Goal: Task Accomplishment & Management: Use online tool/utility

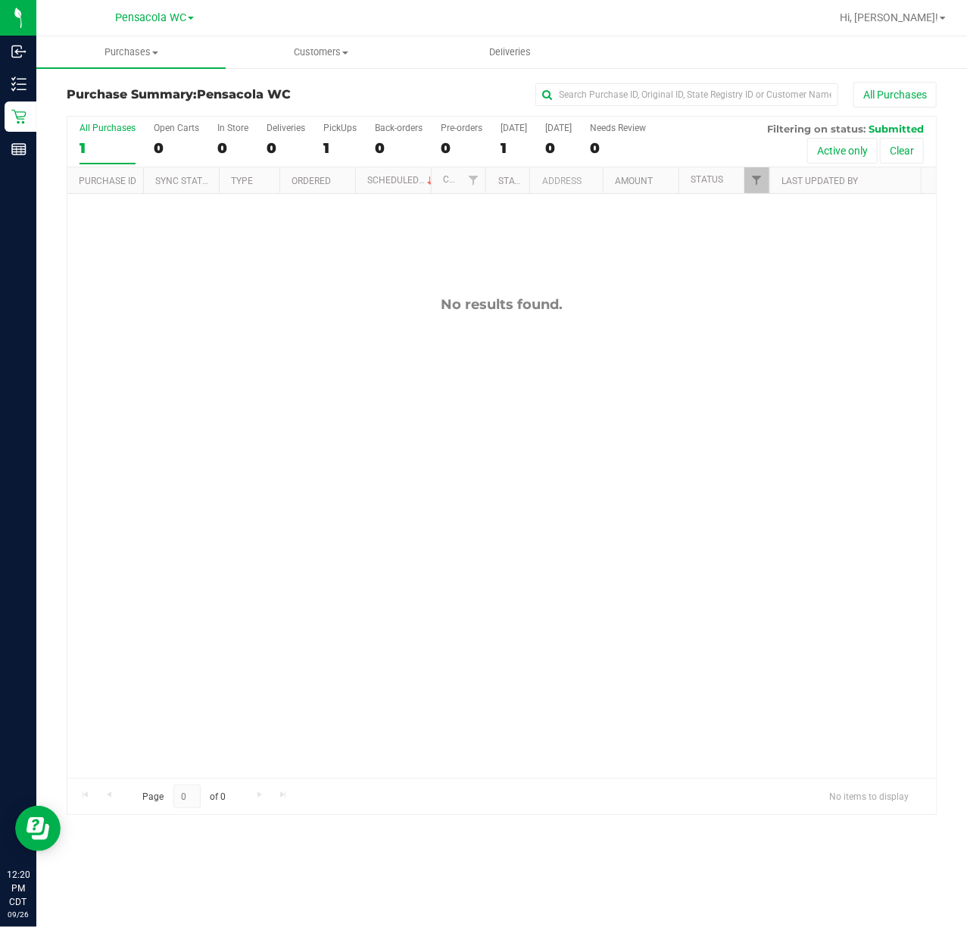
click at [234, 365] on div "No results found." at bounding box center [501, 537] width 868 height 686
click at [437, 428] on div "No results found." at bounding box center [501, 537] width 868 height 686
click at [321, 324] on div "No results found." at bounding box center [501, 537] width 868 height 686
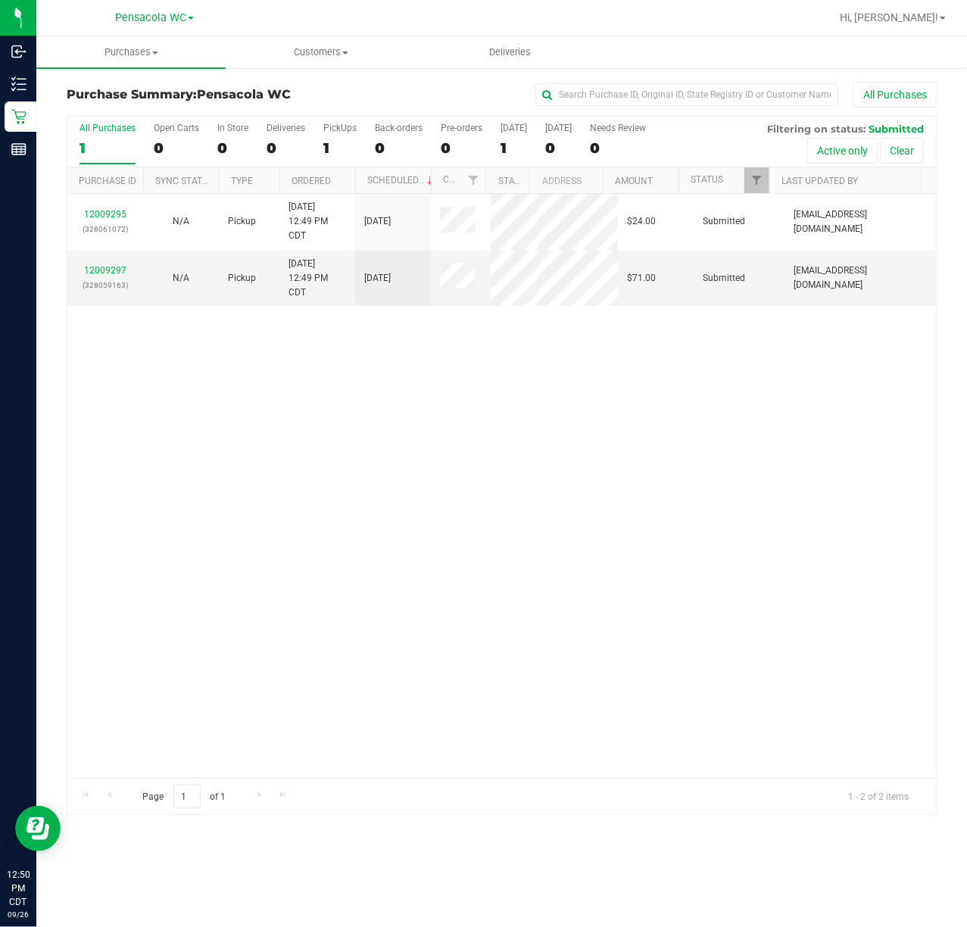
drag, startPoint x: 330, startPoint y: 388, endPoint x: 240, endPoint y: 321, distance: 112.5
click at [328, 388] on div "12009295 (328061072) N/A Pickup [DATE] 12:49 PM CDT 9/26/2025 $24.00 Submitted …" at bounding box center [501, 486] width 868 height 584
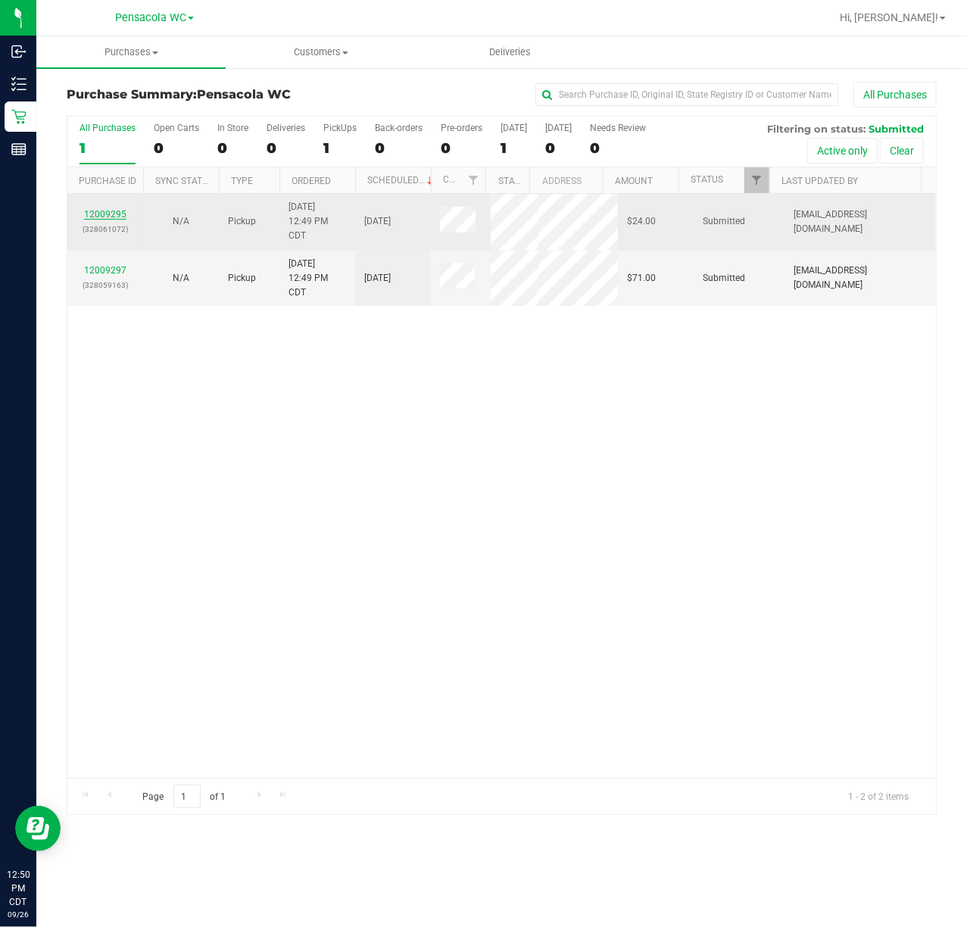
click at [121, 217] on link "12009295" at bounding box center [105, 214] width 42 height 11
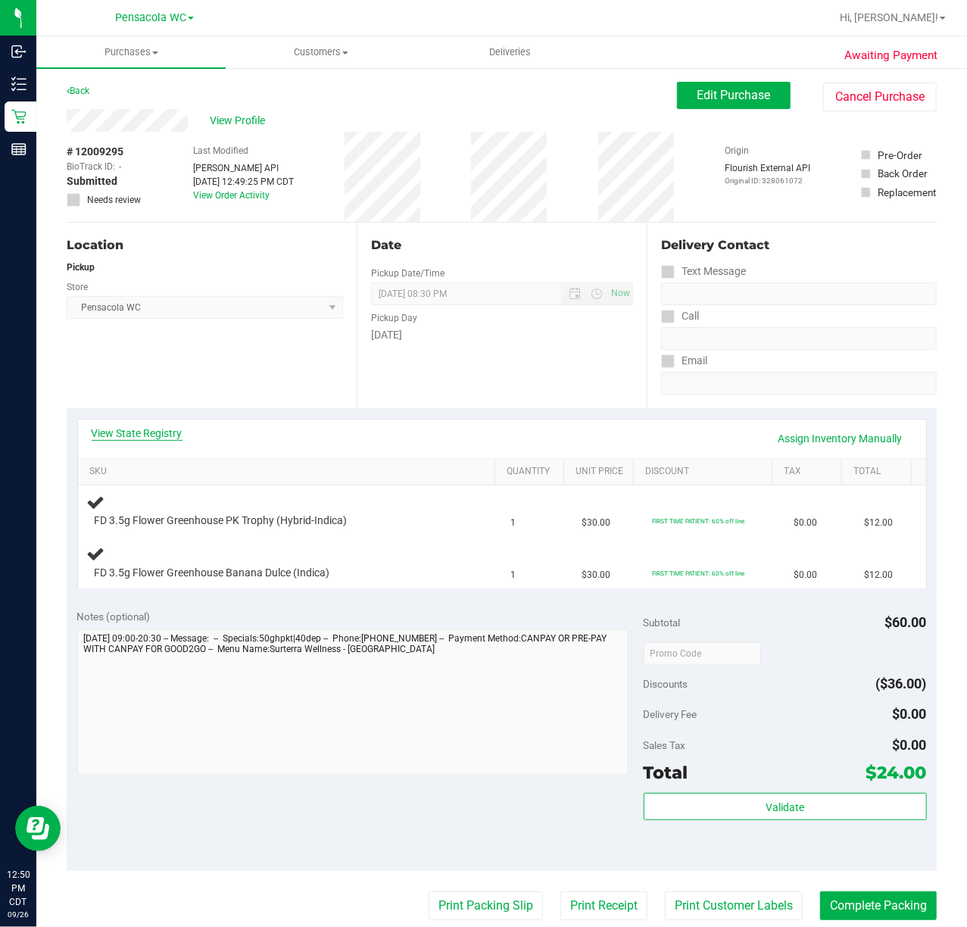
click at [157, 429] on link "View State Registry" at bounding box center [137, 433] width 91 height 15
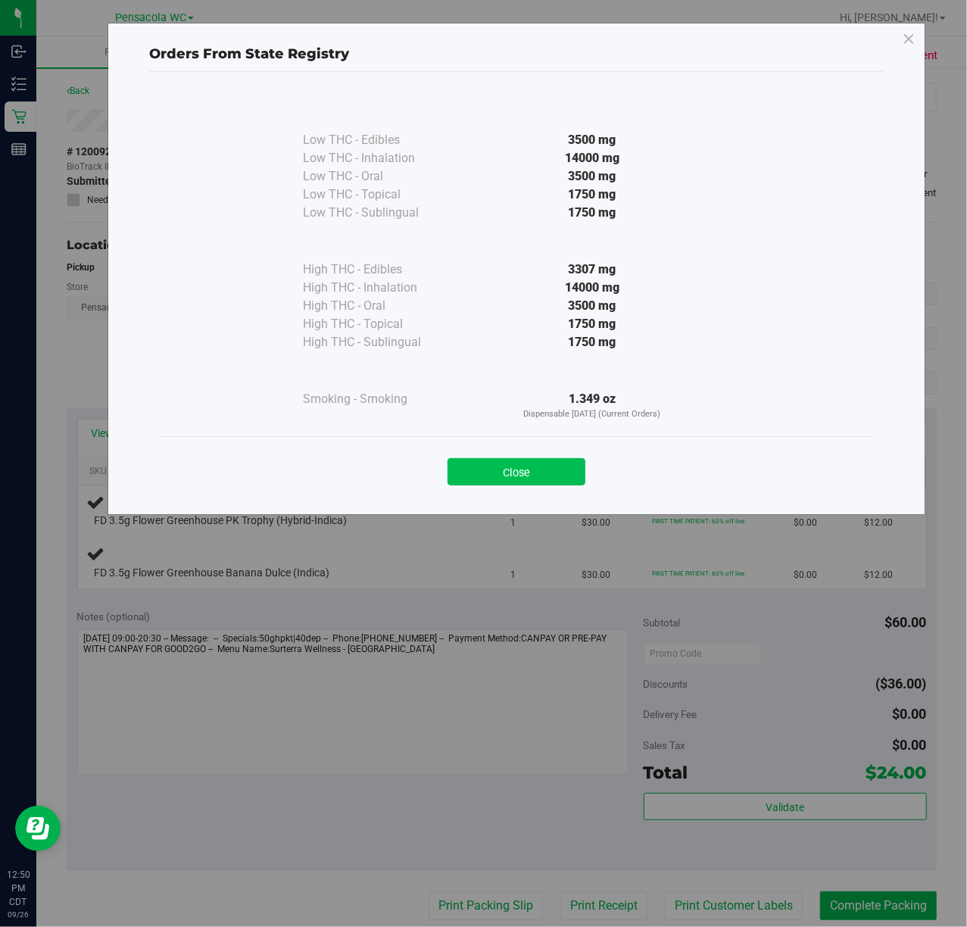
click at [513, 477] on button "Close" at bounding box center [517, 471] width 138 height 27
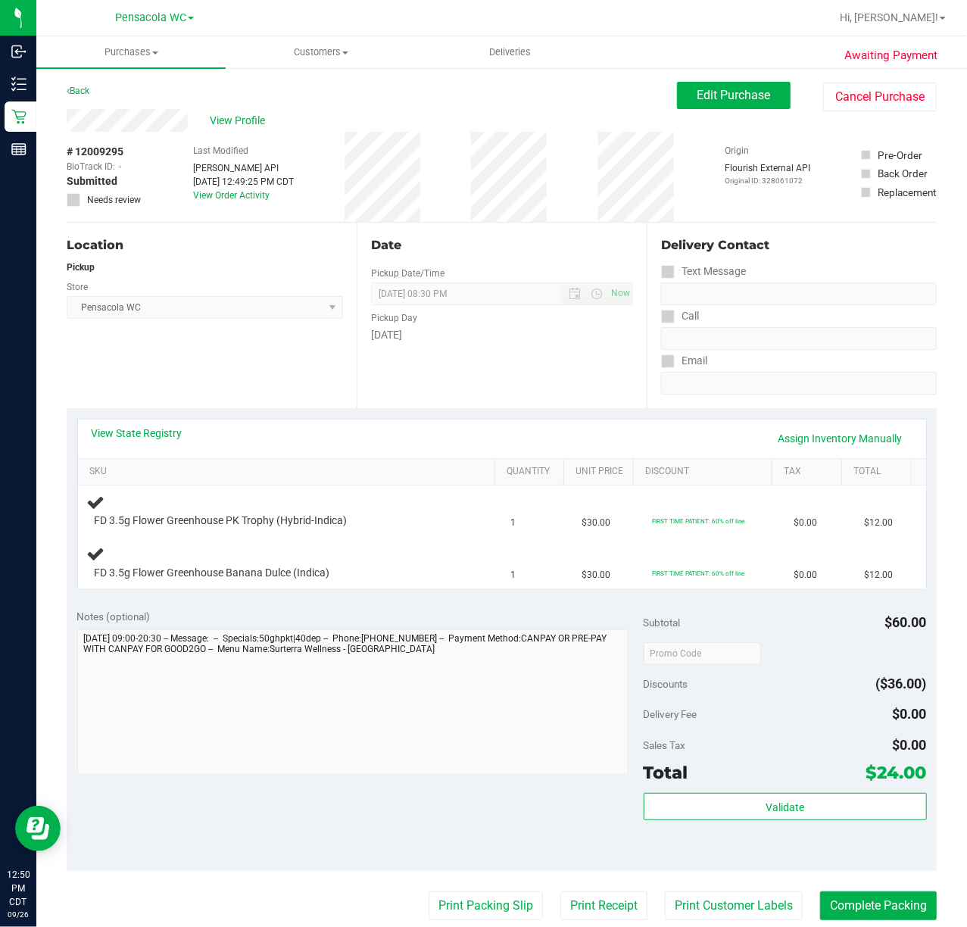
click at [195, 386] on div "Location Pickup Store Pensacola WC Select Store [PERSON_NAME][GEOGRAPHIC_DATA] …" at bounding box center [212, 316] width 290 height 186
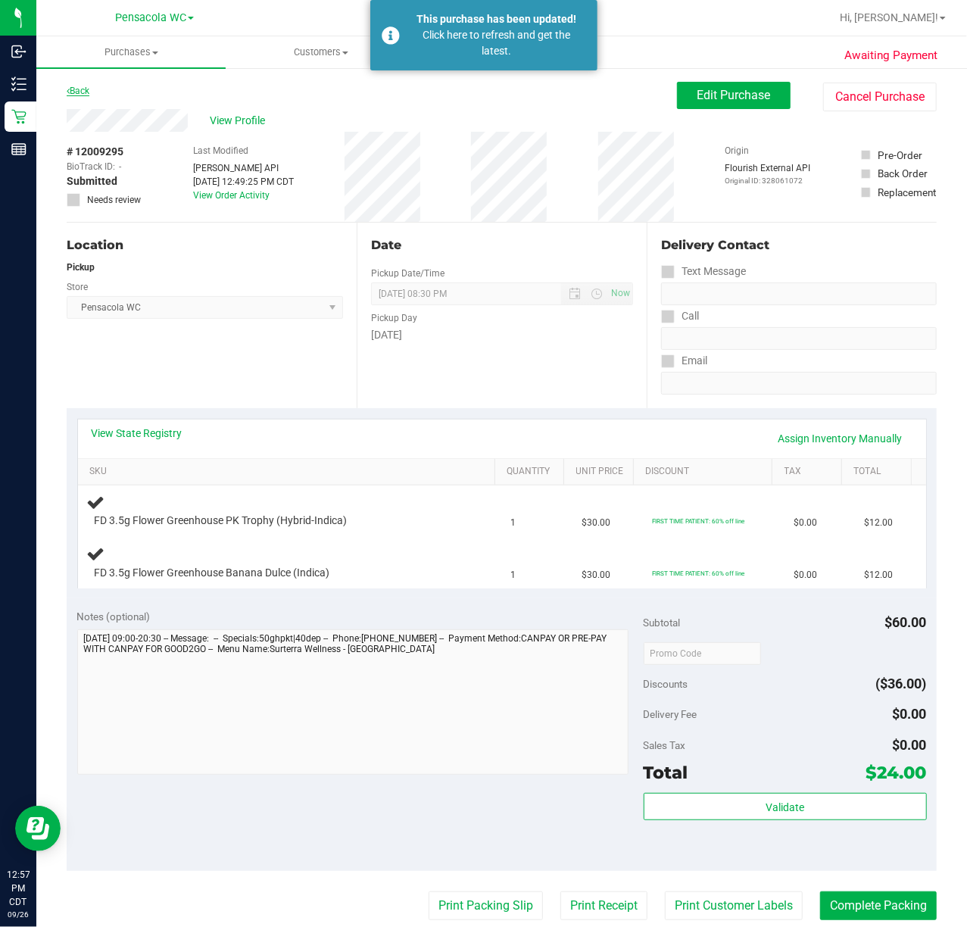
click at [89, 92] on link "Back" at bounding box center [78, 91] width 23 height 11
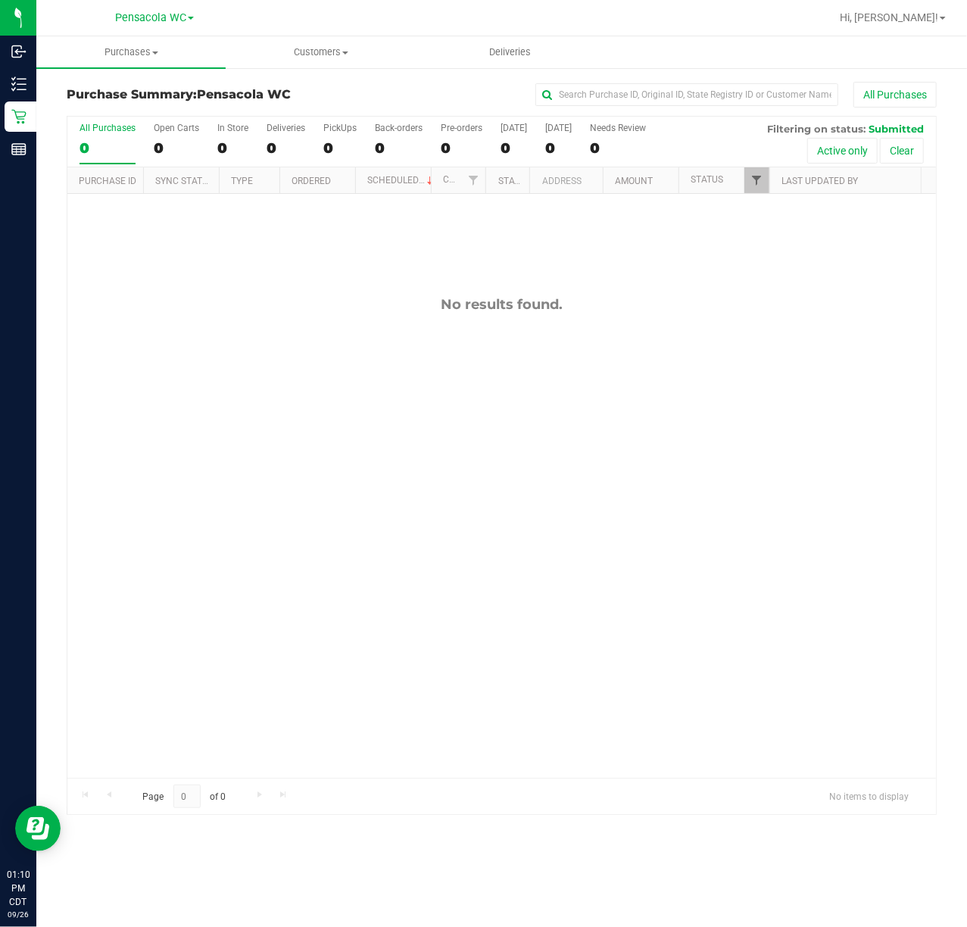
click at [756, 185] on span "Filter" at bounding box center [756, 180] width 12 height 12
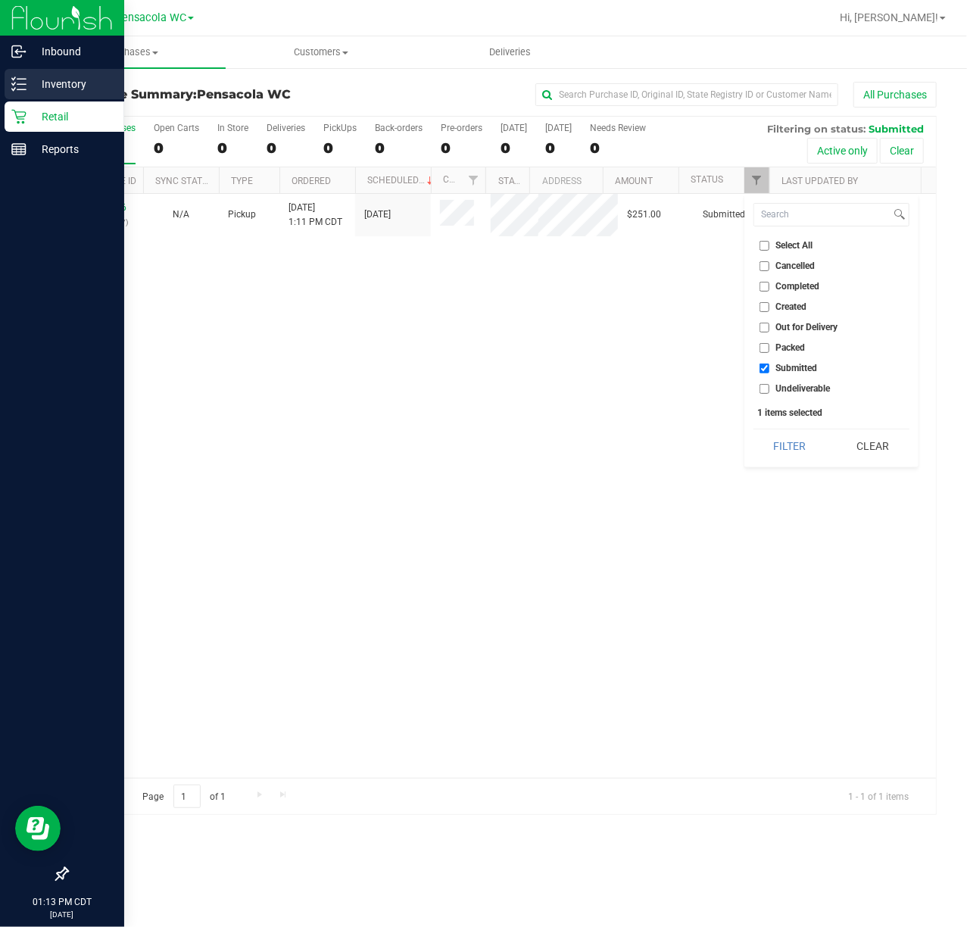
checkbox input "true"
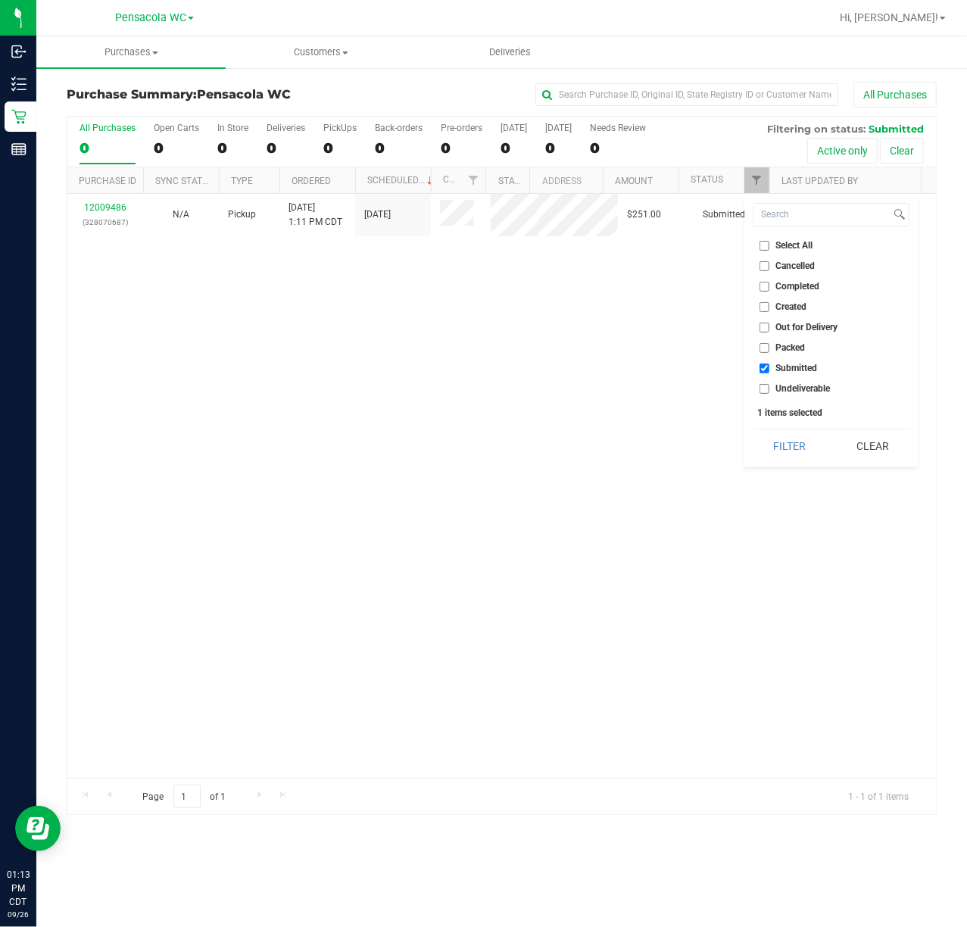
click at [573, 592] on div "12009486 (328070687) N/A Pickup [DATE] 1:11 PM CDT 9/26/2025 $251.00 Submitted …" at bounding box center [501, 486] width 868 height 584
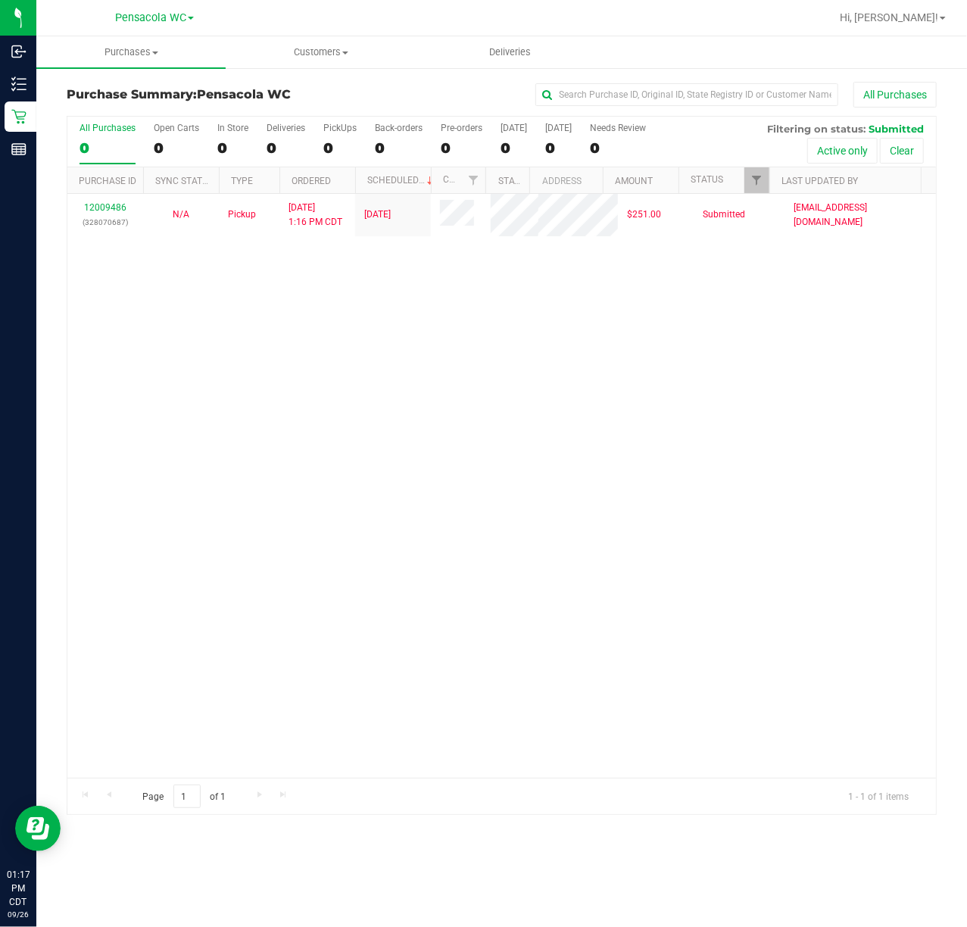
click at [485, 506] on div "12009486 (328070687) N/A Pickup [DATE] 1:16 PM CDT 9/26/2025 $251.00 Submitted …" at bounding box center [501, 486] width 868 height 584
click at [753, 188] on link "Filter" at bounding box center [756, 180] width 25 height 26
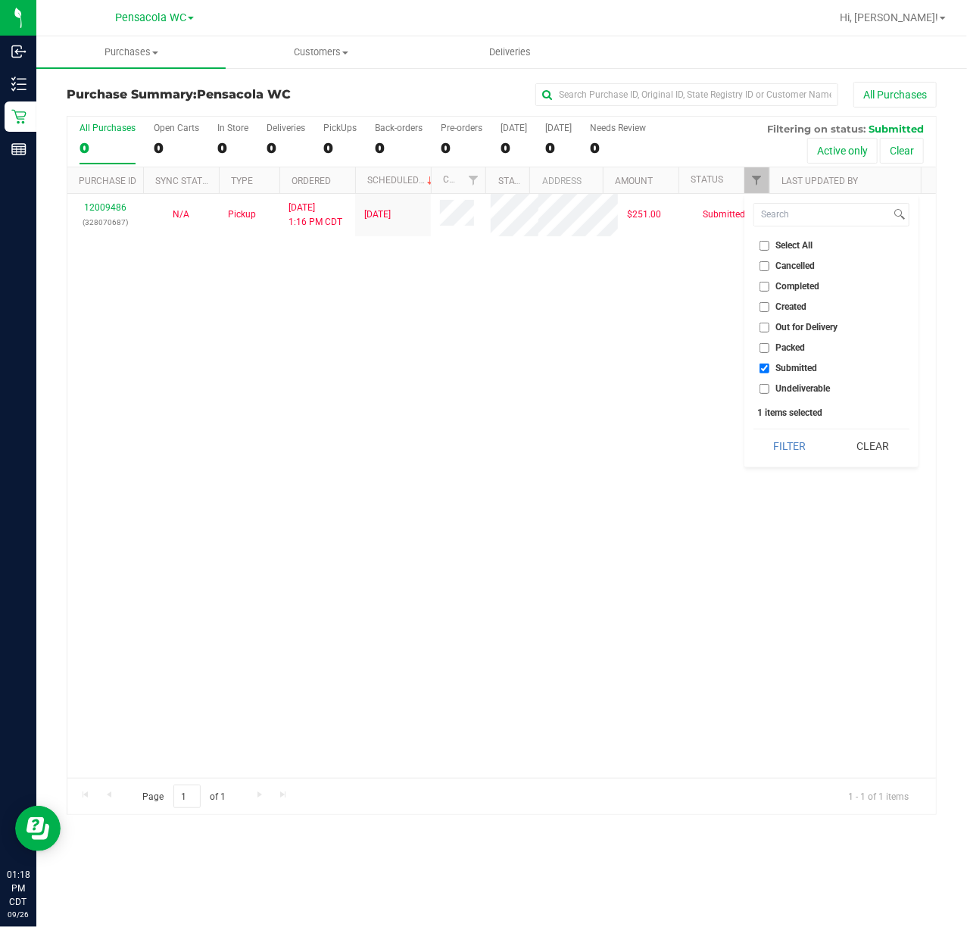
click at [803, 249] on span "Select All" at bounding box center [794, 245] width 37 height 9
click at [769, 249] on input "Select All" at bounding box center [764, 246] width 10 height 10
checkbox input "true"
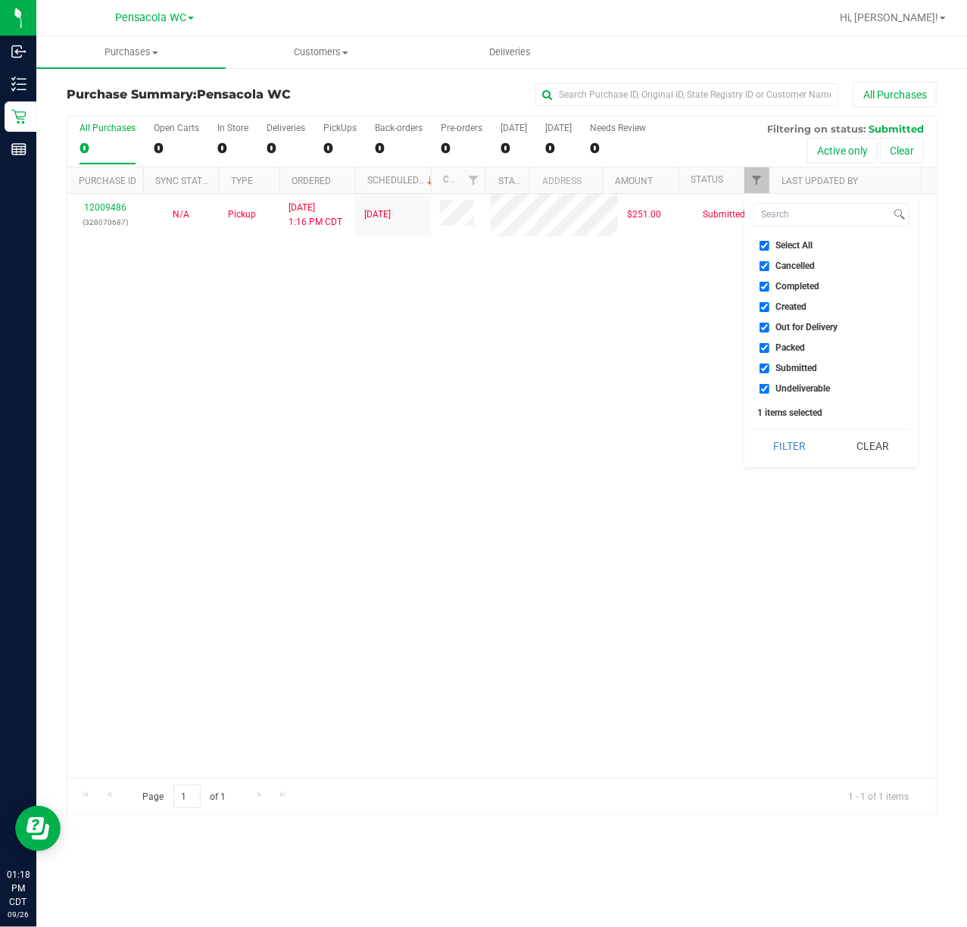
checkbox input "true"
click at [803, 249] on span "Select All" at bounding box center [794, 245] width 37 height 9
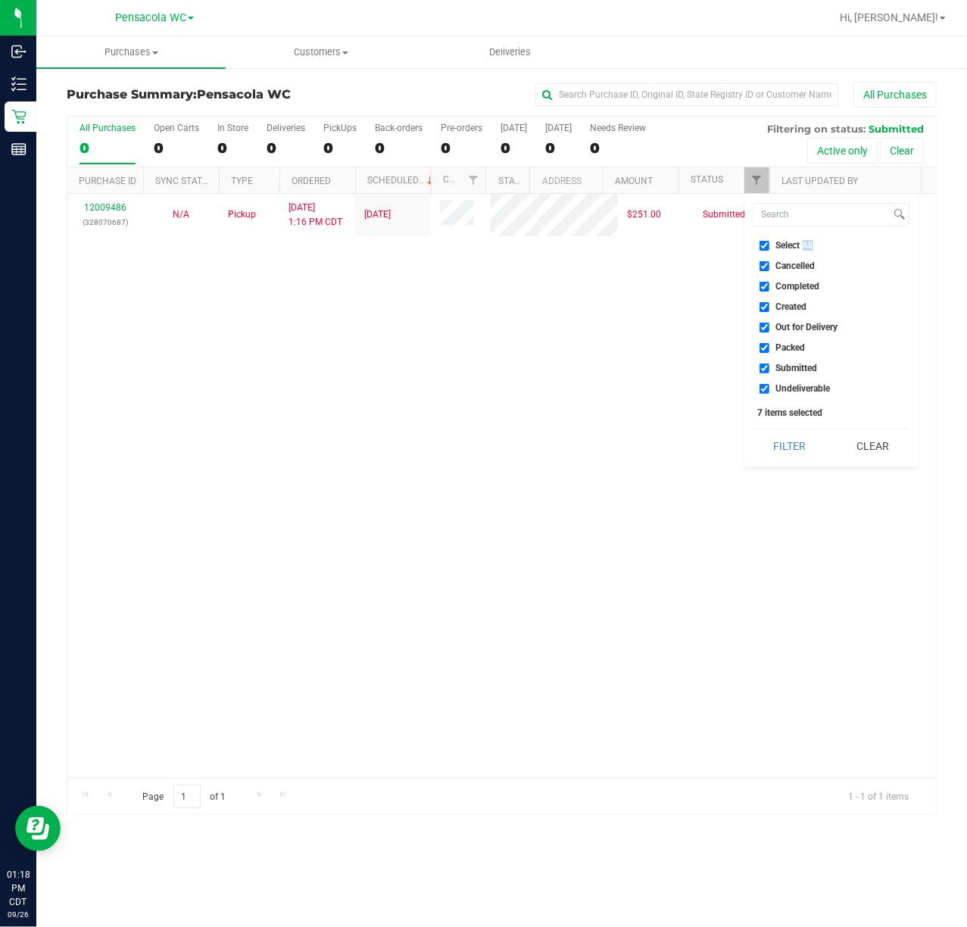
click at [769, 249] on input "Select All" at bounding box center [764, 246] width 10 height 10
checkbox input "false"
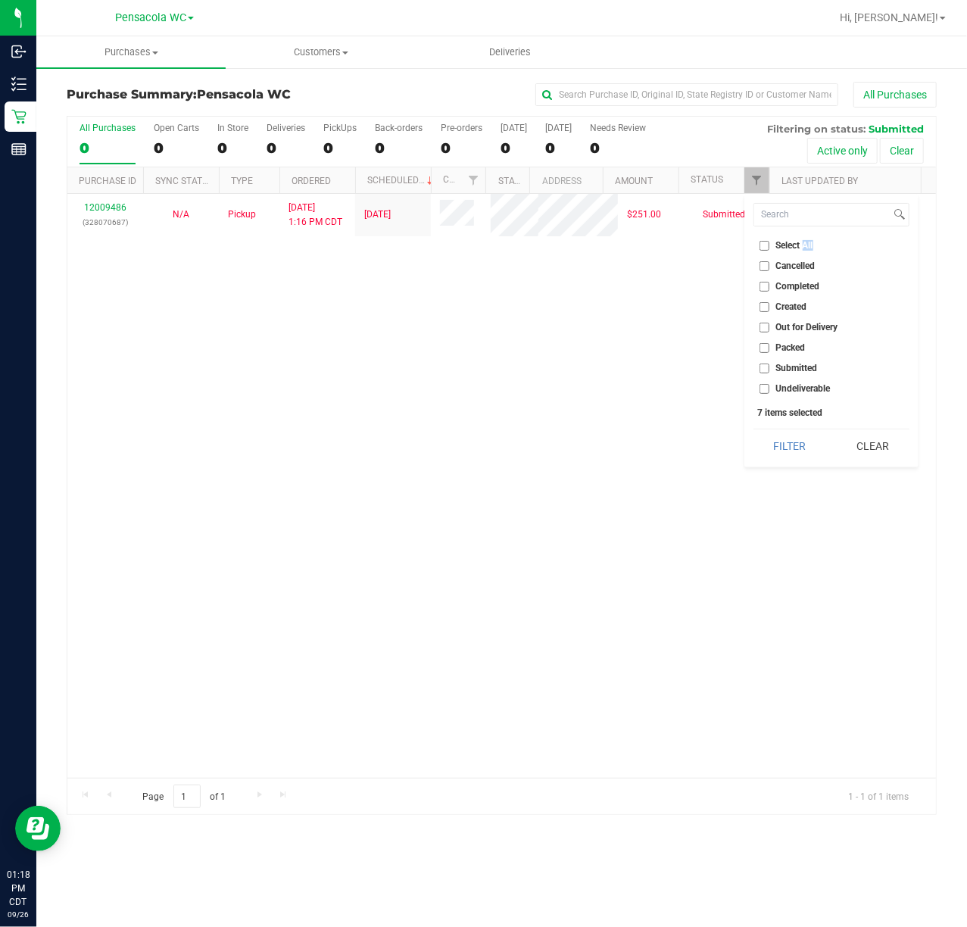
checkbox input "false"
click at [801, 367] on span "Submitted" at bounding box center [797, 367] width 42 height 9
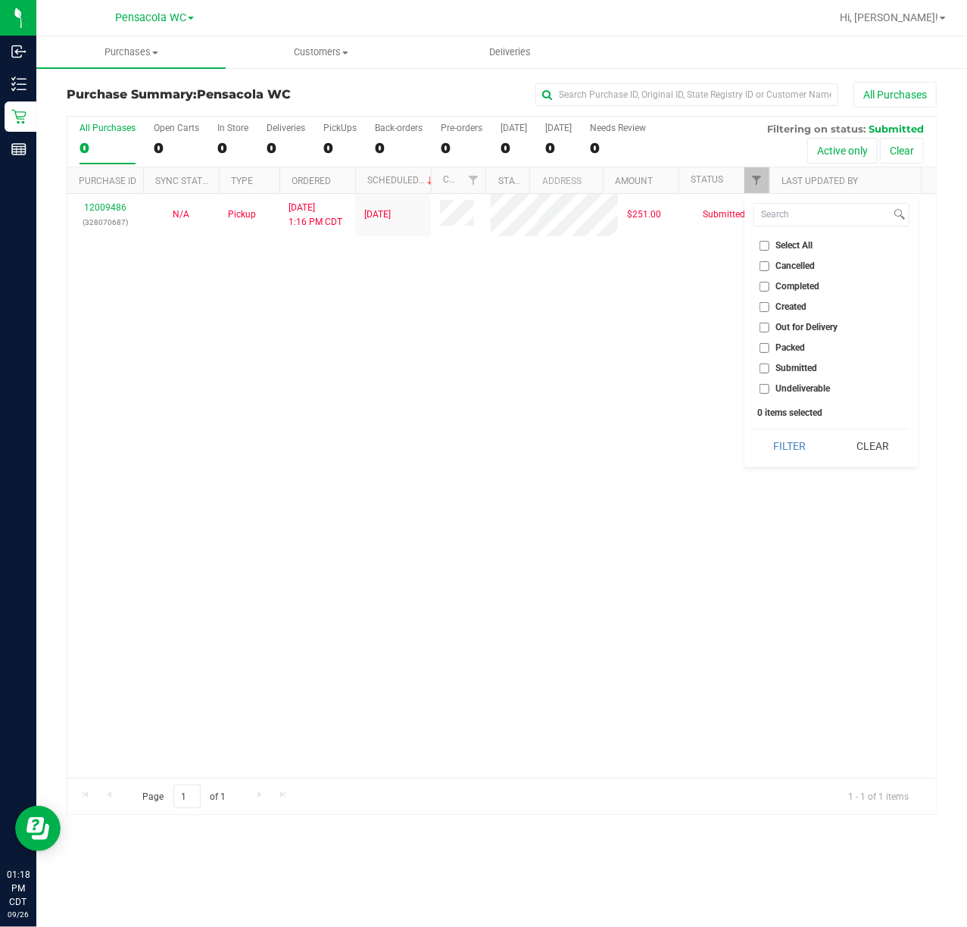
click at [769, 367] on input "Submitted" at bounding box center [764, 368] width 10 height 10
checkbox input "true"
click at [794, 453] on button "Filter" at bounding box center [789, 445] width 73 height 33
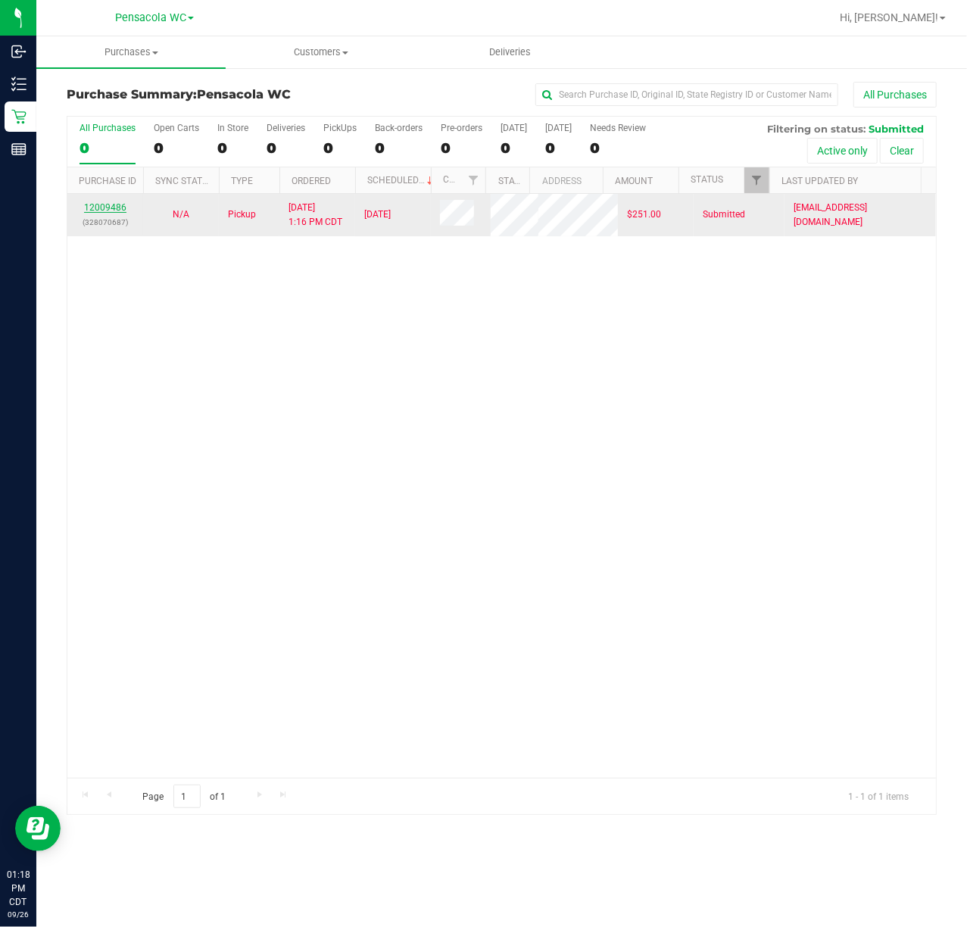
click at [113, 206] on link "12009486" at bounding box center [105, 207] width 42 height 11
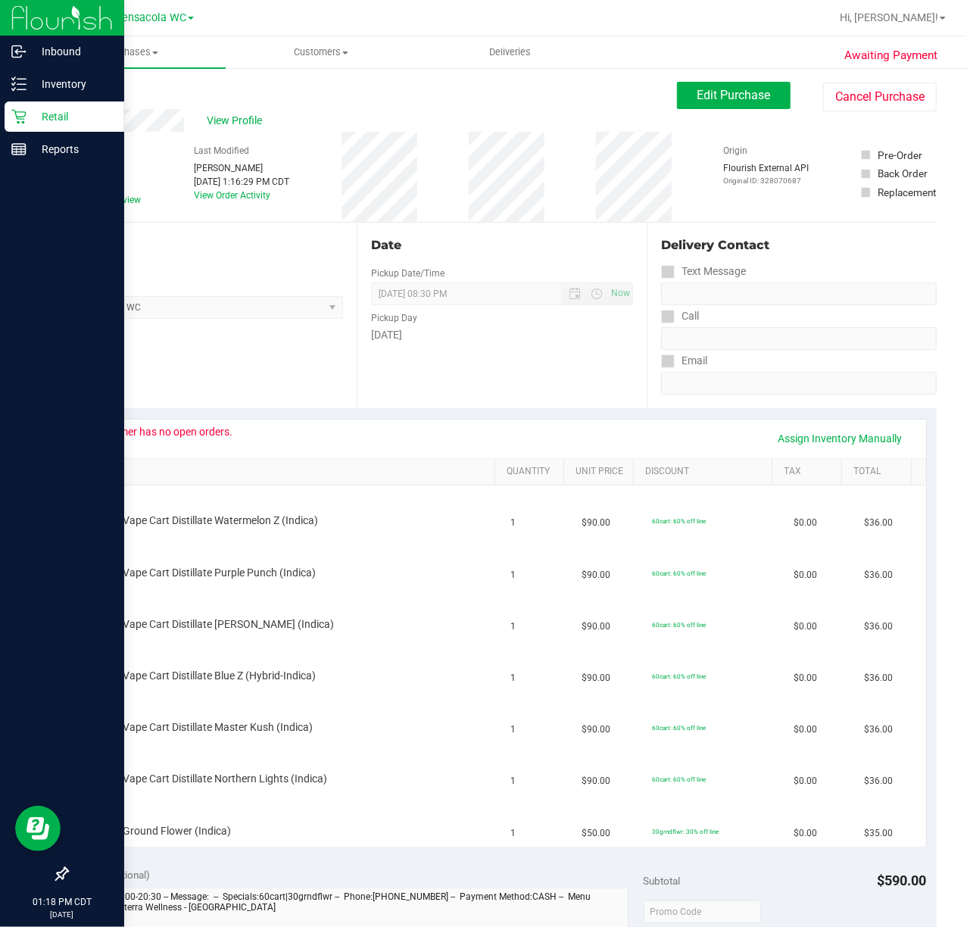
click at [13, 112] on icon at bounding box center [18, 116] width 15 height 15
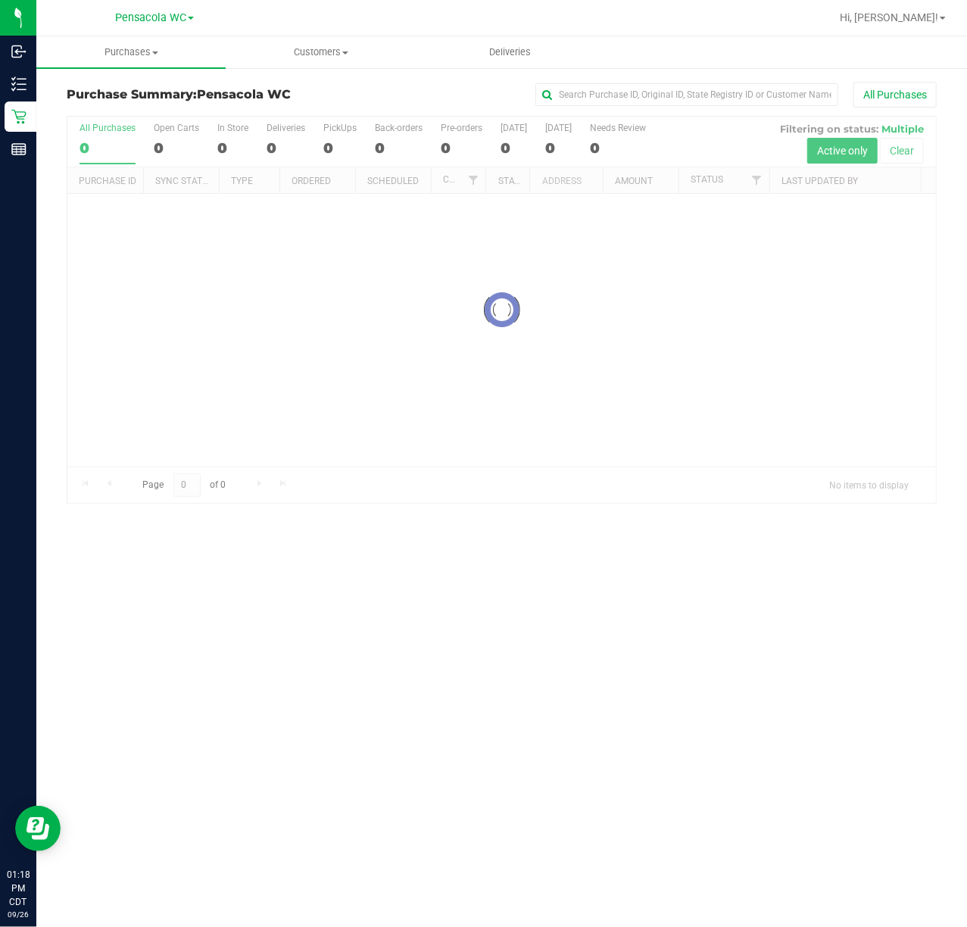
click at [758, 177] on div at bounding box center [501, 310] width 868 height 386
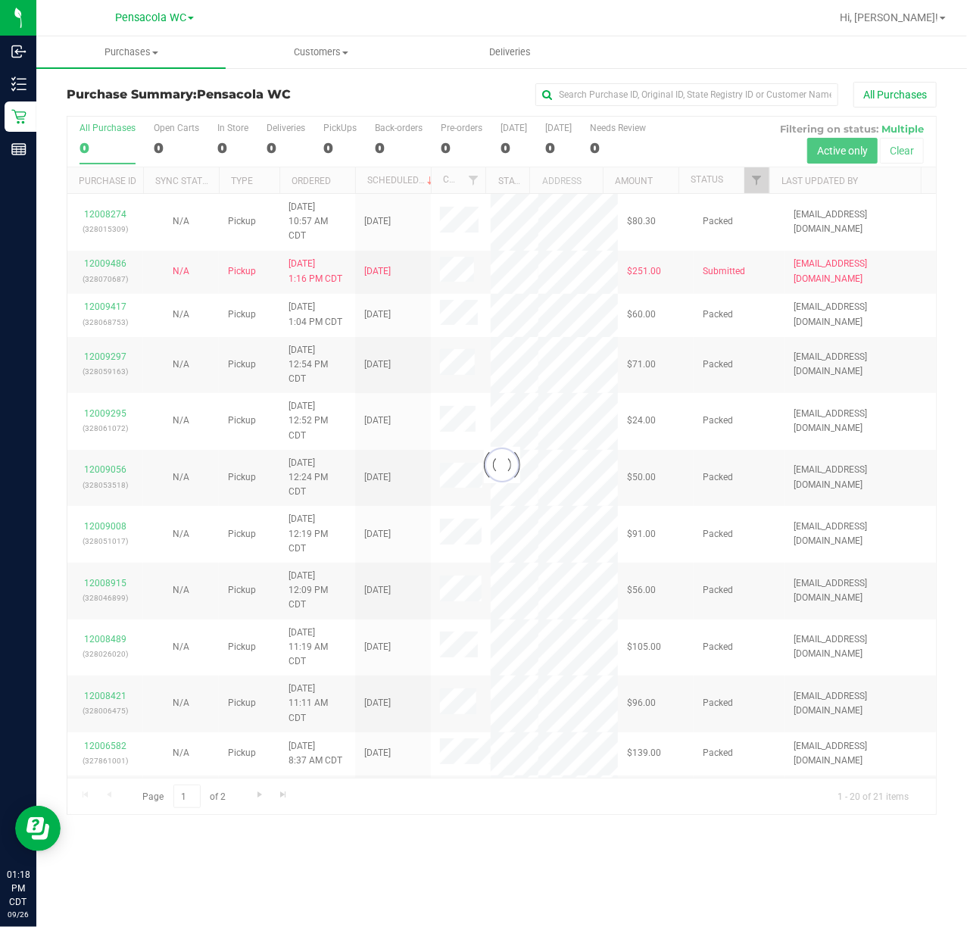
click at [758, 177] on div at bounding box center [501, 465] width 868 height 697
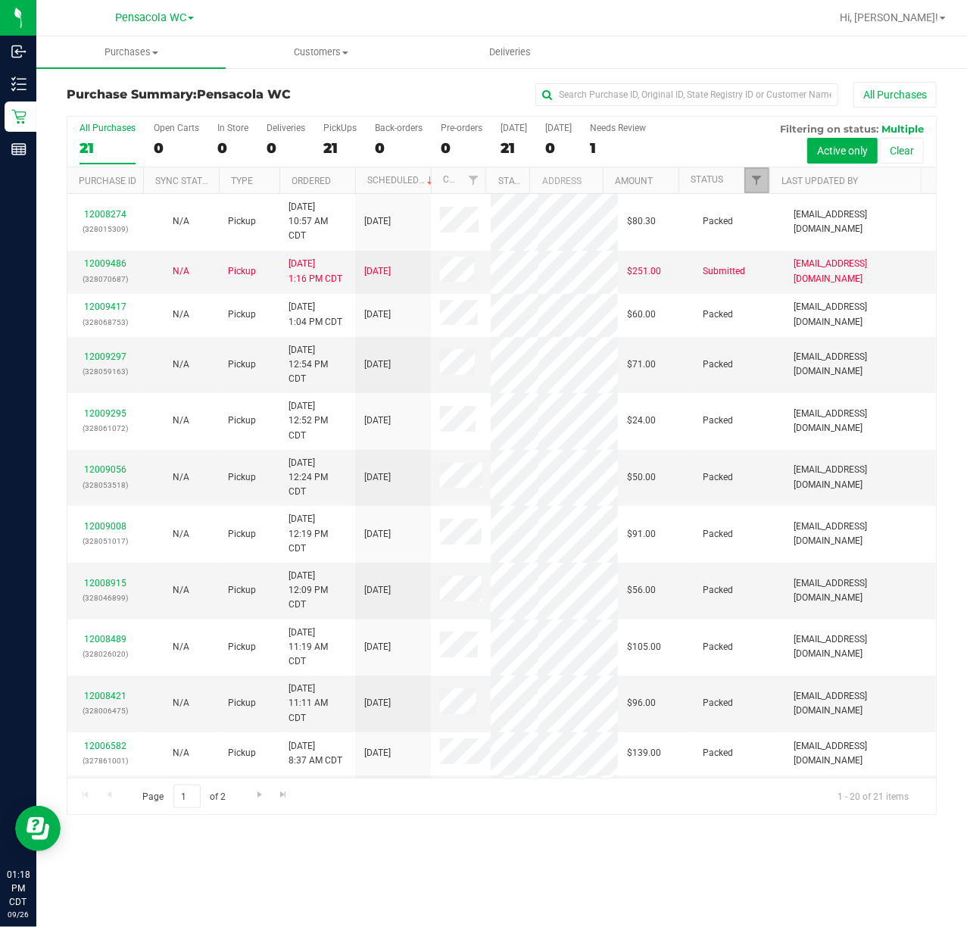
click at [753, 185] on span "Filter" at bounding box center [756, 180] width 12 height 12
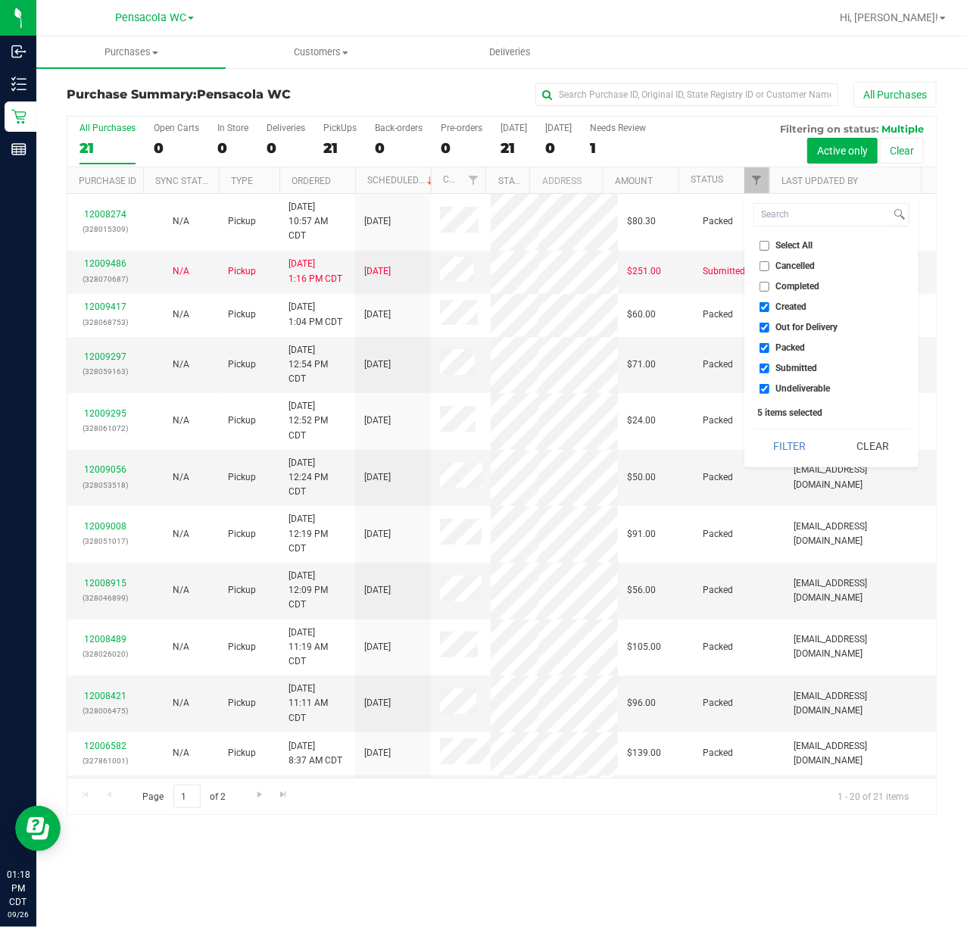
click at [794, 250] on span "Select All" at bounding box center [794, 245] width 37 height 9
click at [769, 250] on input "Select All" at bounding box center [764, 246] width 10 height 10
checkbox input "true"
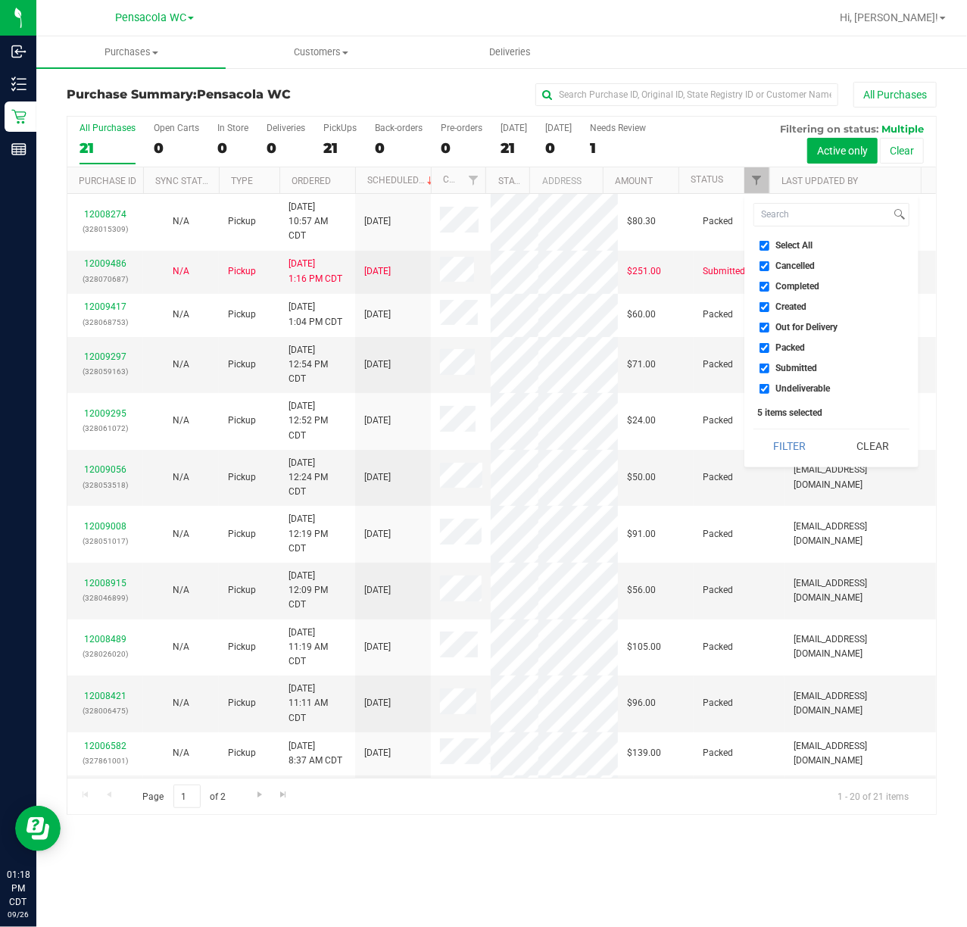
click at [794, 245] on span "Select All" at bounding box center [794, 245] width 37 height 9
click at [769, 245] on input "Select All" at bounding box center [764, 246] width 10 height 10
checkbox input "false"
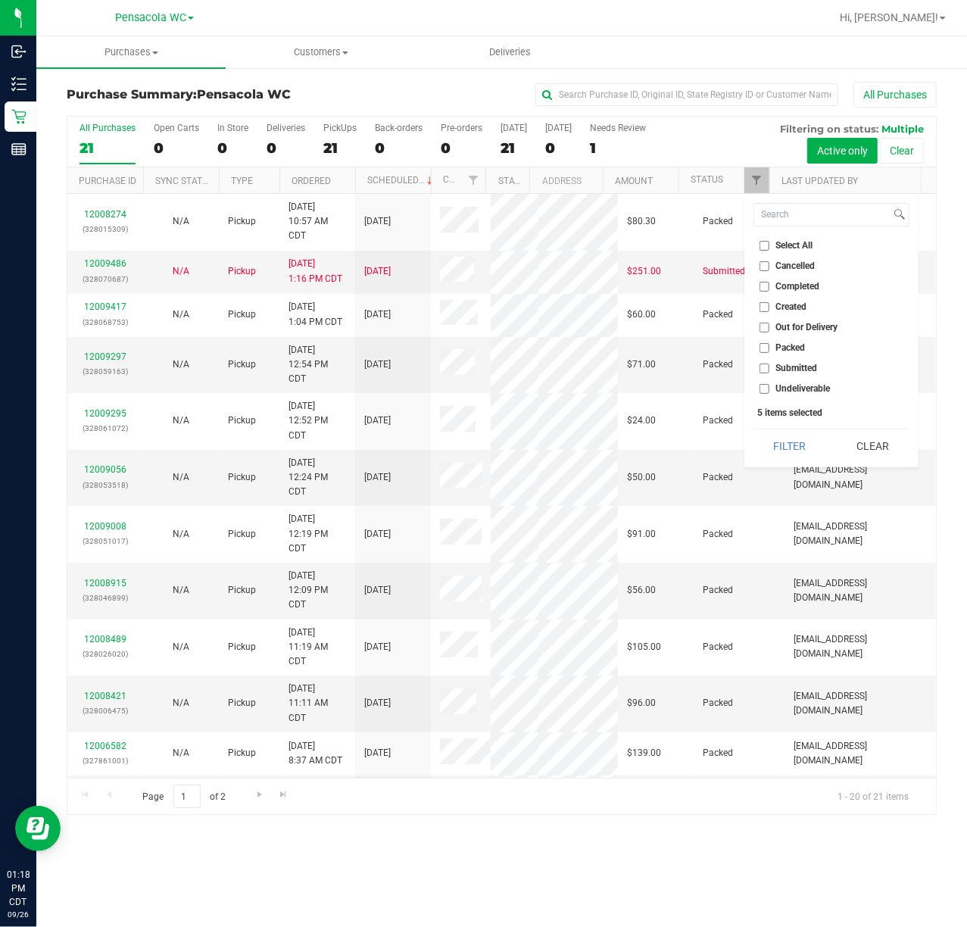
checkbox input "false"
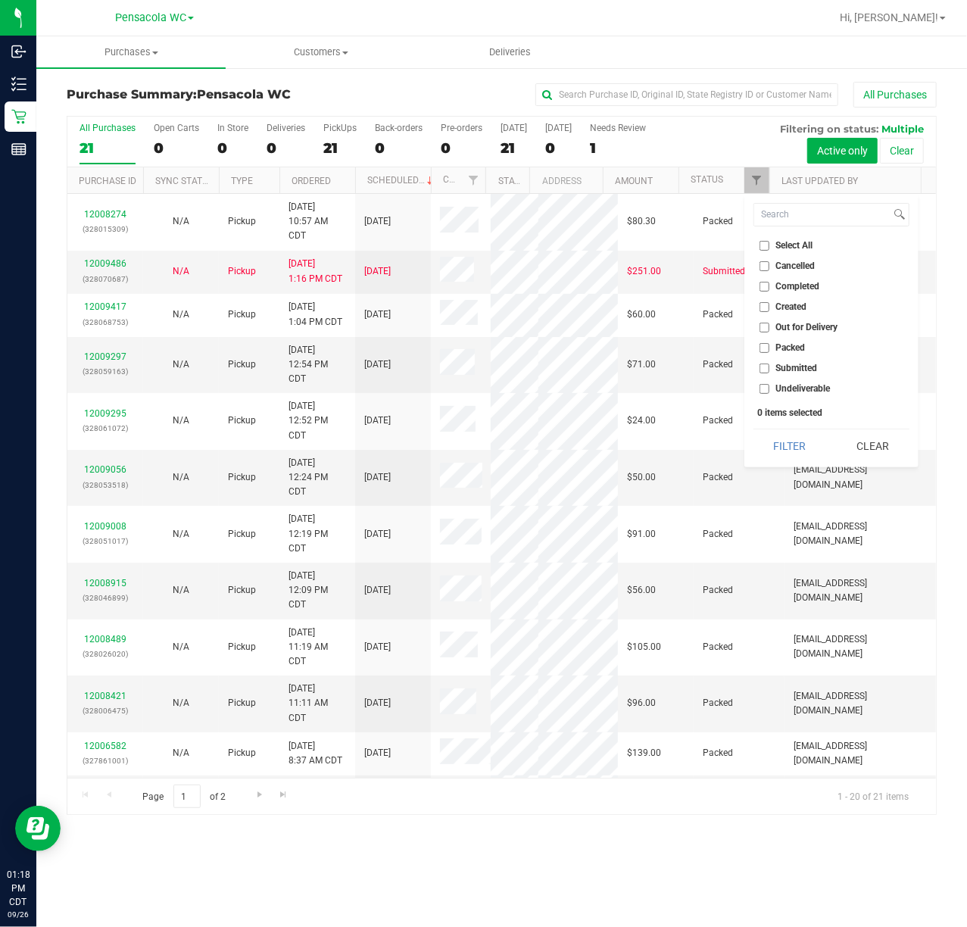
click at [794, 377] on ul "Select All Cancelled Completed Created Out for Delivery Packed Submitted Undeli…" at bounding box center [831, 317] width 156 height 159
click at [798, 368] on span "Submitted" at bounding box center [797, 367] width 42 height 9
click at [769, 368] on input "Submitted" at bounding box center [764, 368] width 10 height 10
checkbox input "true"
drag, startPoint x: 788, startPoint y: 427, endPoint x: 784, endPoint y: 451, distance: 24.5
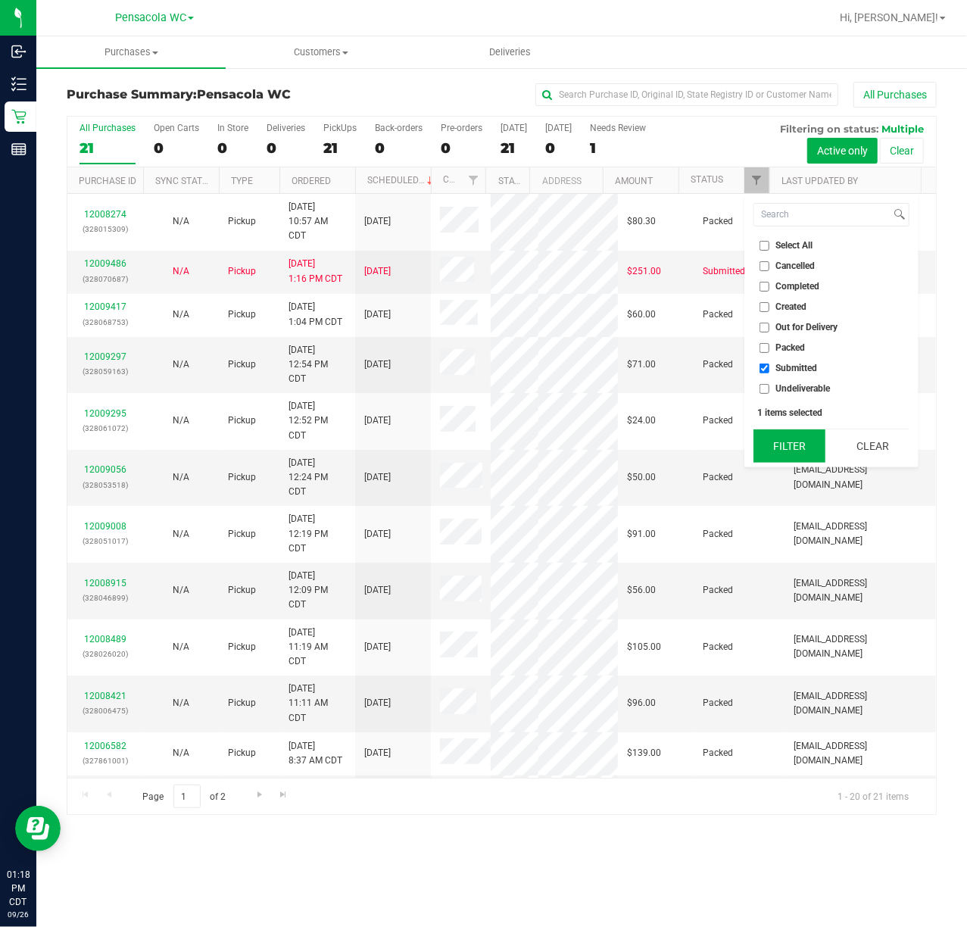
click at [786, 434] on div "Select All Cancelled Completed Created Out for Delivery Packed Submitted Undeli…" at bounding box center [831, 330] width 174 height 273
click at [784, 451] on button "Filter" at bounding box center [789, 445] width 73 height 33
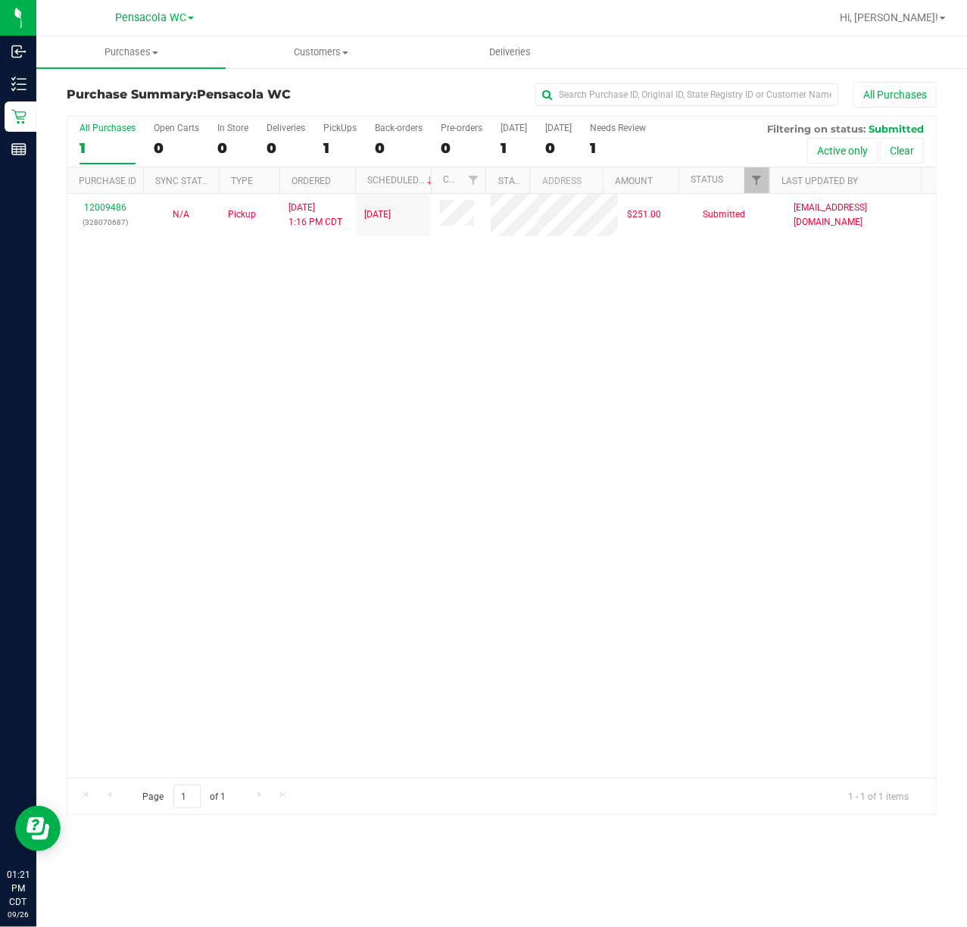
click at [380, 494] on div "12009486 (328070687) N/A Pickup [DATE] 1:16 PM CDT 9/26/2025 $251.00 Submitted …" at bounding box center [501, 486] width 868 height 584
click at [340, 642] on div "12009486 (328070687) N/A Pickup [DATE] 1:26 PM CDT 9/26/2025 $251.00 Submitted …" at bounding box center [501, 486] width 868 height 584
click at [297, 343] on div "12009923 (328091375) N/A Pickup [DATE] 2:03 PM CDT 9/26/2025 $50.00 Submitted […" at bounding box center [501, 486] width 868 height 584
click at [104, 210] on link "12009923" at bounding box center [105, 207] width 42 height 11
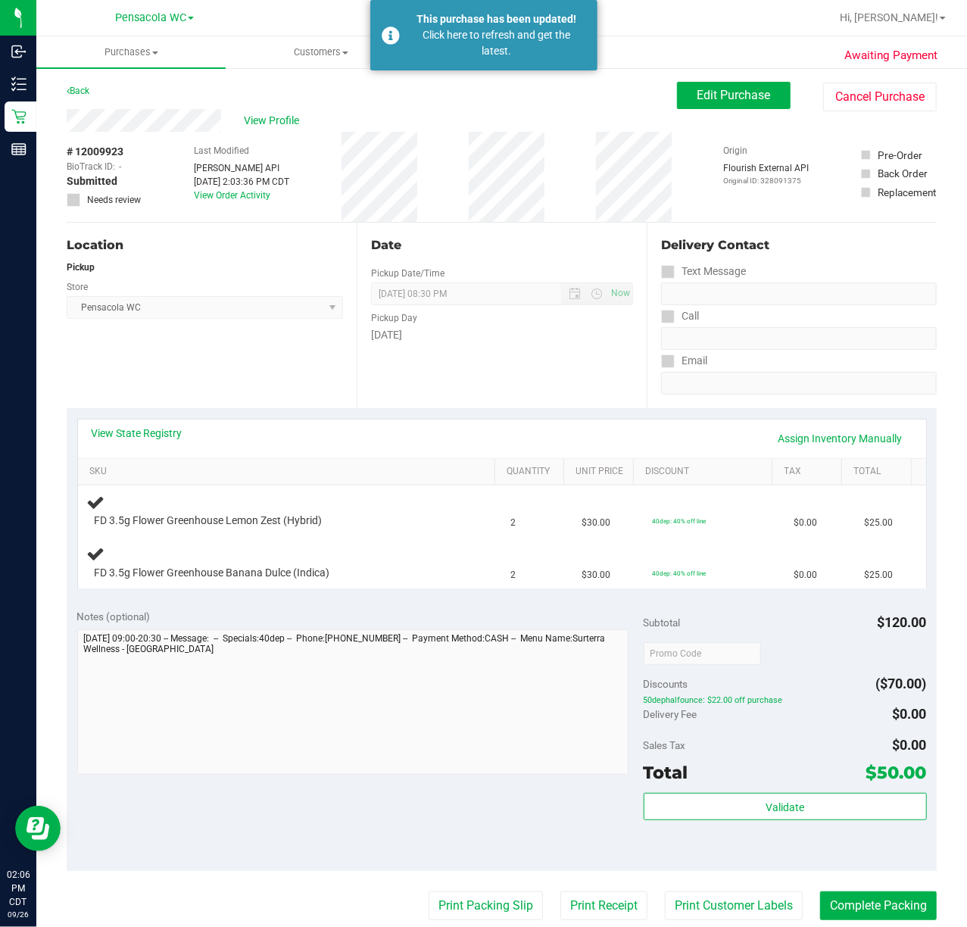
click at [89, 89] on div "Back" at bounding box center [78, 91] width 23 height 18
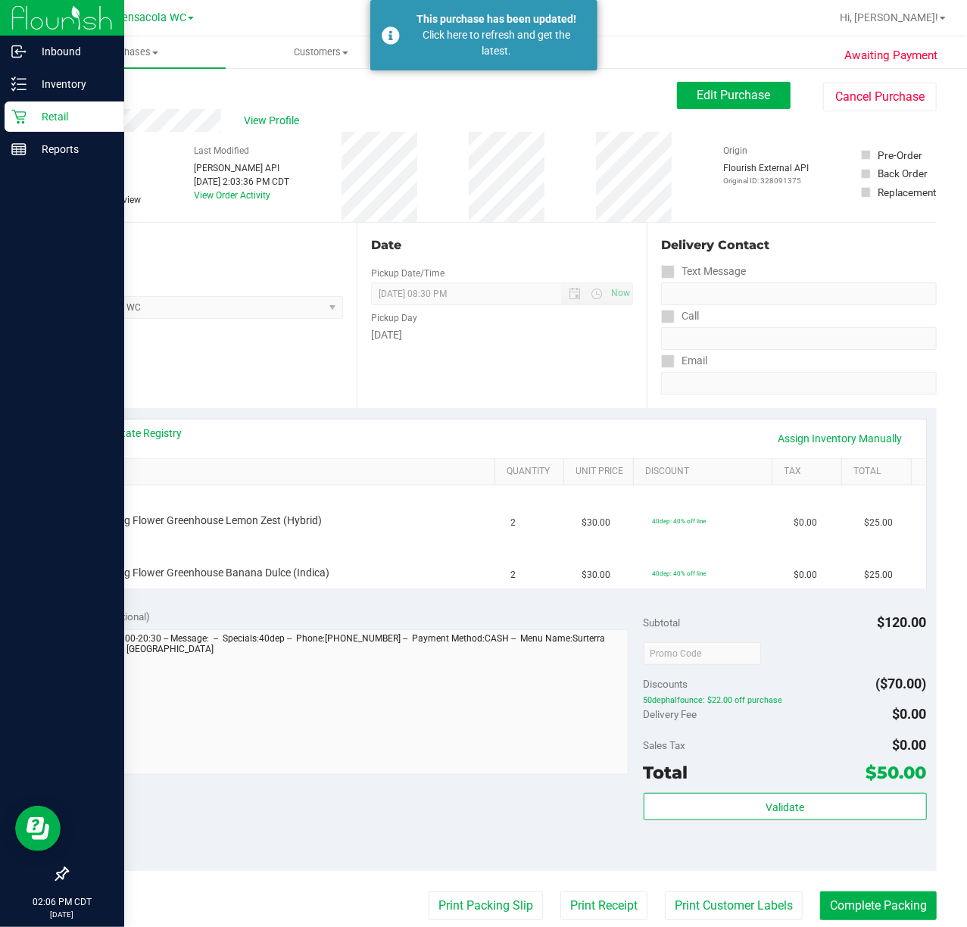
click at [20, 116] on icon at bounding box center [18, 116] width 15 height 15
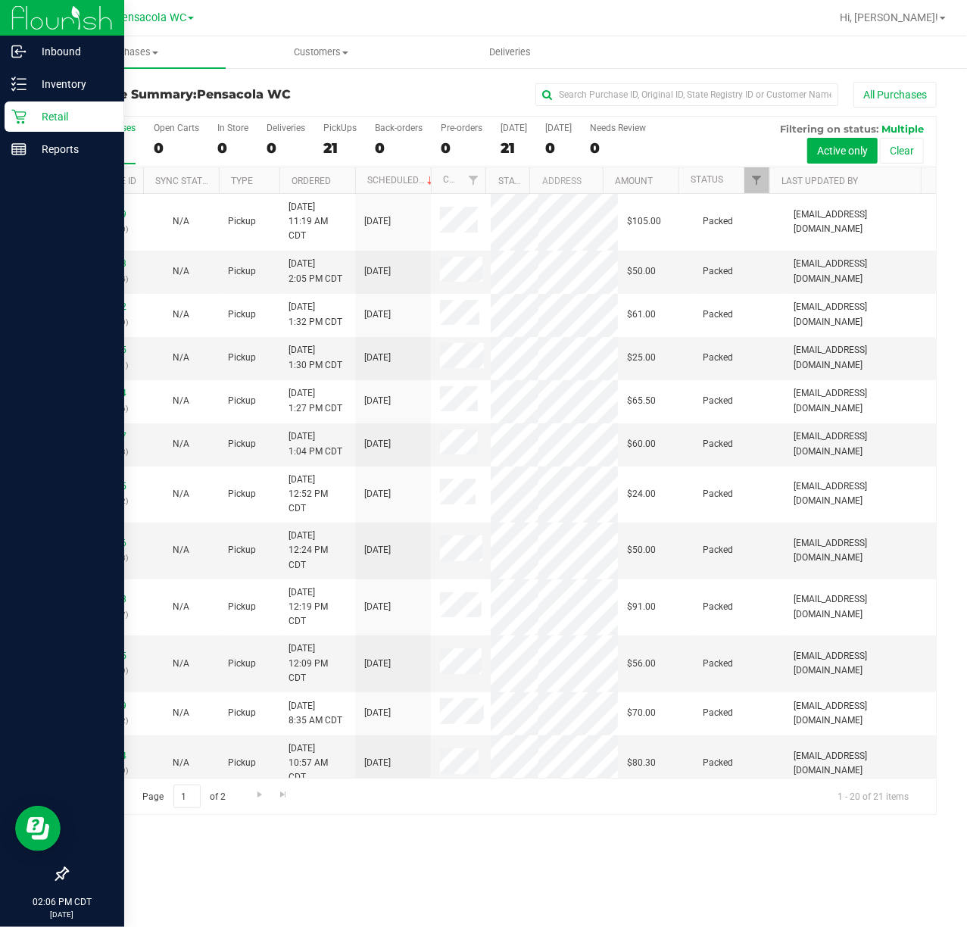
click at [73, 379] on div at bounding box center [62, 513] width 124 height 693
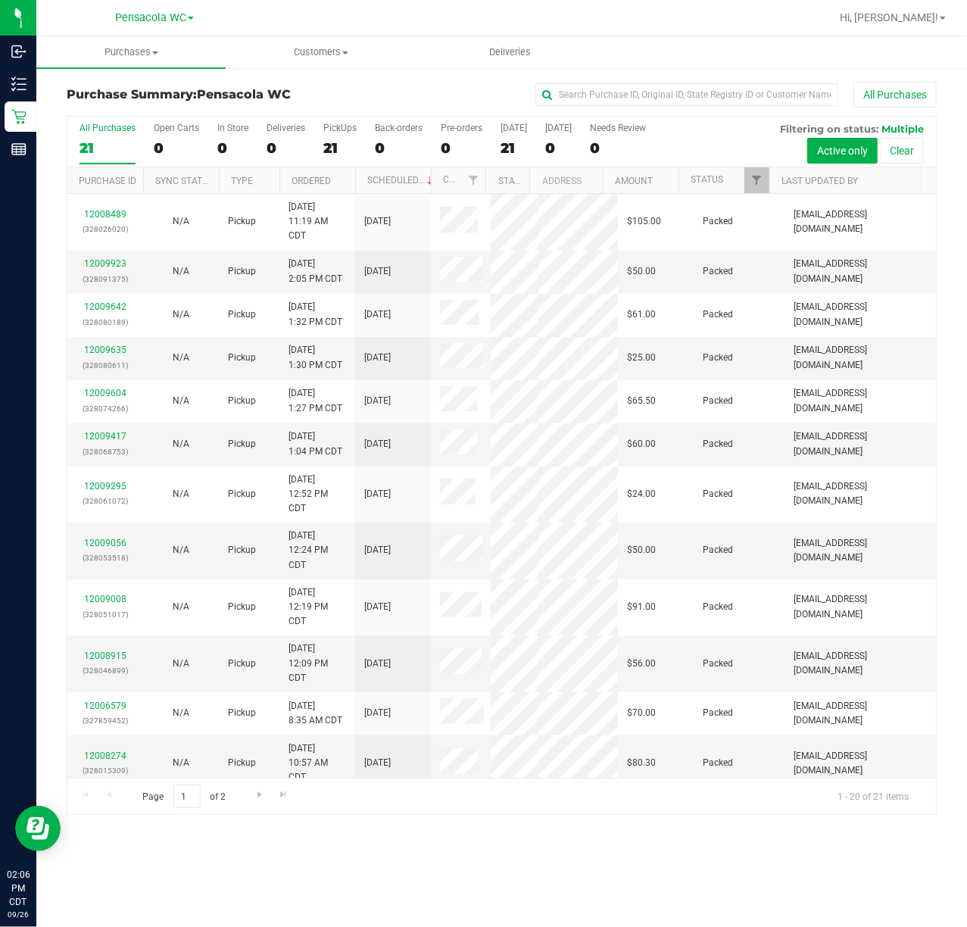
click at [340, 859] on div "Purchases Summary of purchases Fulfillment All purchases Customers All customer…" at bounding box center [501, 481] width 931 height 890
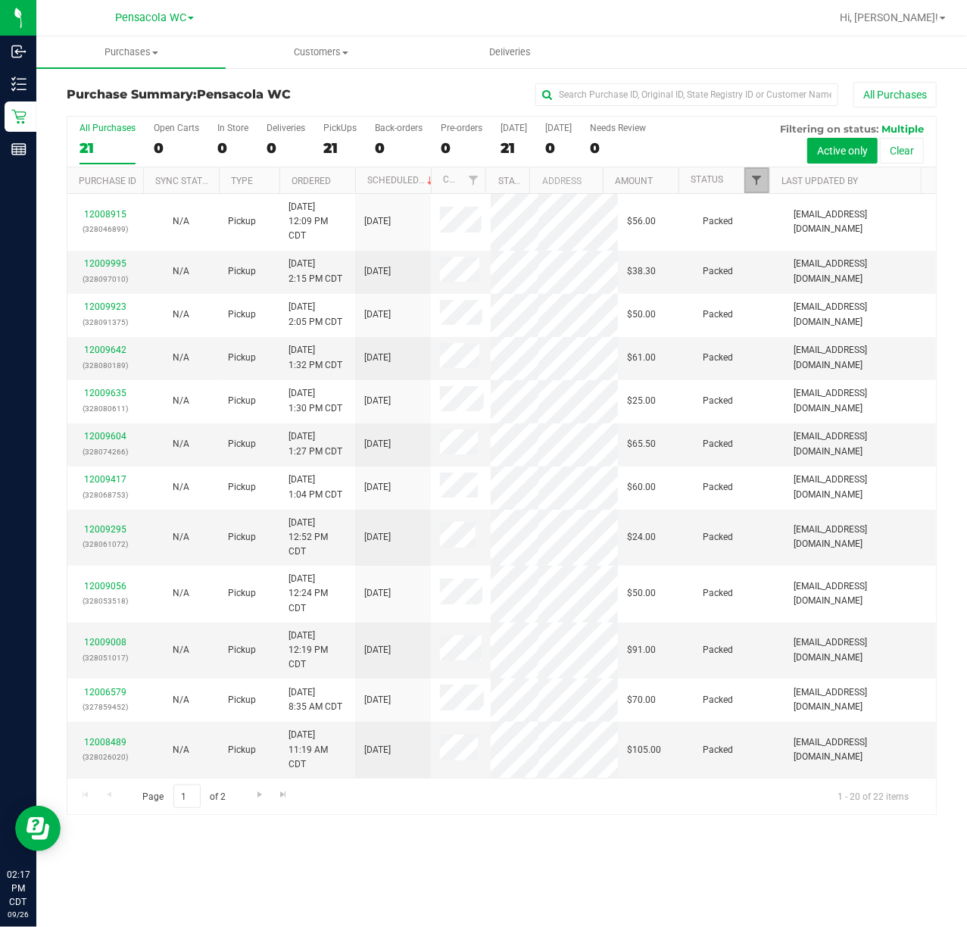
click at [761, 183] on span "Filter" at bounding box center [756, 180] width 12 height 12
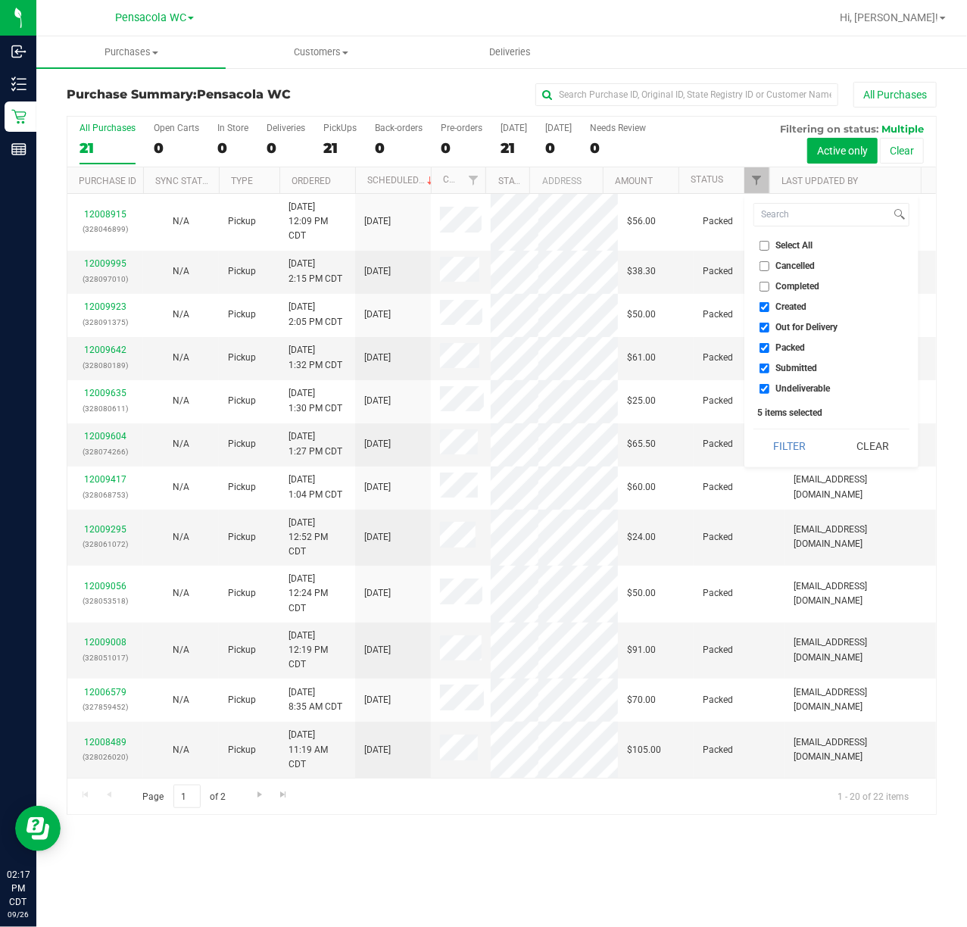
click at [803, 246] on span "Select All" at bounding box center [794, 245] width 37 height 9
click at [769, 246] on input "Select All" at bounding box center [764, 246] width 10 height 10
checkbox input "true"
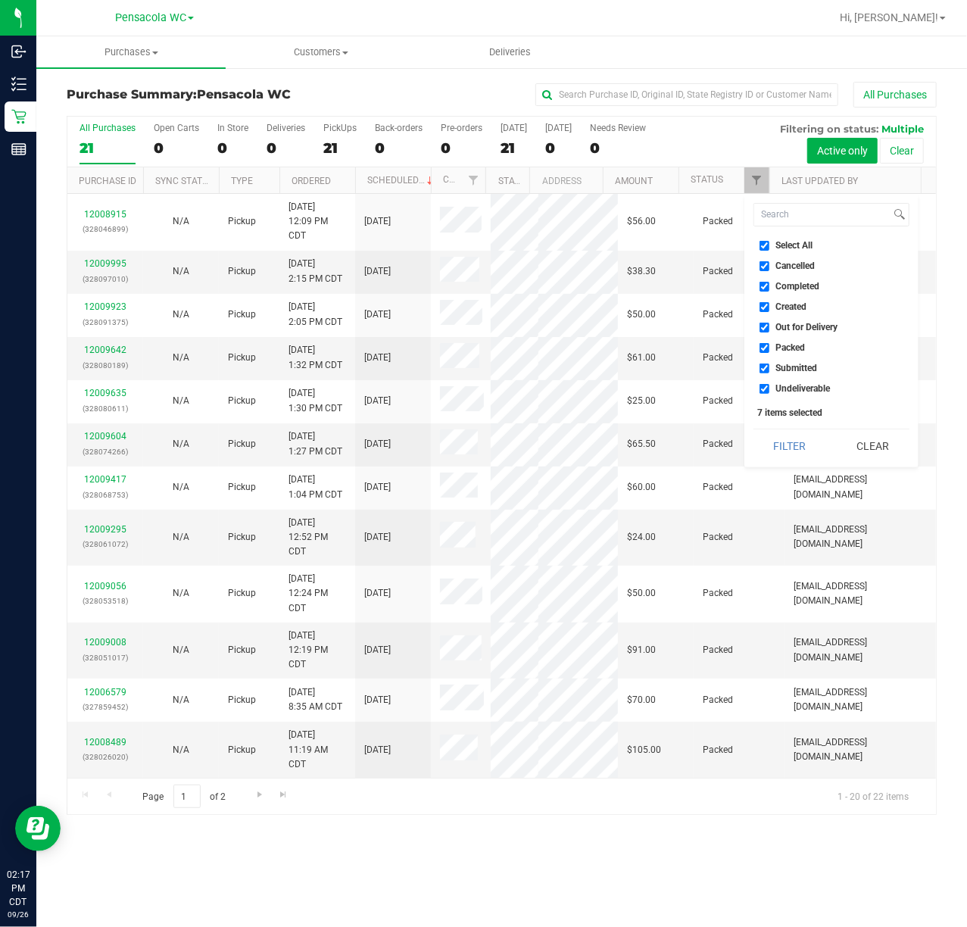
click at [791, 245] on span "Select All" at bounding box center [794, 245] width 37 height 9
click at [769, 245] on input "Select All" at bounding box center [764, 246] width 10 height 10
checkbox input "false"
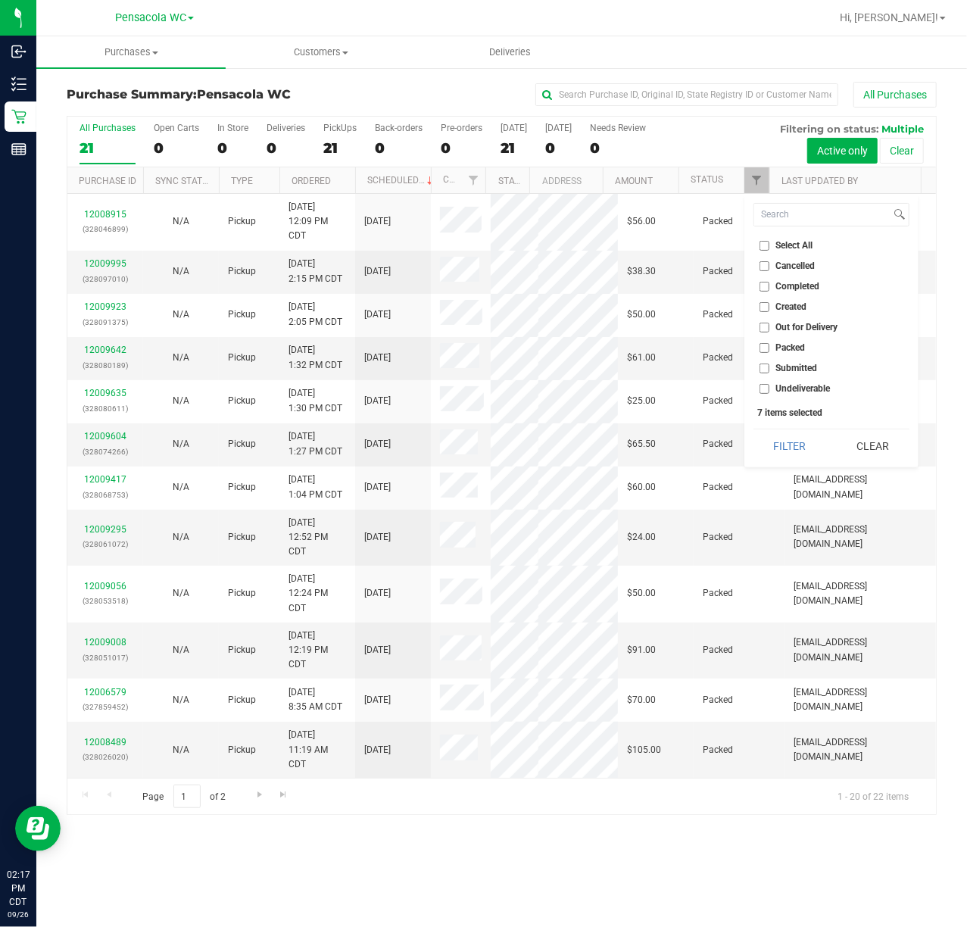
checkbox input "false"
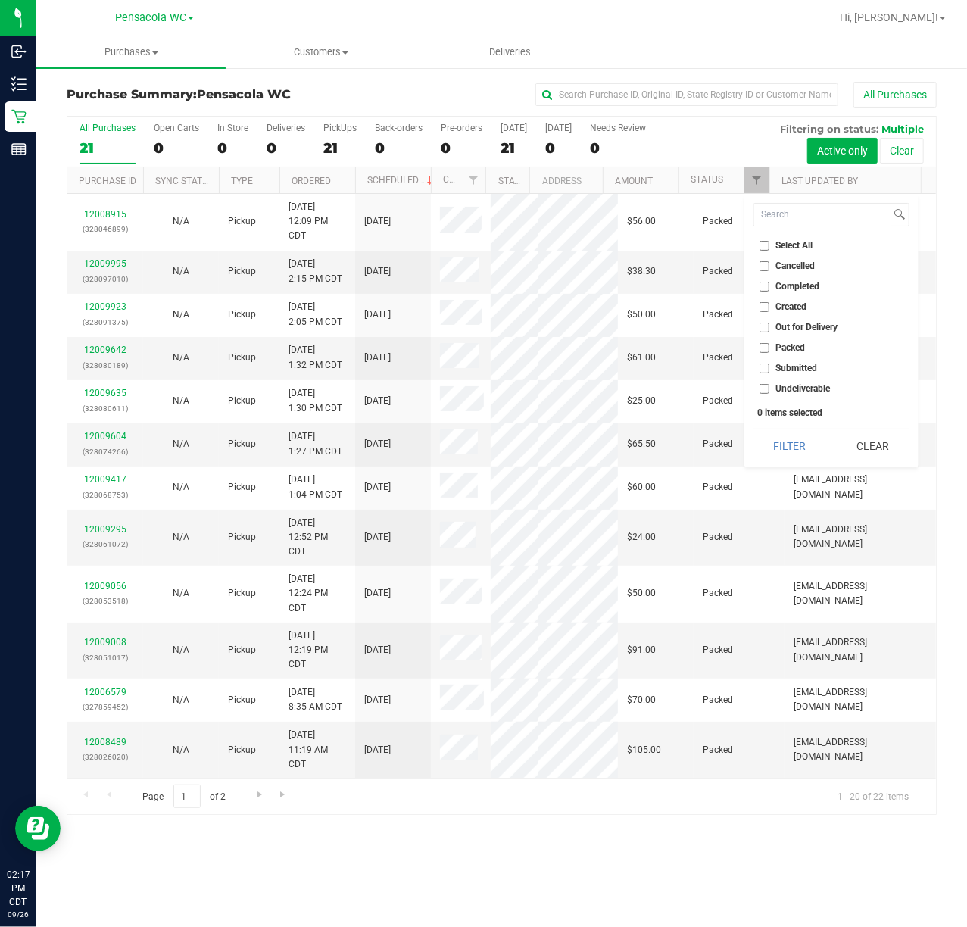
click at [804, 368] on span "Submitted" at bounding box center [797, 367] width 42 height 9
click at [769, 368] on input "Submitted" at bounding box center [764, 368] width 10 height 10
checkbox input "true"
click at [800, 452] on button "Filter" at bounding box center [789, 445] width 73 height 33
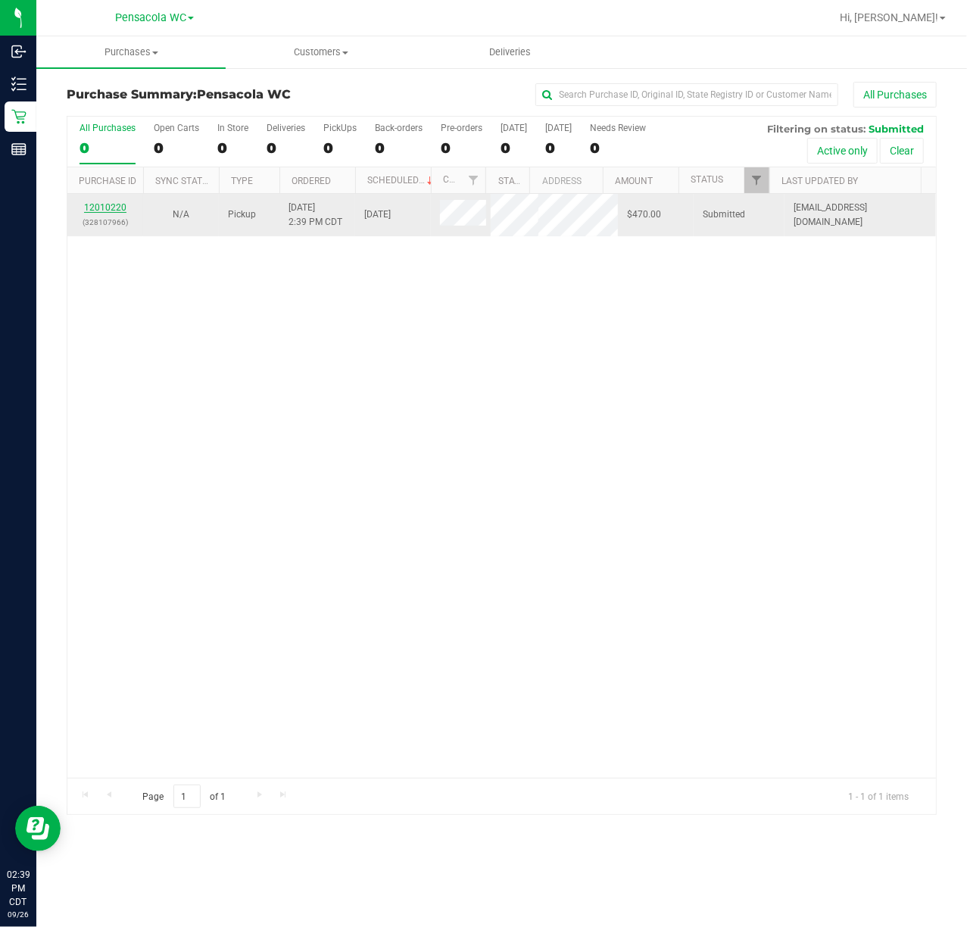
click at [97, 204] on link "12010220" at bounding box center [105, 207] width 42 height 11
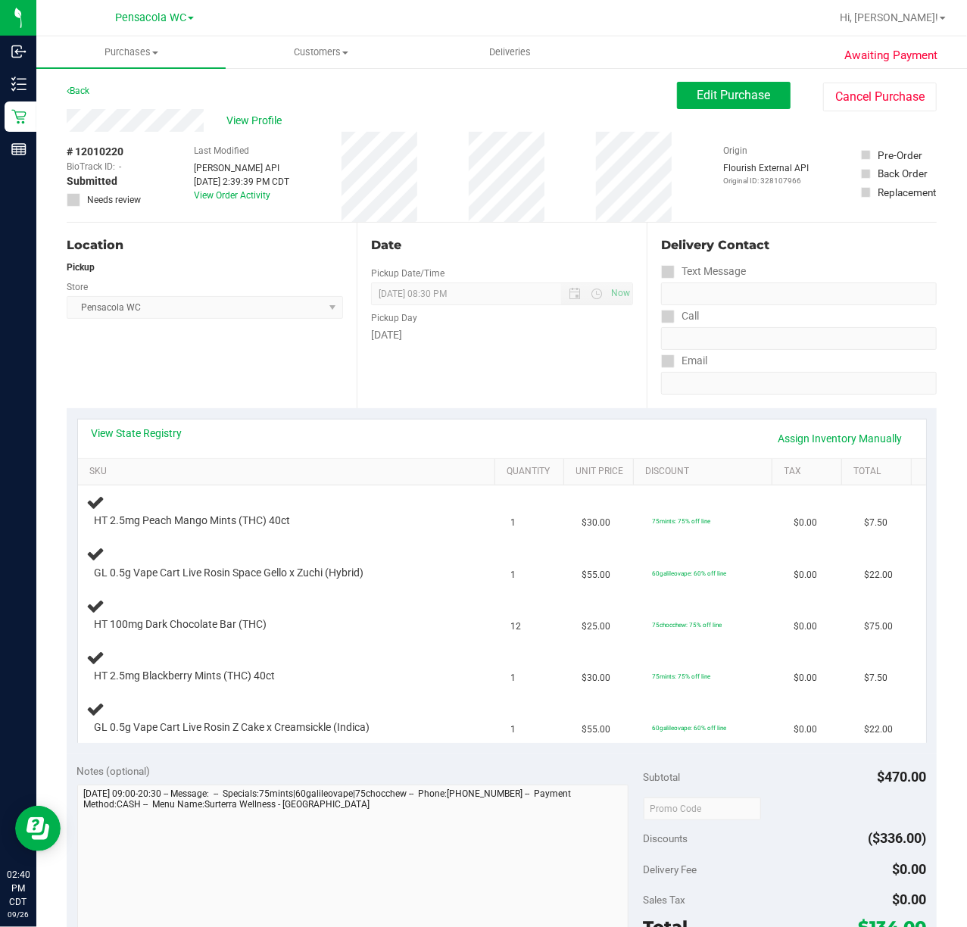
scroll to position [101, 0]
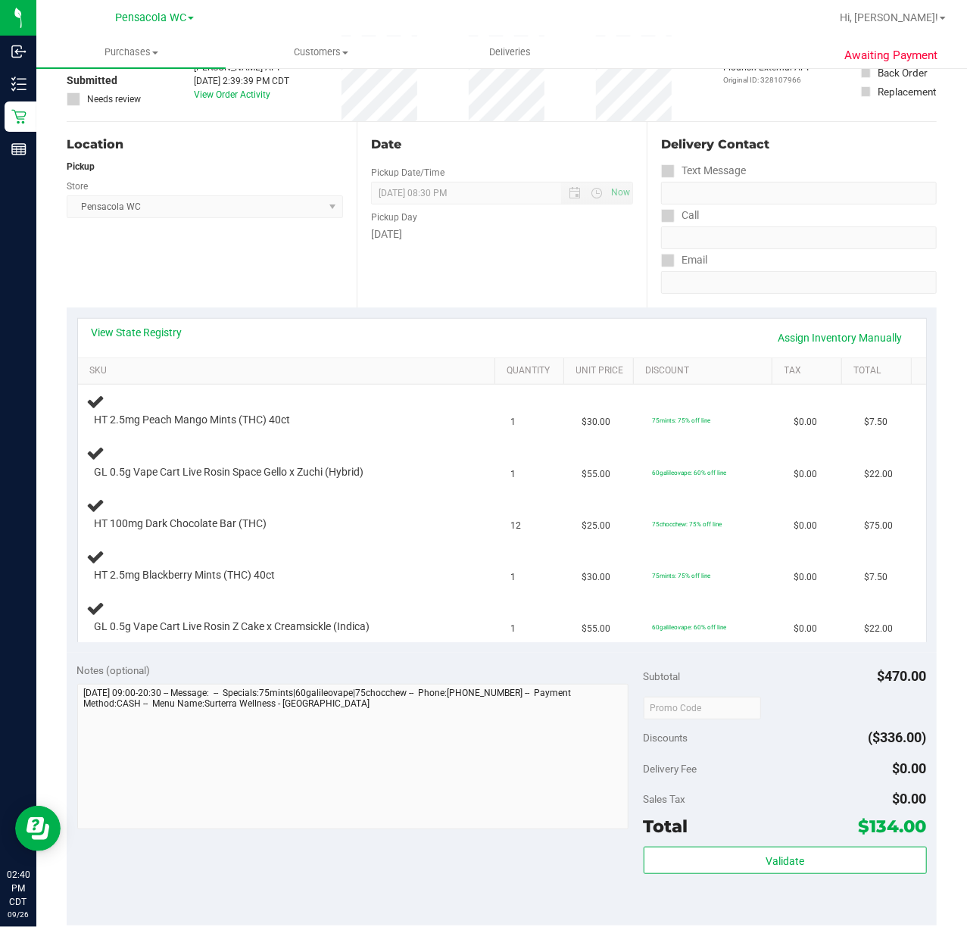
click at [194, 279] on div "Location Pickup Store Pensacola WC Select Store [PERSON_NAME][GEOGRAPHIC_DATA] …" at bounding box center [212, 215] width 290 height 186
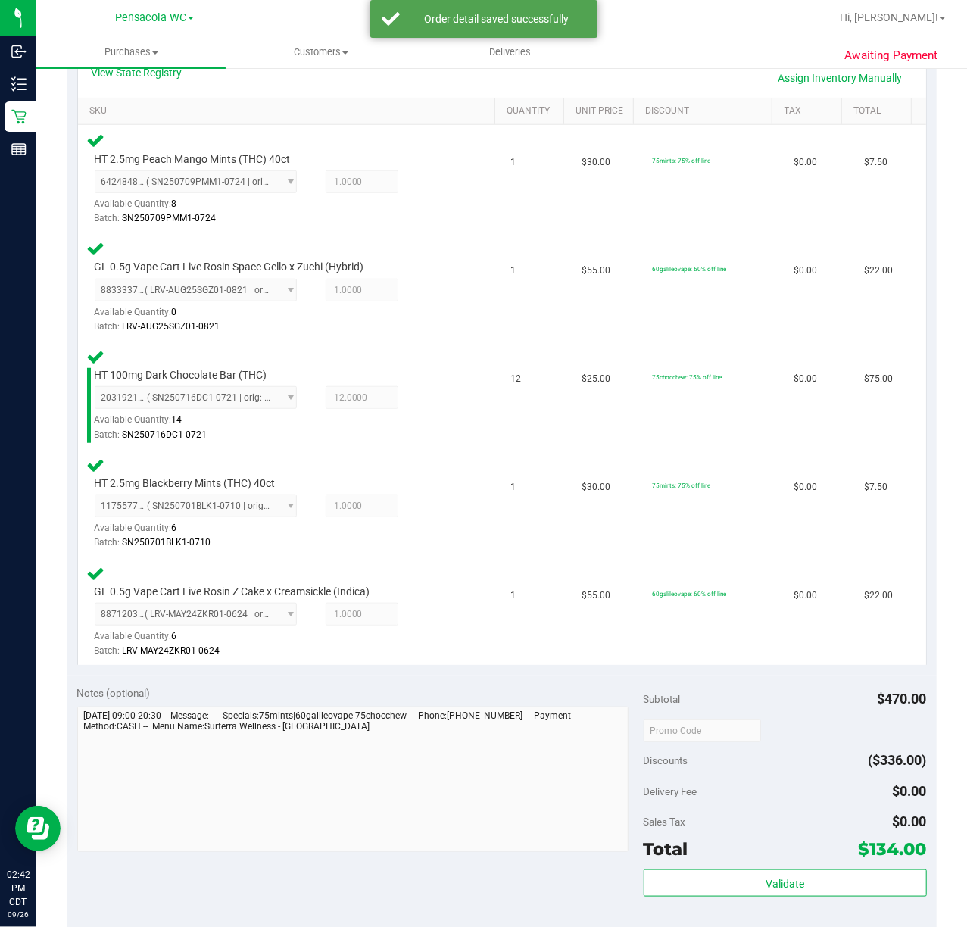
scroll to position [427, 0]
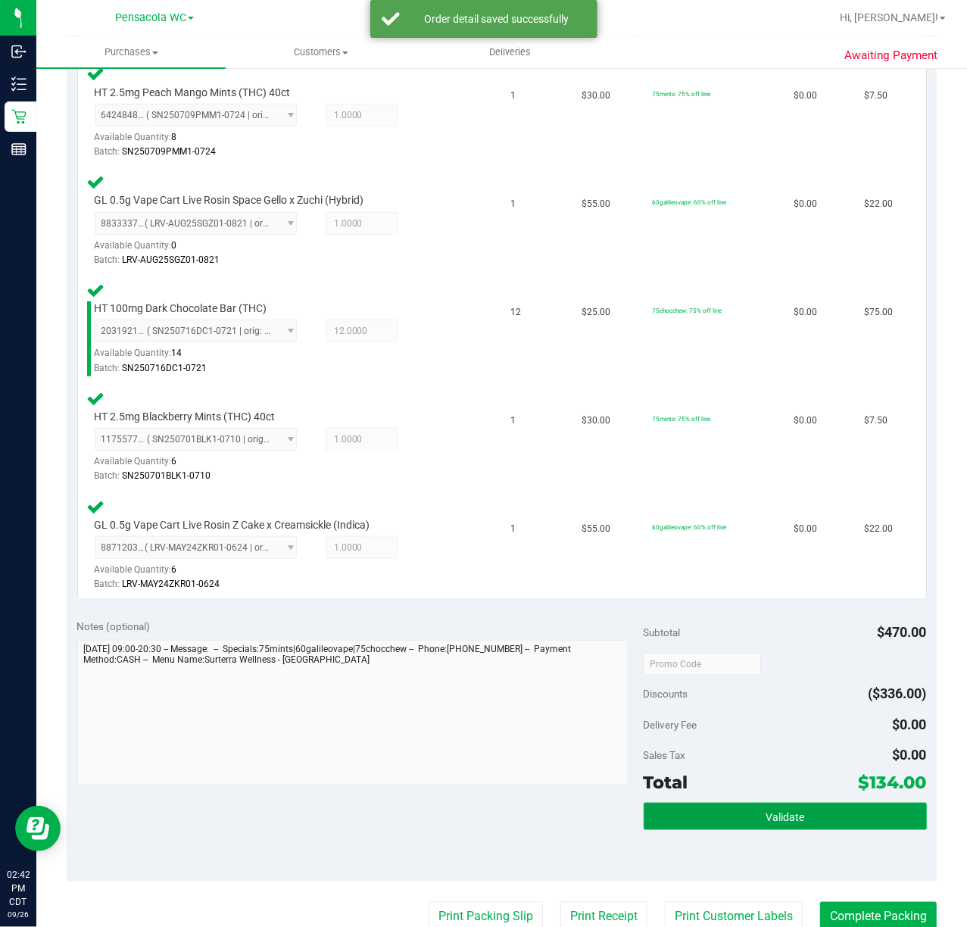
click at [703, 806] on button "Validate" at bounding box center [785, 816] width 283 height 27
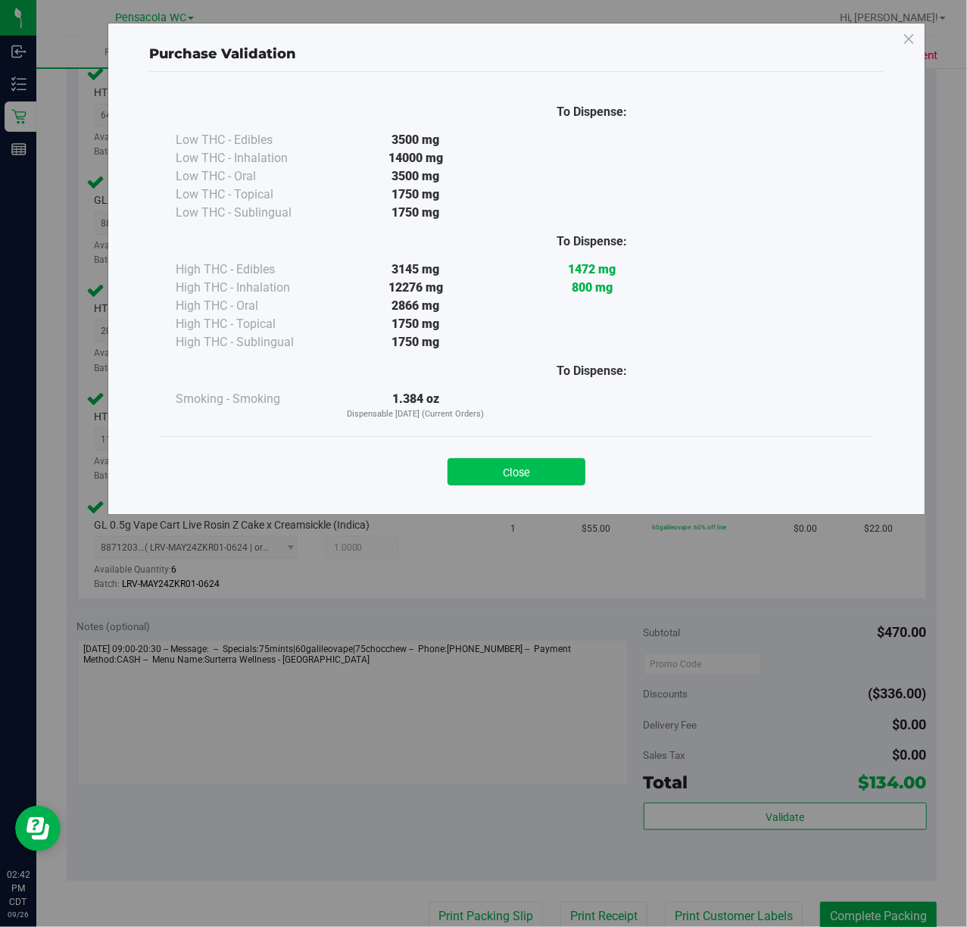
click at [494, 474] on button "Close" at bounding box center [517, 471] width 138 height 27
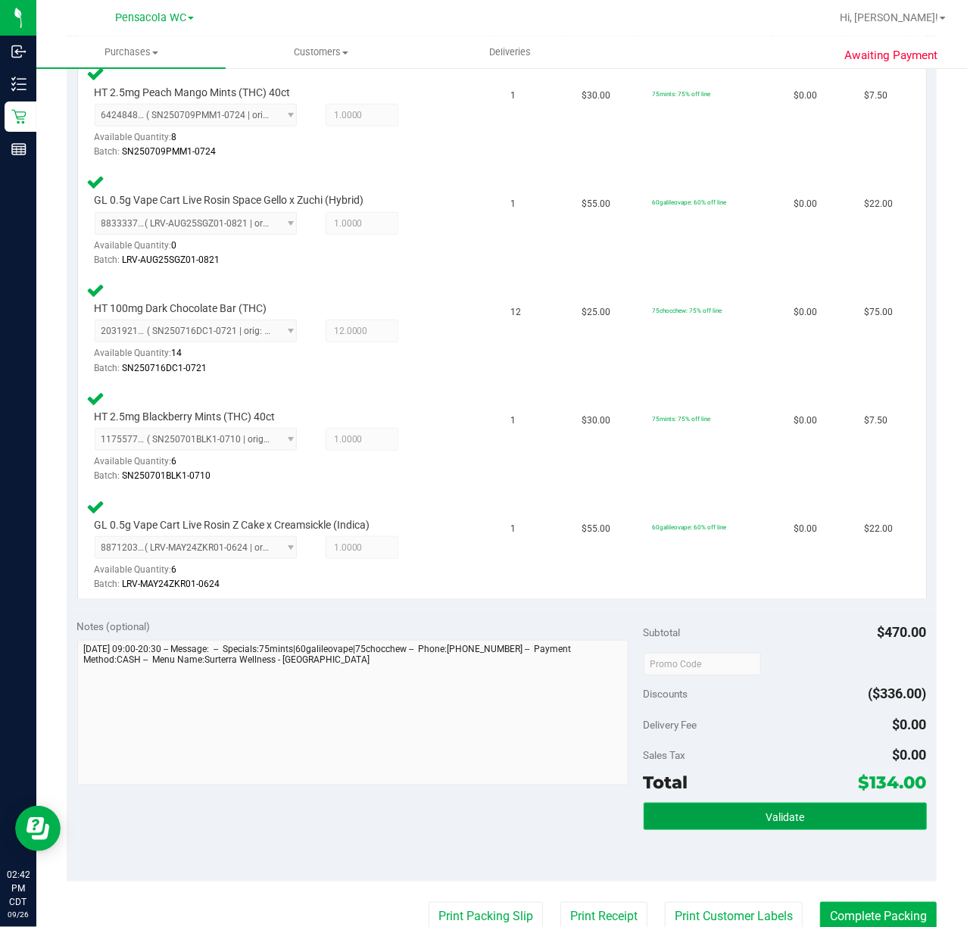
click at [669, 825] on button "Validate" at bounding box center [785, 816] width 283 height 27
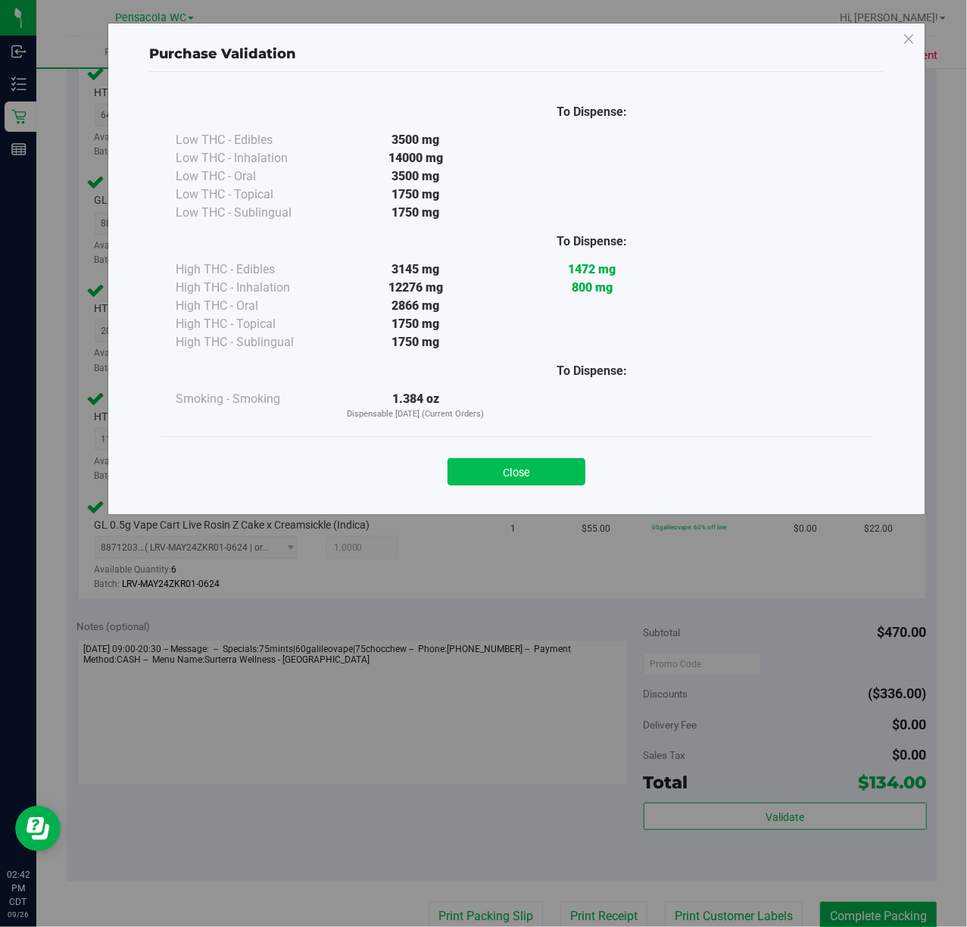
click at [501, 470] on button "Close" at bounding box center [517, 471] width 138 height 27
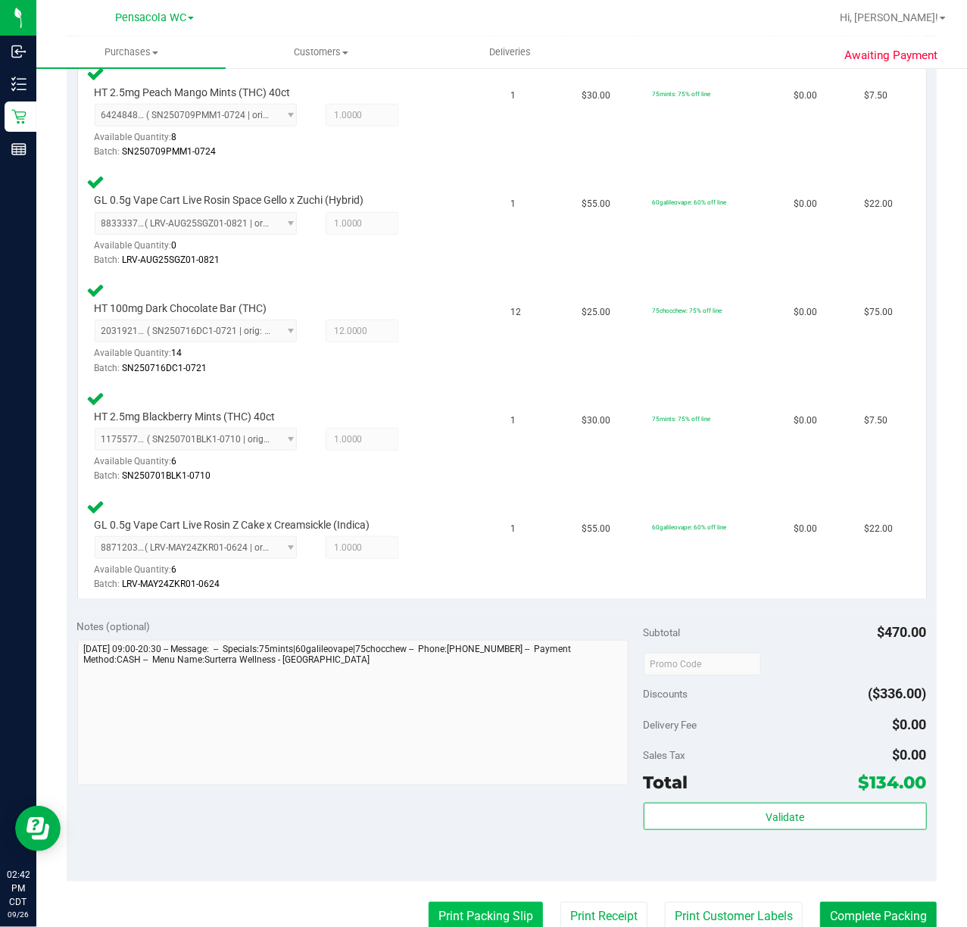
click at [472, 907] on button "Print Packing Slip" at bounding box center [486, 916] width 114 height 29
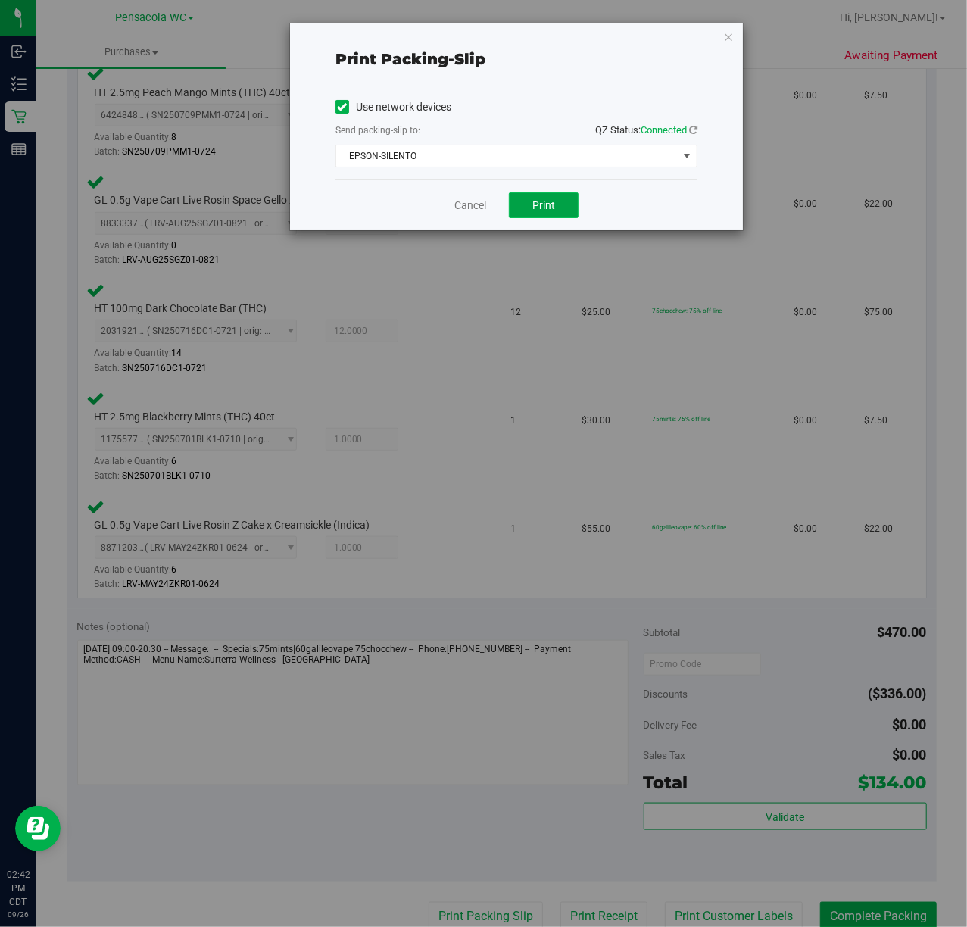
click at [528, 218] on button "Print" at bounding box center [544, 205] width 70 height 26
click at [728, 35] on icon "button" at bounding box center [728, 36] width 11 height 18
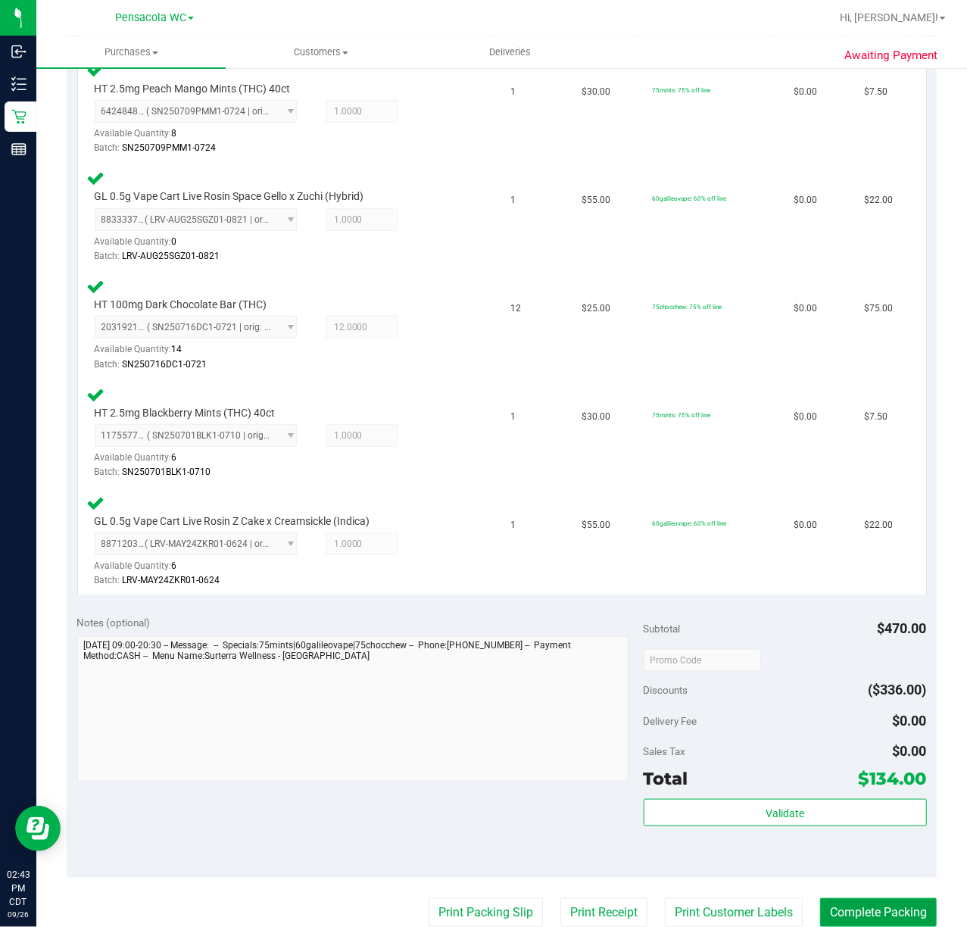
click at [855, 912] on button "Complete Packing" at bounding box center [878, 912] width 117 height 29
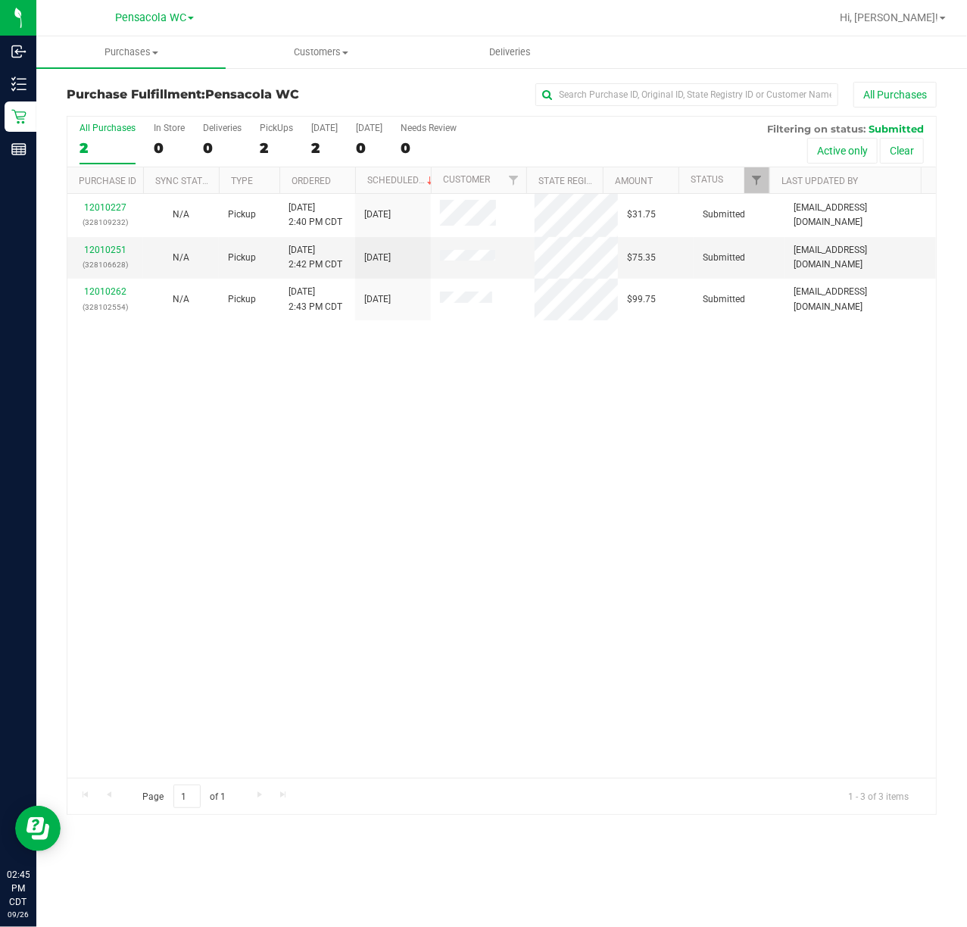
click at [501, 446] on div "12010227 (328109232) N/A Pickup [DATE] 2:40 PM CDT 9/26/2025 $31.75 Submitted […" at bounding box center [501, 486] width 868 height 584
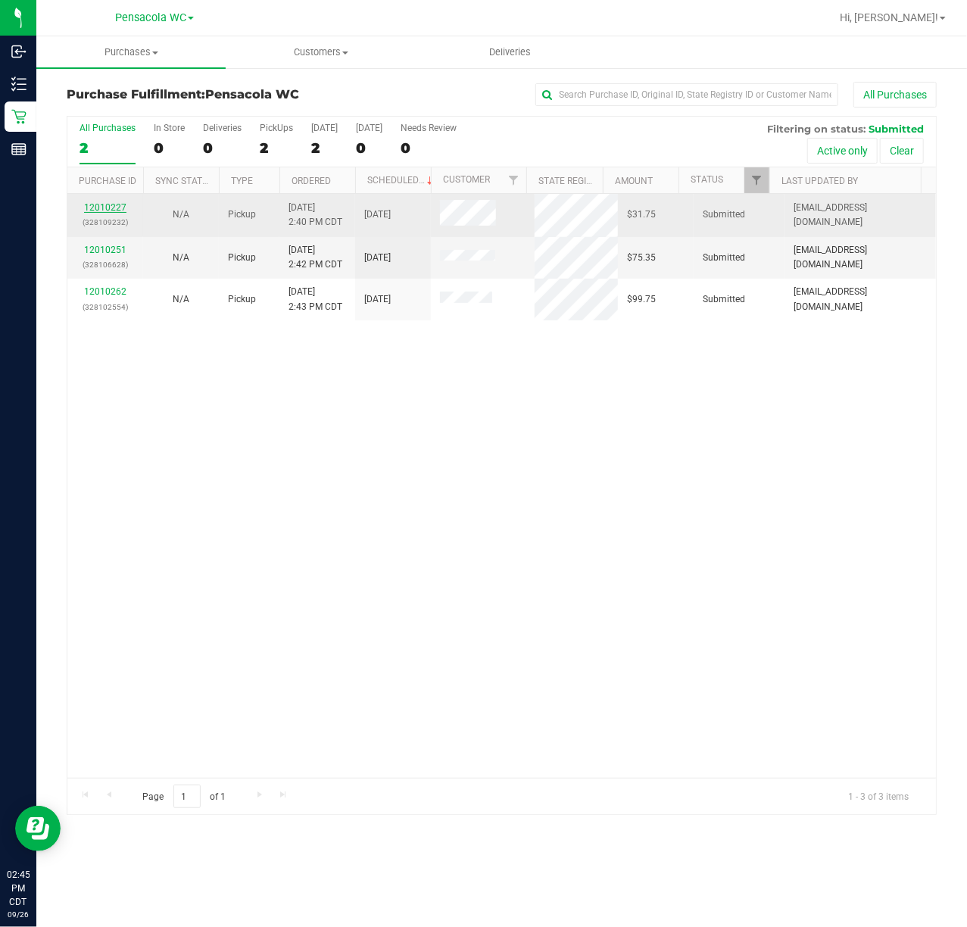
click at [101, 202] on link "12010227" at bounding box center [105, 207] width 42 height 11
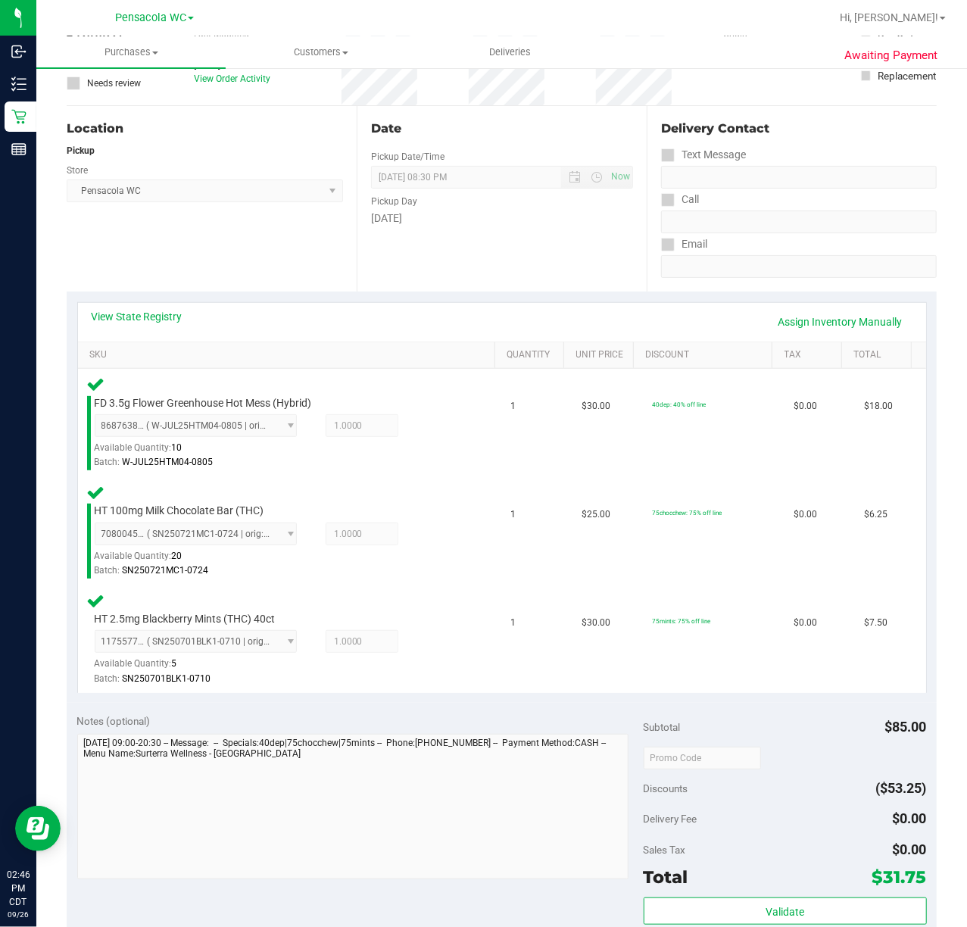
scroll to position [244, 0]
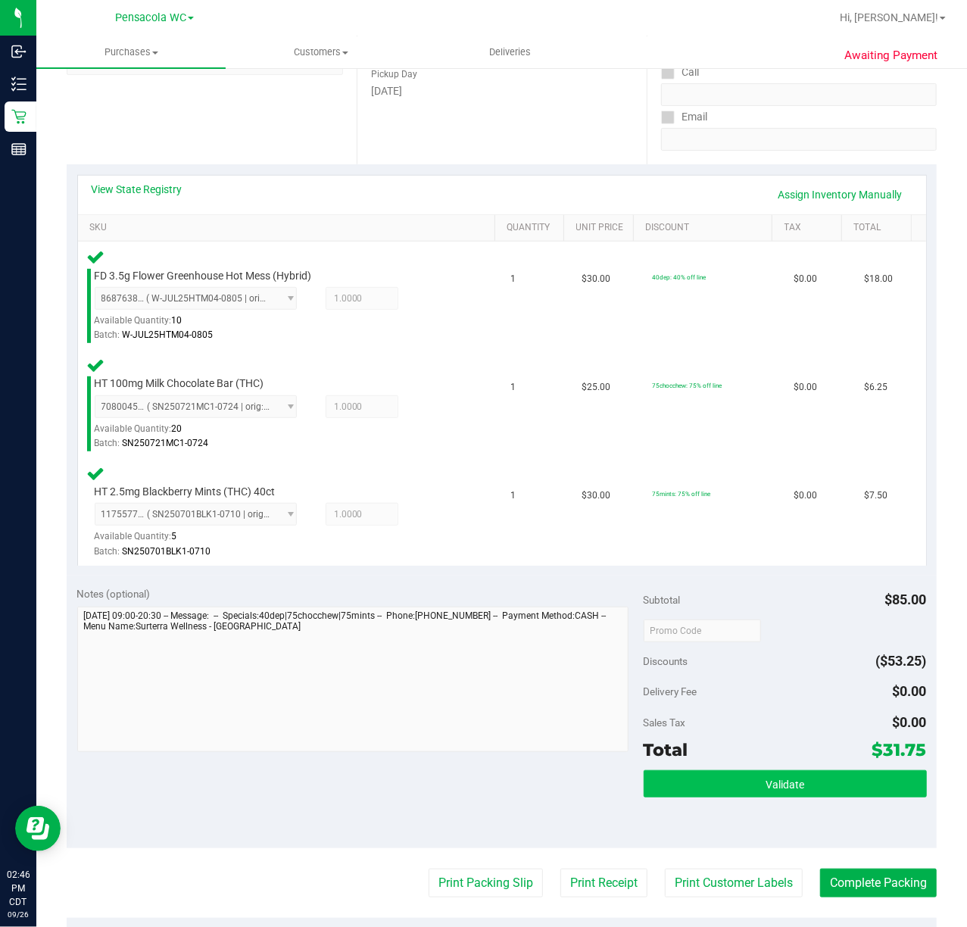
click at [775, 779] on span "Validate" at bounding box center [785, 784] width 39 height 12
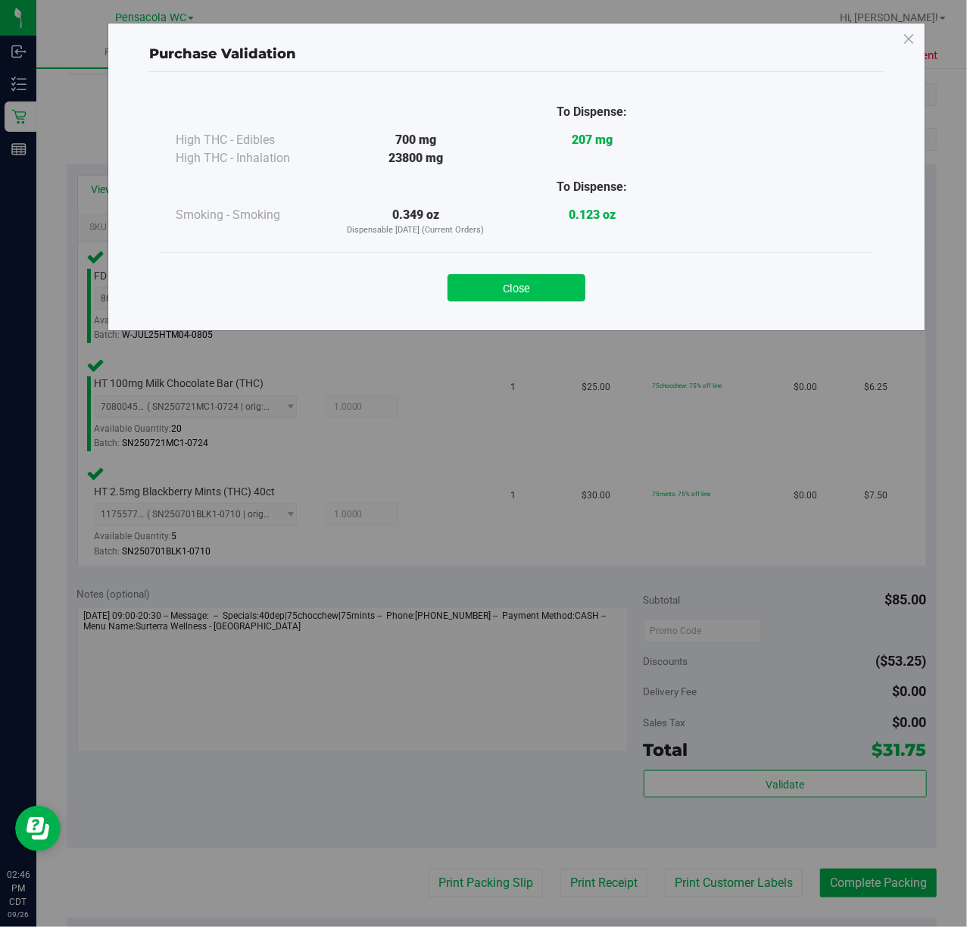
click at [501, 298] on button "Close" at bounding box center [517, 287] width 138 height 27
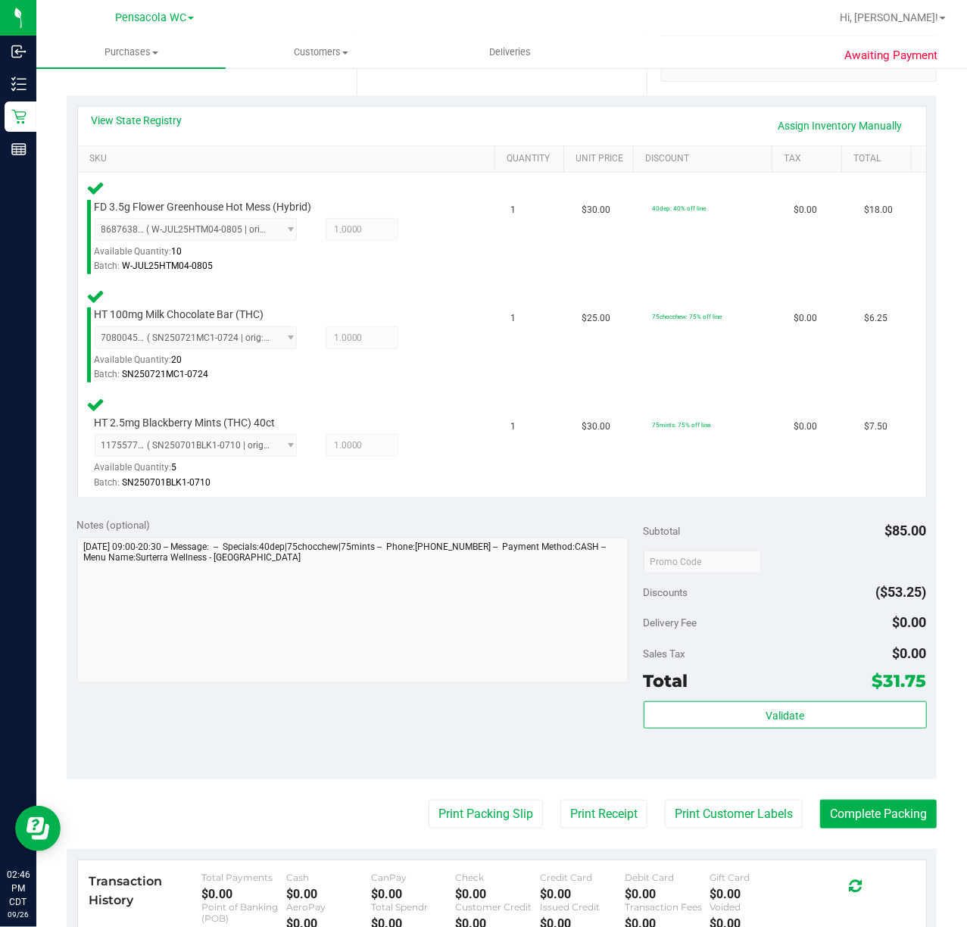
scroll to position [313, 0]
click at [477, 819] on button "Print Packing Slip" at bounding box center [486, 813] width 114 height 29
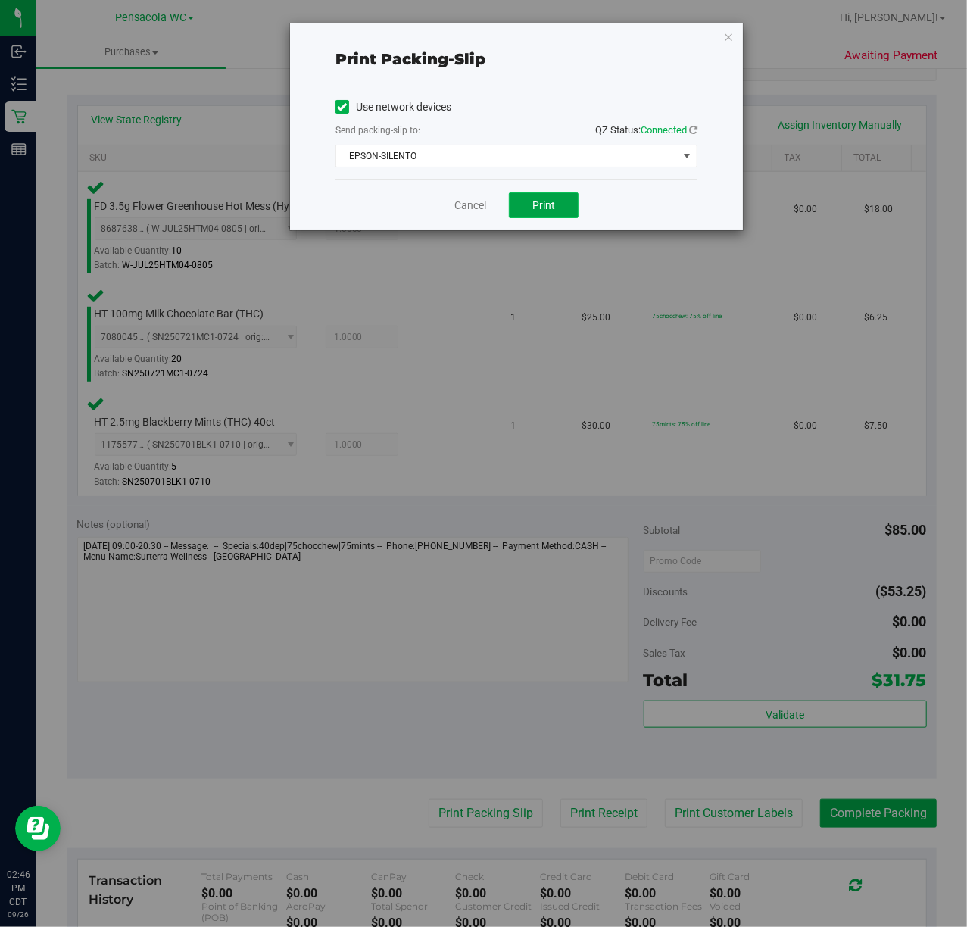
click at [545, 199] on span "Print" at bounding box center [543, 205] width 23 height 12
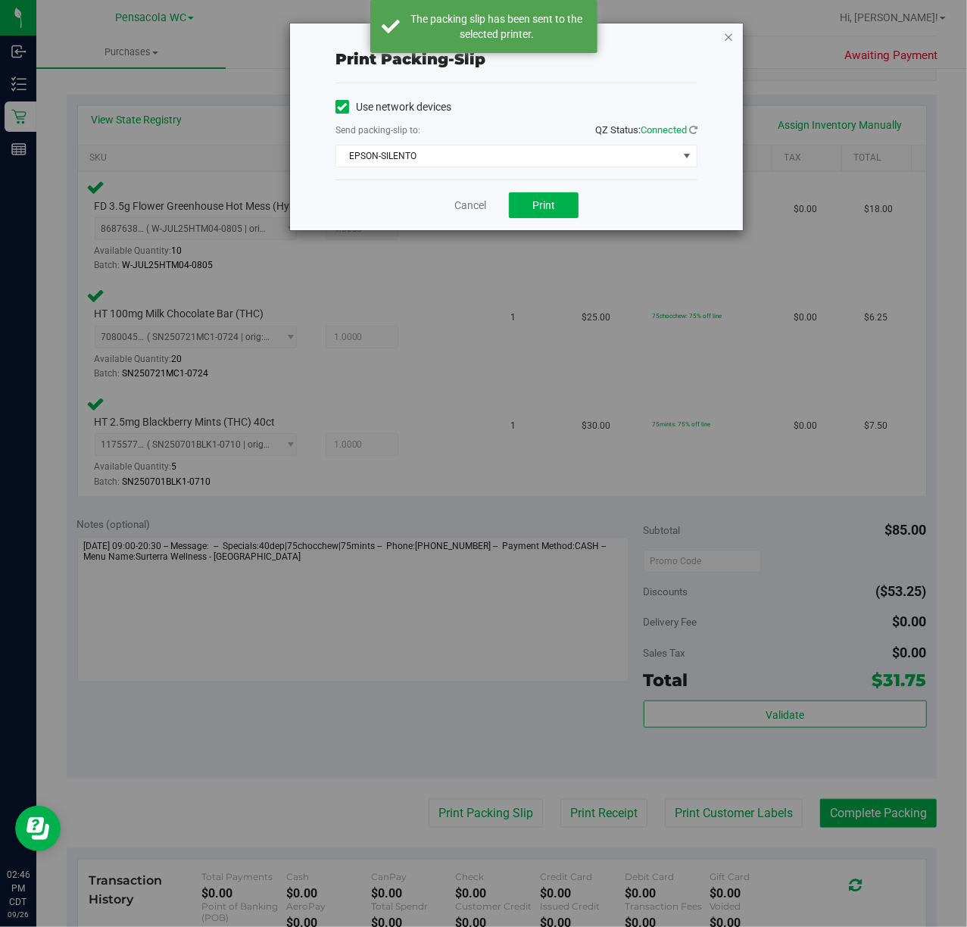
click at [724, 43] on icon "button" at bounding box center [728, 36] width 11 height 18
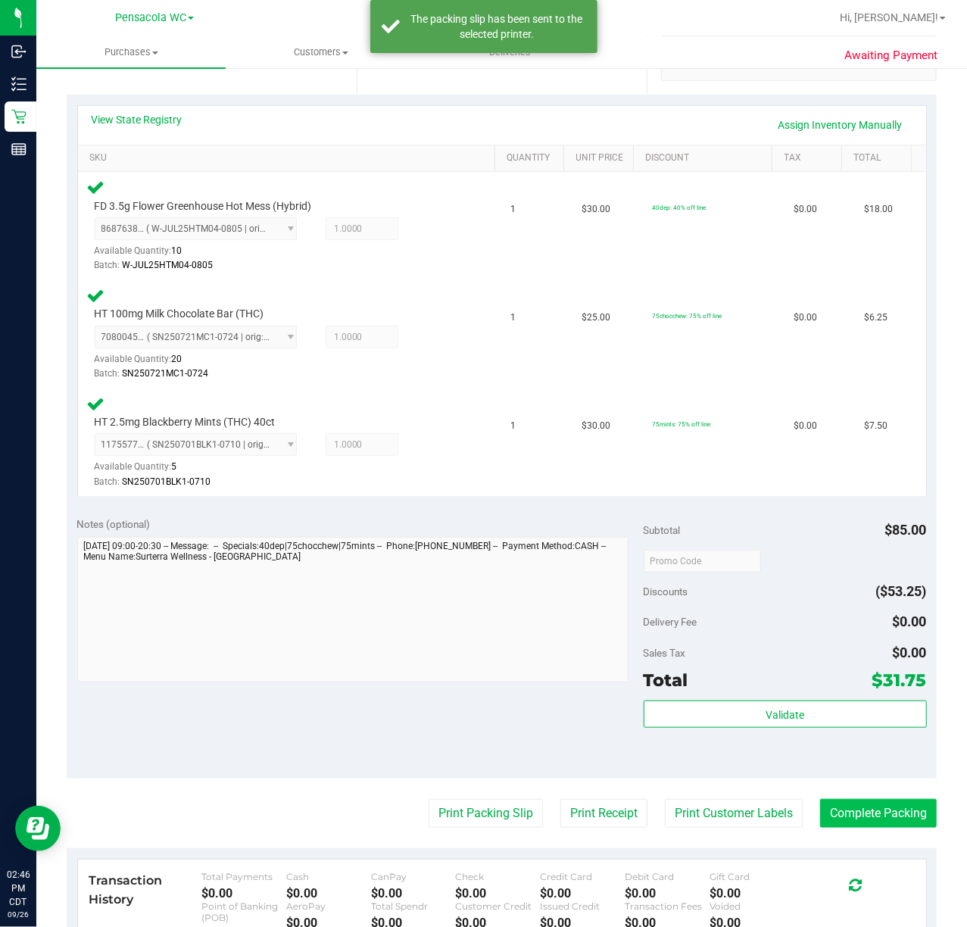
click at [854, 812] on button "Complete Packing" at bounding box center [878, 813] width 117 height 29
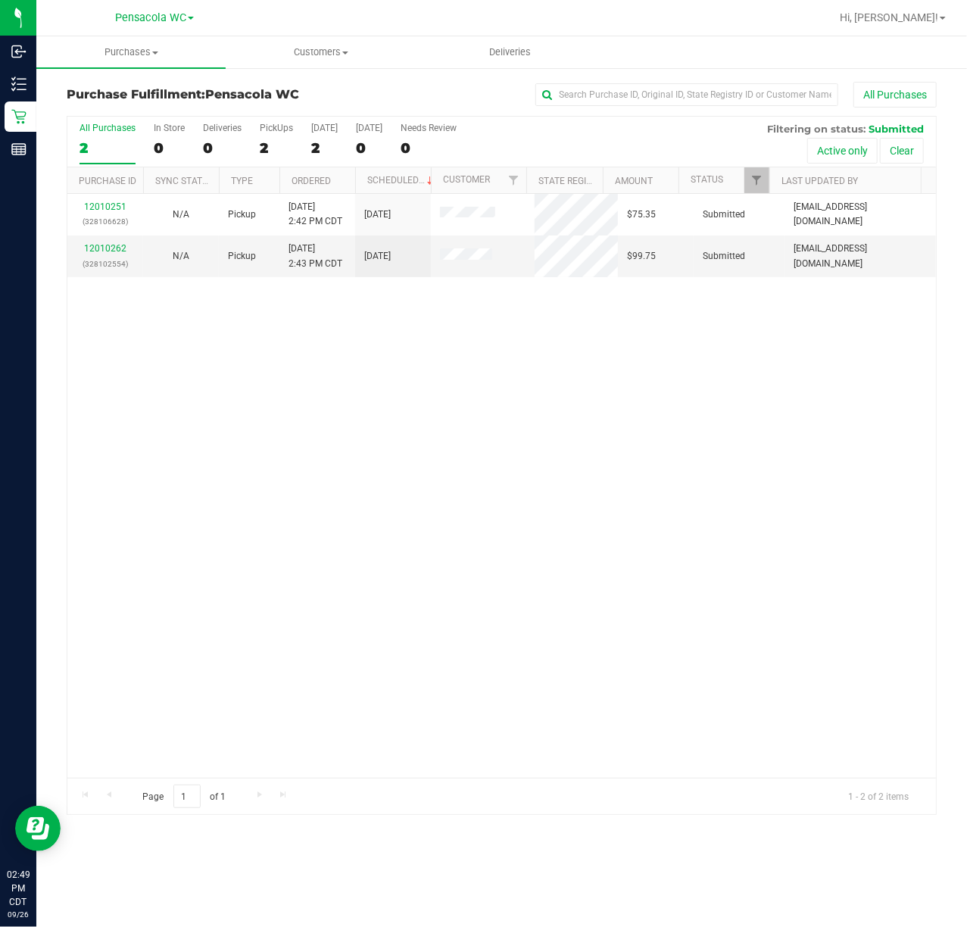
click at [246, 422] on div "12010251 (328106628) N/A Pickup [DATE] 2:42 PM CDT 9/26/2025 $75.35 Submitted […" at bounding box center [501, 486] width 868 height 584
drag, startPoint x: 325, startPoint y: 531, endPoint x: 337, endPoint y: 510, distance: 24.4
click at [326, 529] on div "12010251 (328106628) N/A Pickup [DATE] 2:42 PM CDT 9/26/2025 $75.35 Submitted […" at bounding box center [501, 486] width 868 height 584
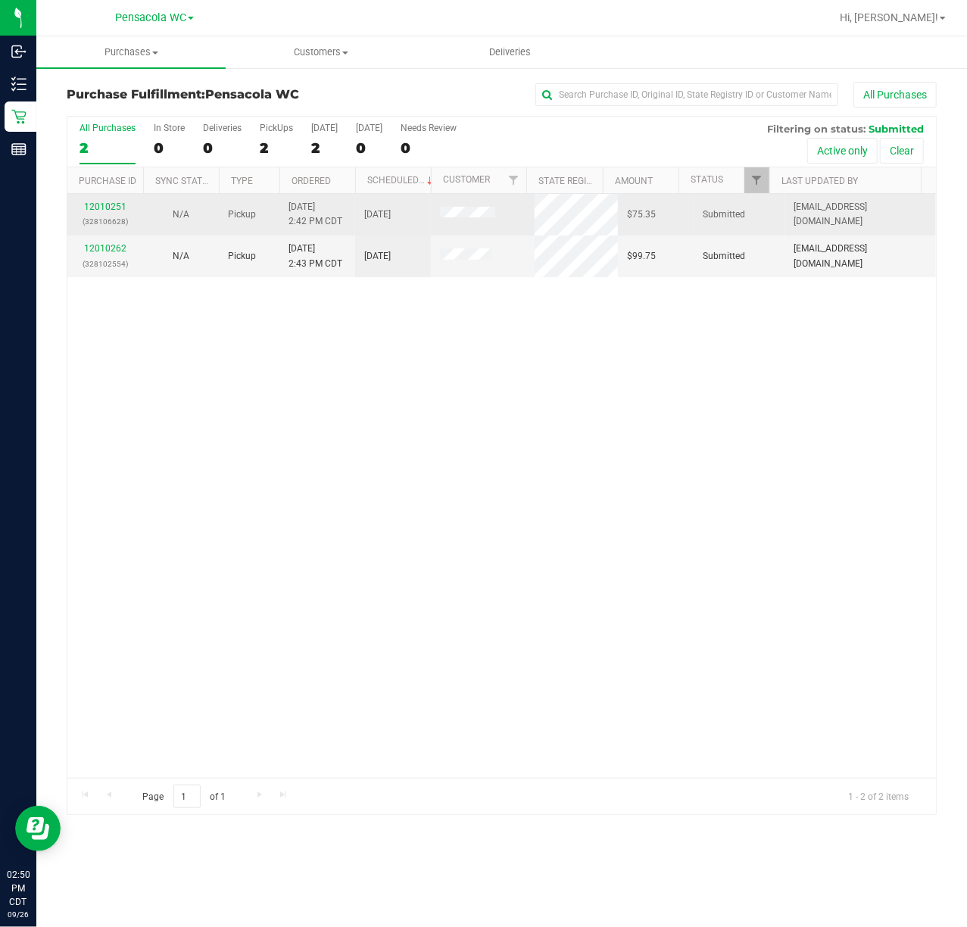
click at [118, 217] on p "(328106628)" at bounding box center [105, 221] width 58 height 14
click at [118, 203] on link "12010251" at bounding box center [105, 206] width 42 height 11
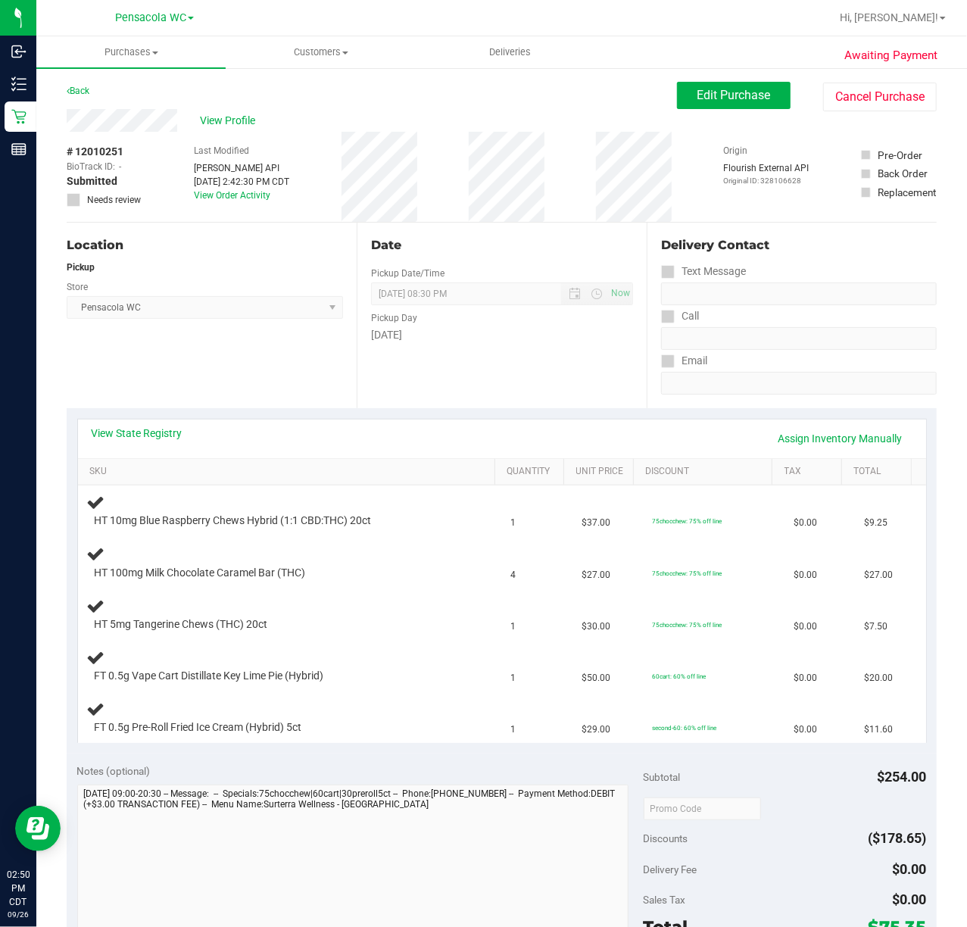
drag, startPoint x: 213, startPoint y: 379, endPoint x: 185, endPoint y: 433, distance: 60.6
click at [210, 383] on div "Location Pickup Store Pensacola WC Select Store [PERSON_NAME][GEOGRAPHIC_DATA] …" at bounding box center [212, 316] width 290 height 186
click at [176, 443] on div "View State Registry Assign Inventory Manually" at bounding box center [502, 439] width 821 height 26
click at [167, 431] on link "View State Registry" at bounding box center [137, 433] width 91 height 15
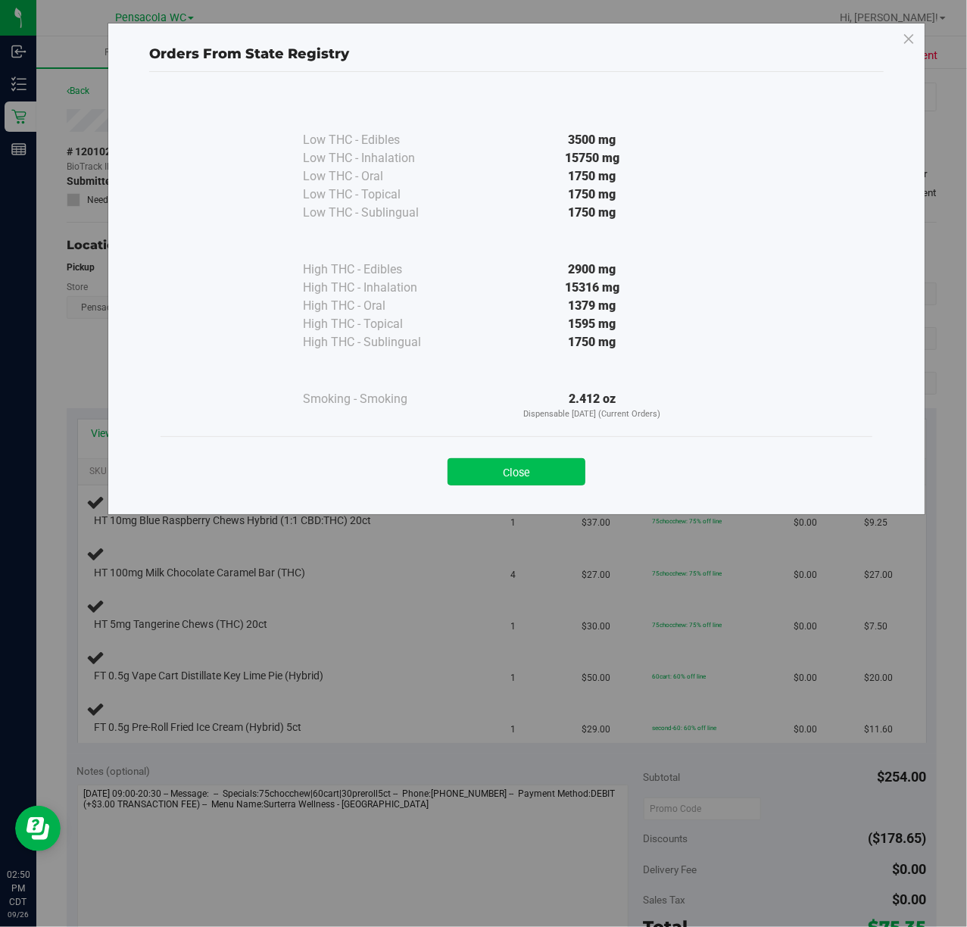
click at [519, 477] on button "Close" at bounding box center [517, 471] width 138 height 27
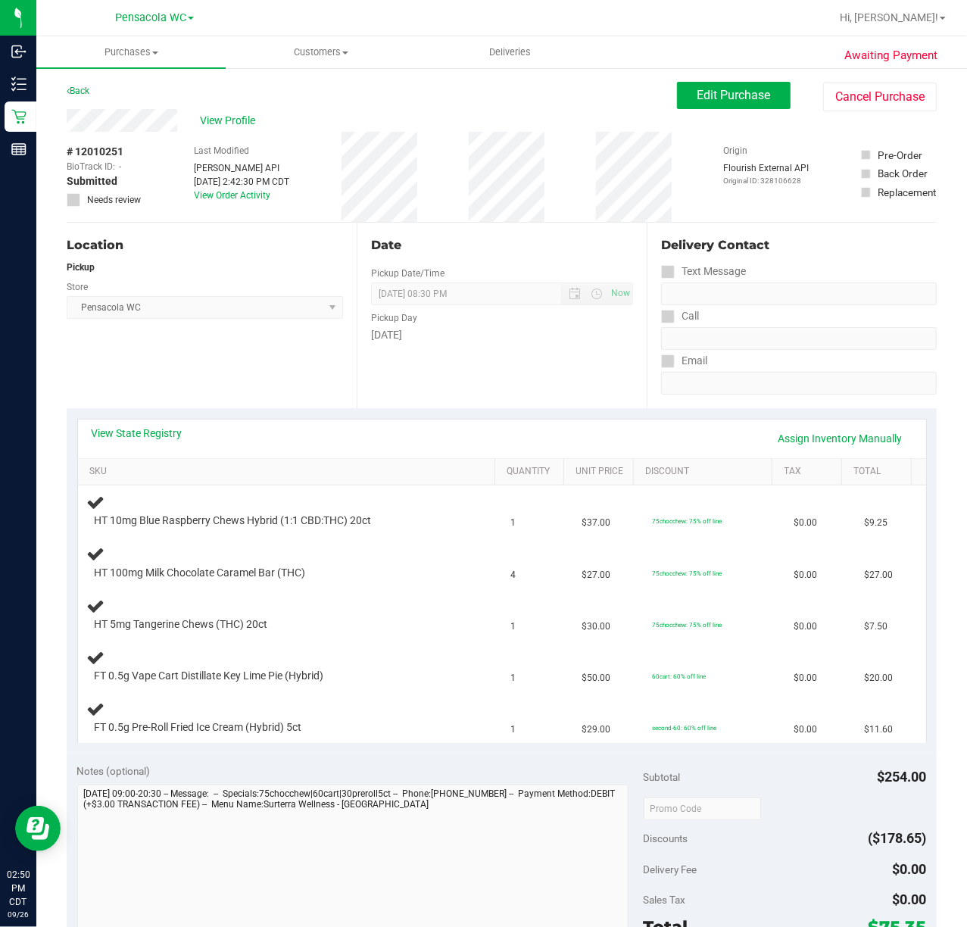
click at [288, 394] on div "Location Pickup Store Pensacola WC Select Store [PERSON_NAME][GEOGRAPHIC_DATA] …" at bounding box center [212, 316] width 290 height 186
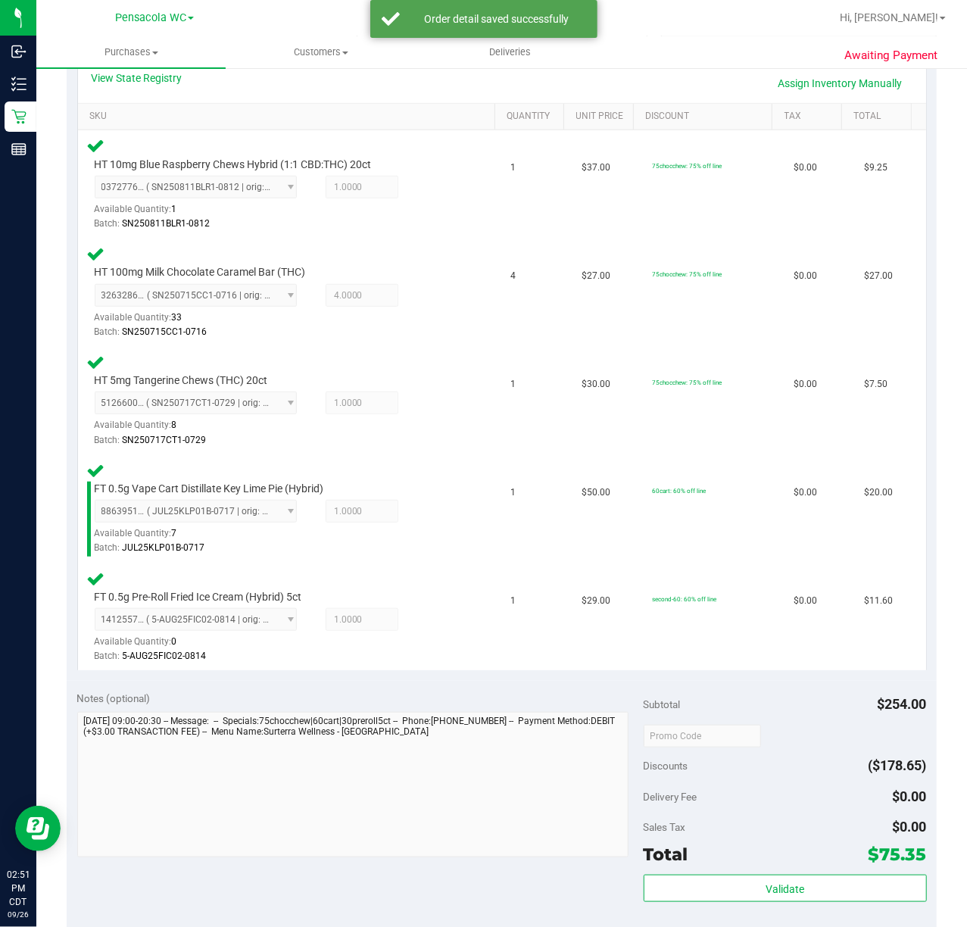
scroll to position [356, 0]
click at [827, 895] on button "Validate" at bounding box center [785, 887] width 283 height 27
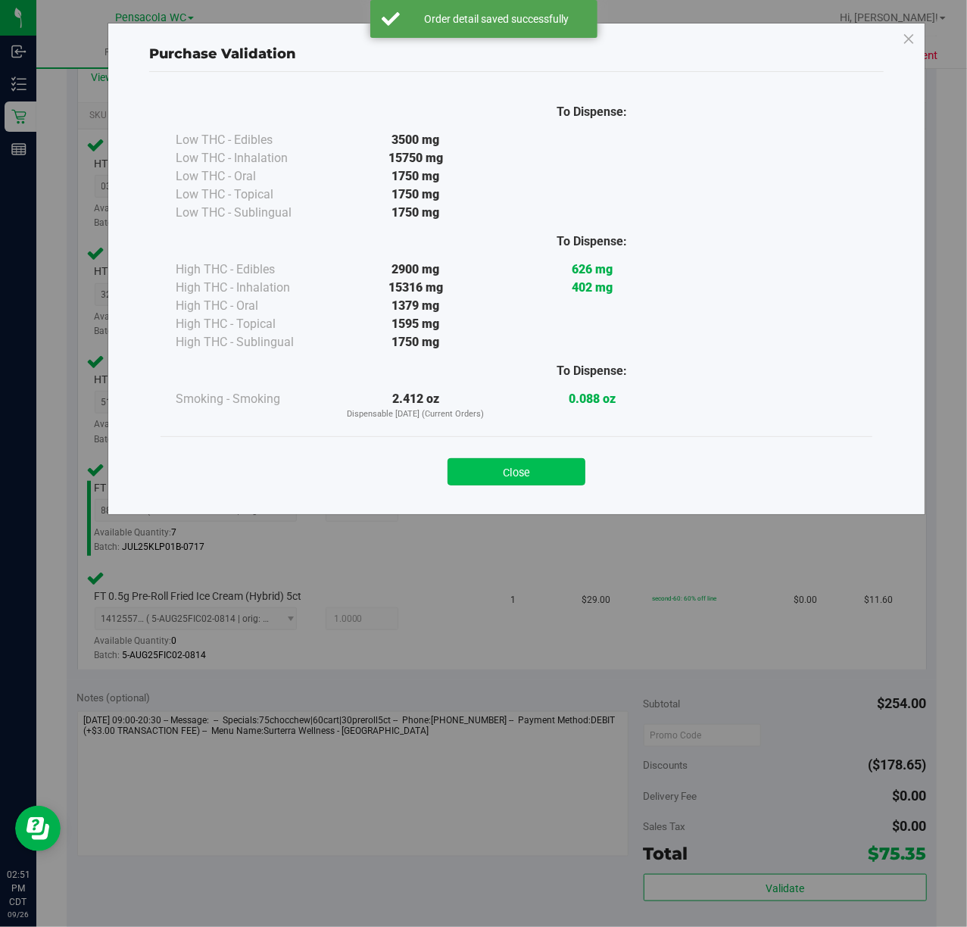
click at [551, 465] on button "Close" at bounding box center [517, 471] width 138 height 27
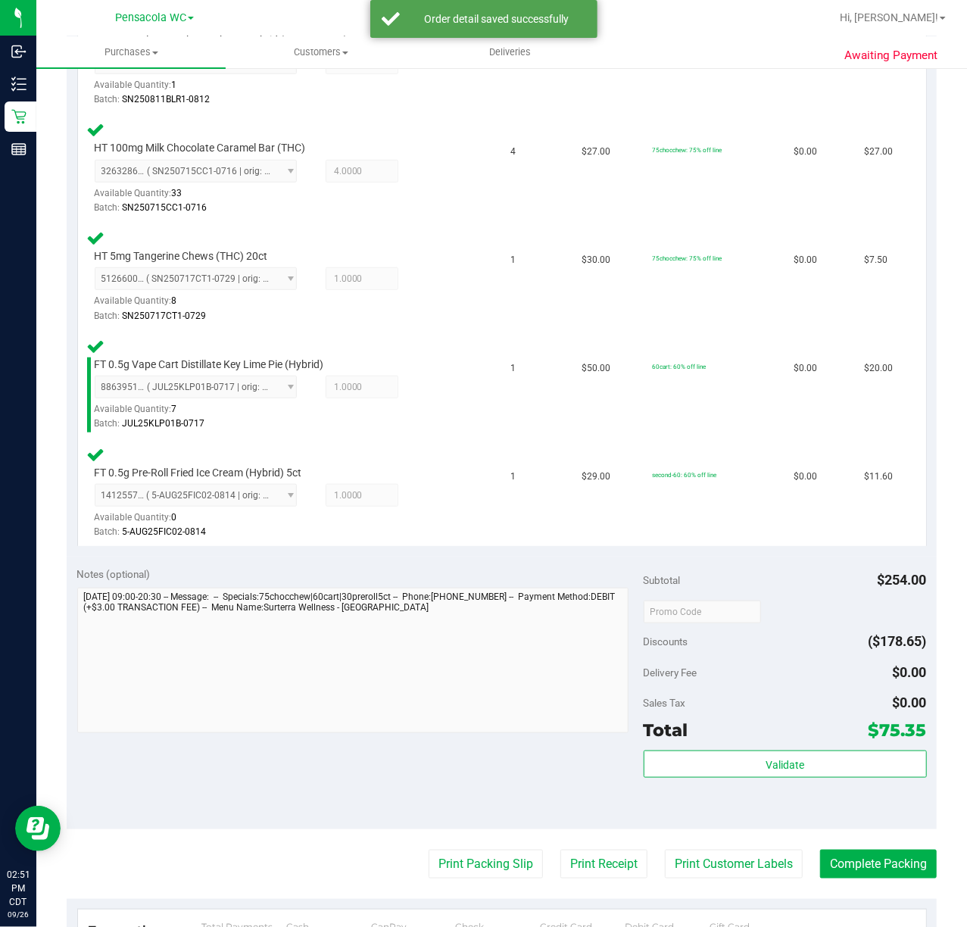
scroll to position [485, 0]
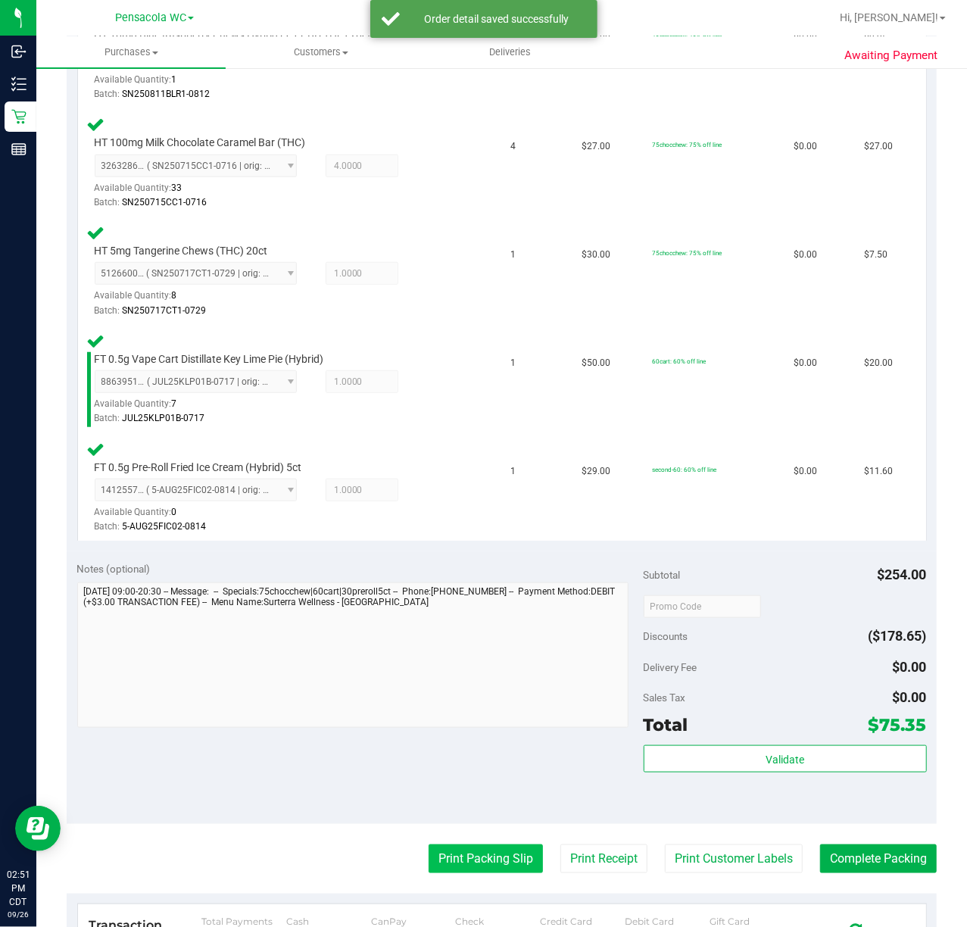
click at [468, 854] on button "Print Packing Slip" at bounding box center [486, 858] width 114 height 29
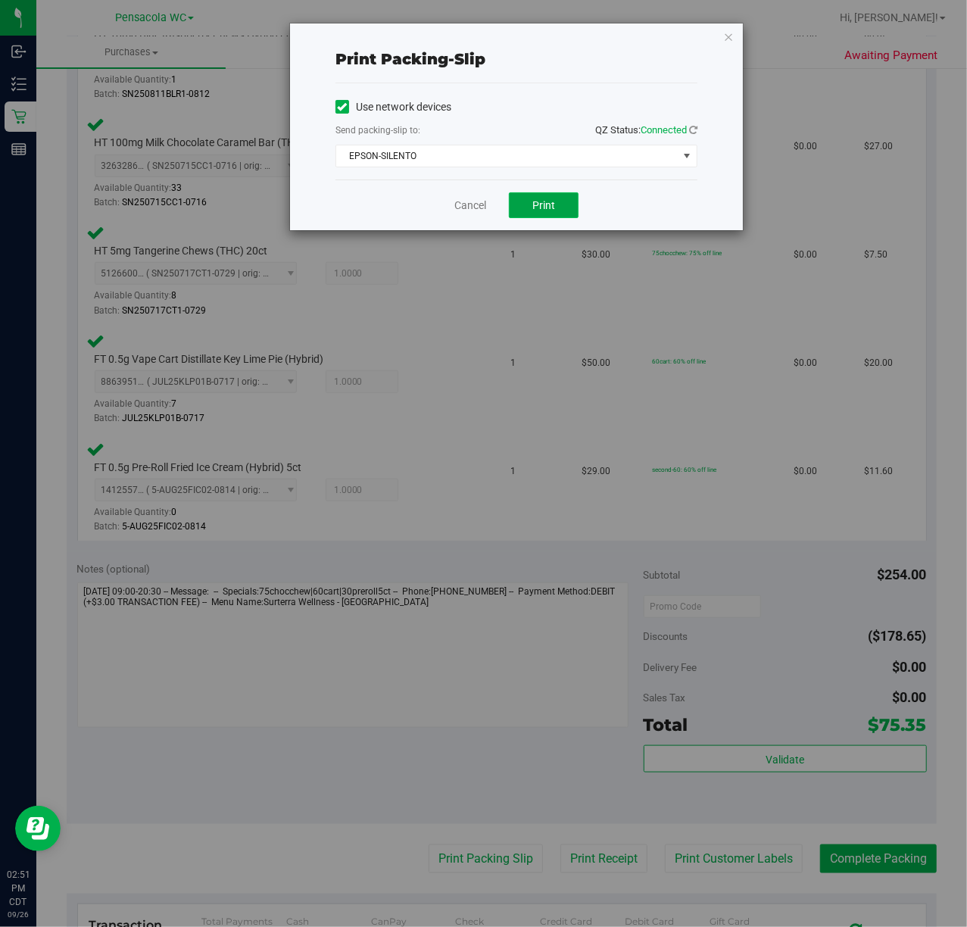
click at [539, 204] on span "Print" at bounding box center [543, 205] width 23 height 12
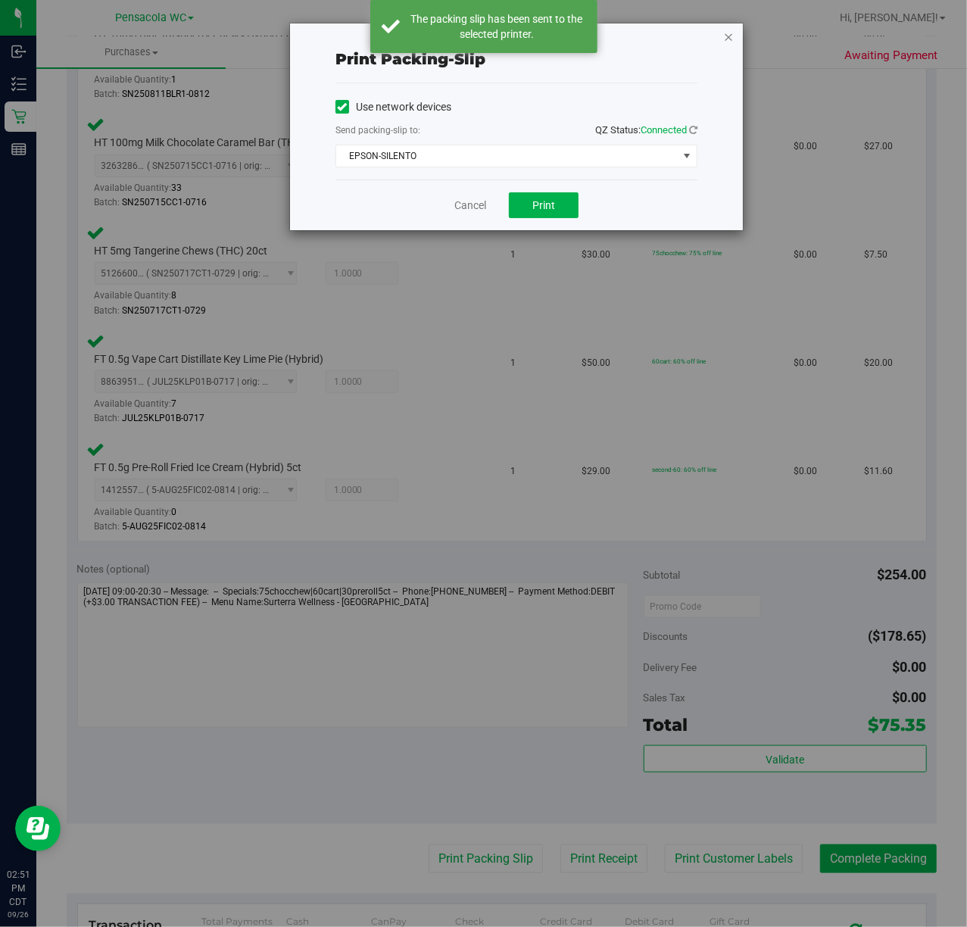
click at [728, 39] on icon "button" at bounding box center [728, 36] width 11 height 18
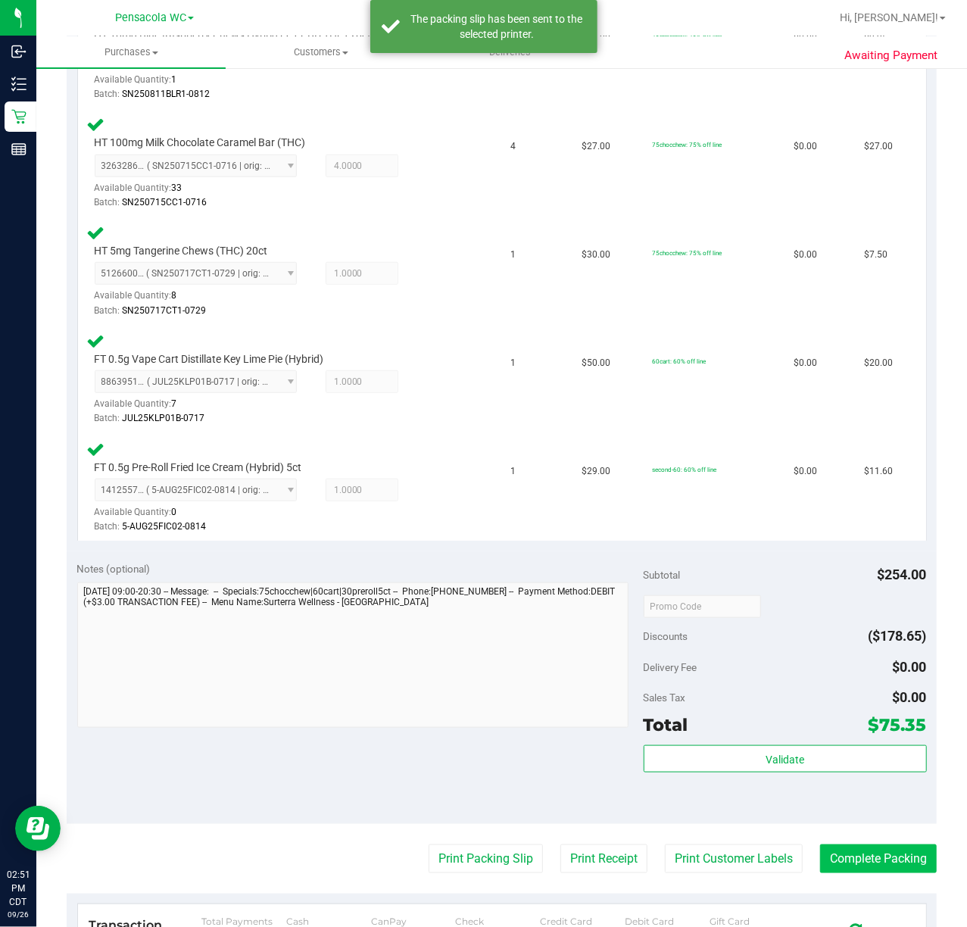
click at [858, 857] on button "Complete Packing" at bounding box center [878, 858] width 117 height 29
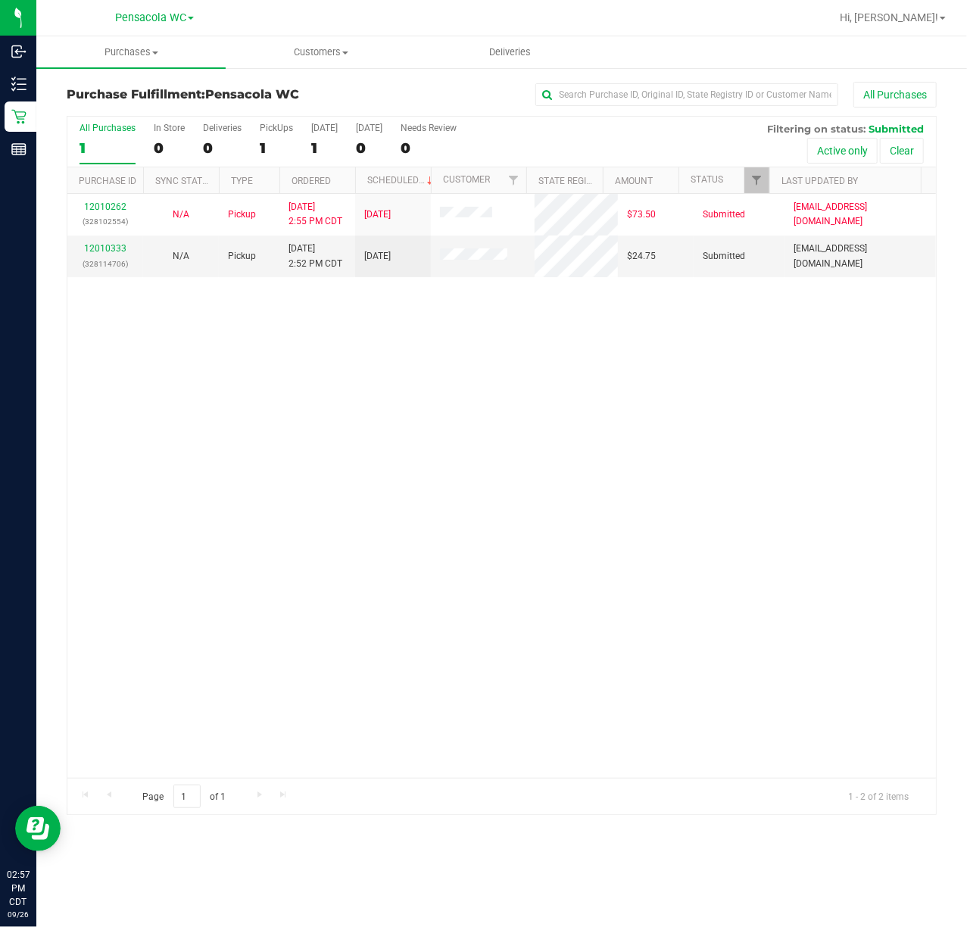
drag, startPoint x: 228, startPoint y: 328, endPoint x: 194, endPoint y: 301, distance: 43.2
click at [228, 328] on div "12010262 (328102554) N/A Pickup [DATE] 2:55 PM CDT 9/26/2025 $73.50 Submitted […" at bounding box center [501, 486] width 868 height 584
click at [97, 251] on link "12010333" at bounding box center [105, 248] width 42 height 11
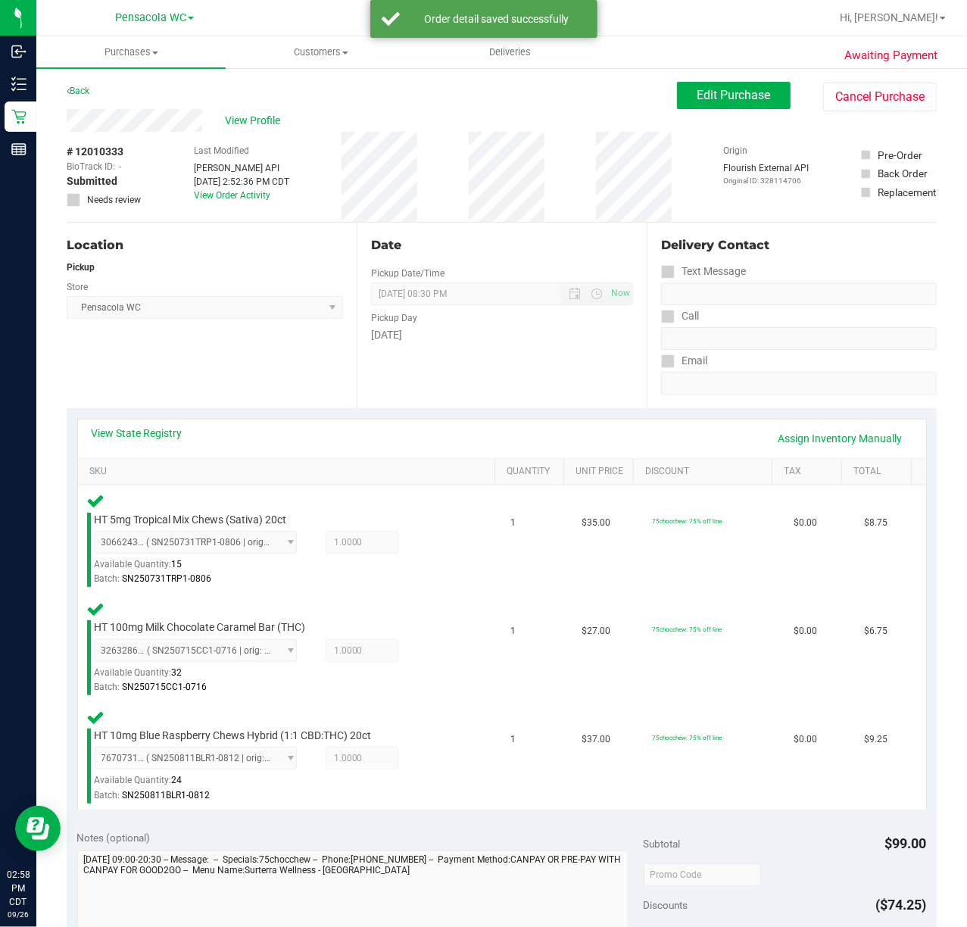
scroll to position [195, 0]
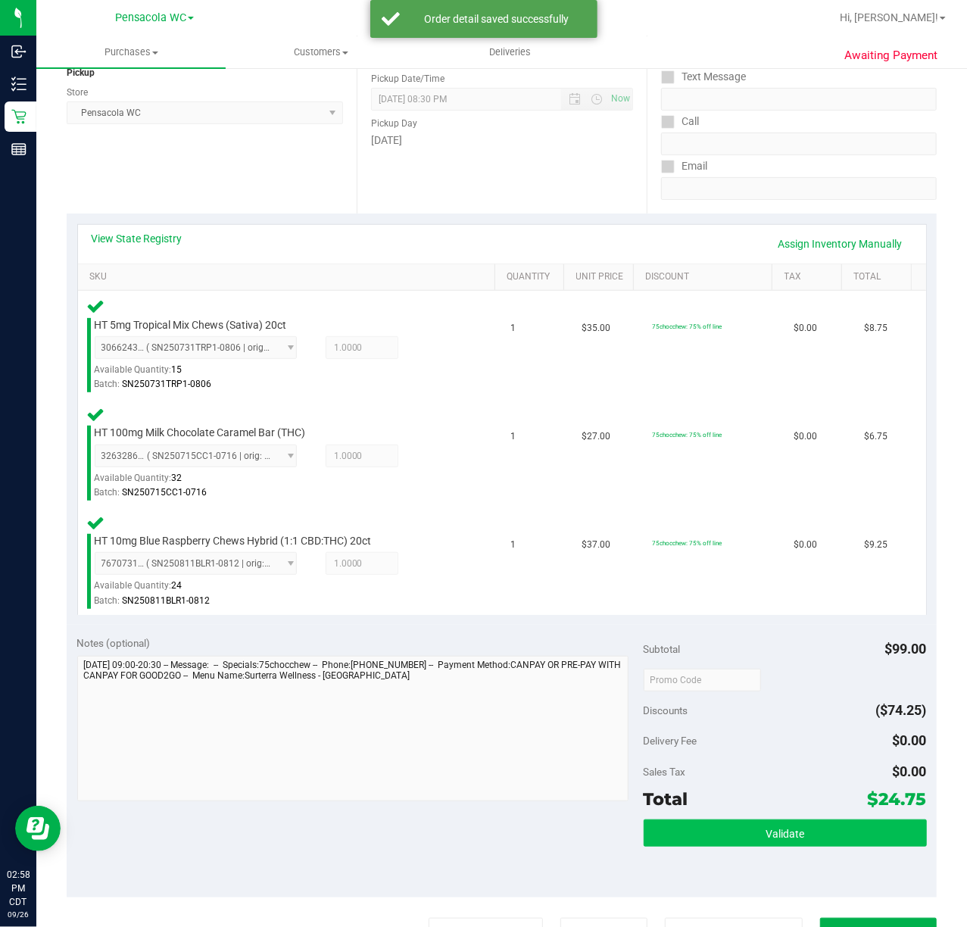
click at [748, 844] on button "Validate" at bounding box center [785, 832] width 283 height 27
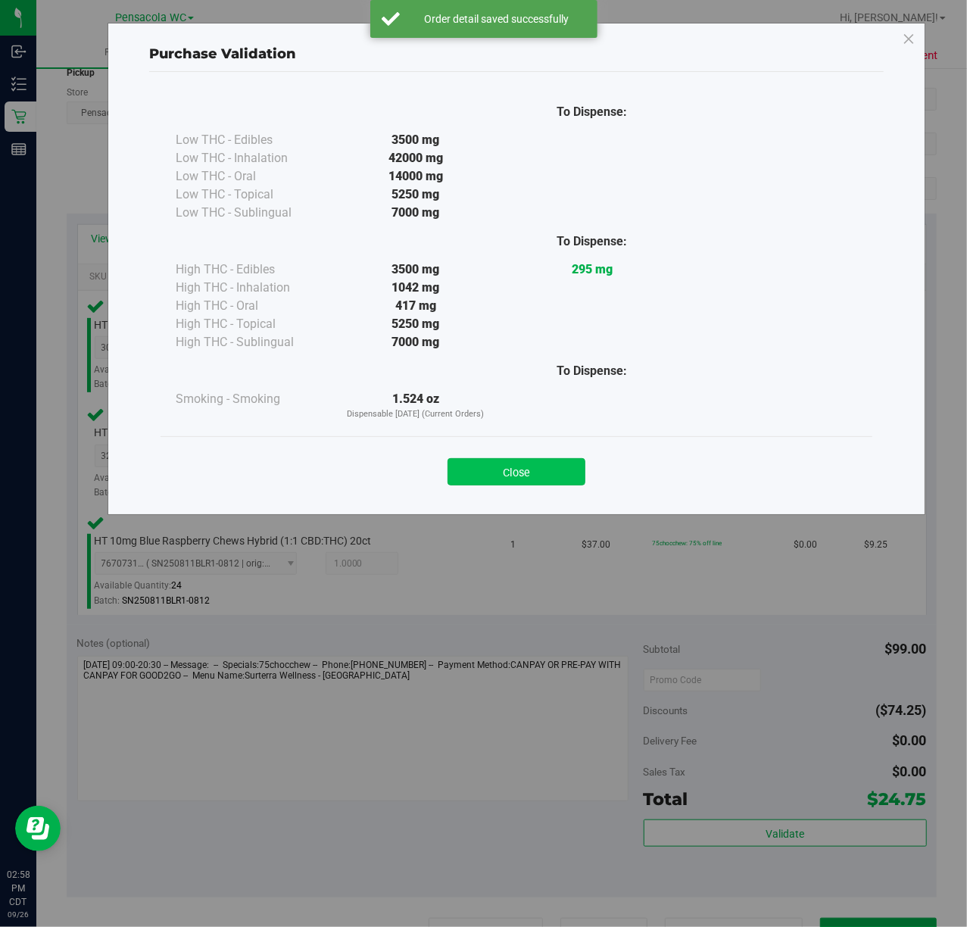
click at [494, 480] on button "Close" at bounding box center [517, 471] width 138 height 27
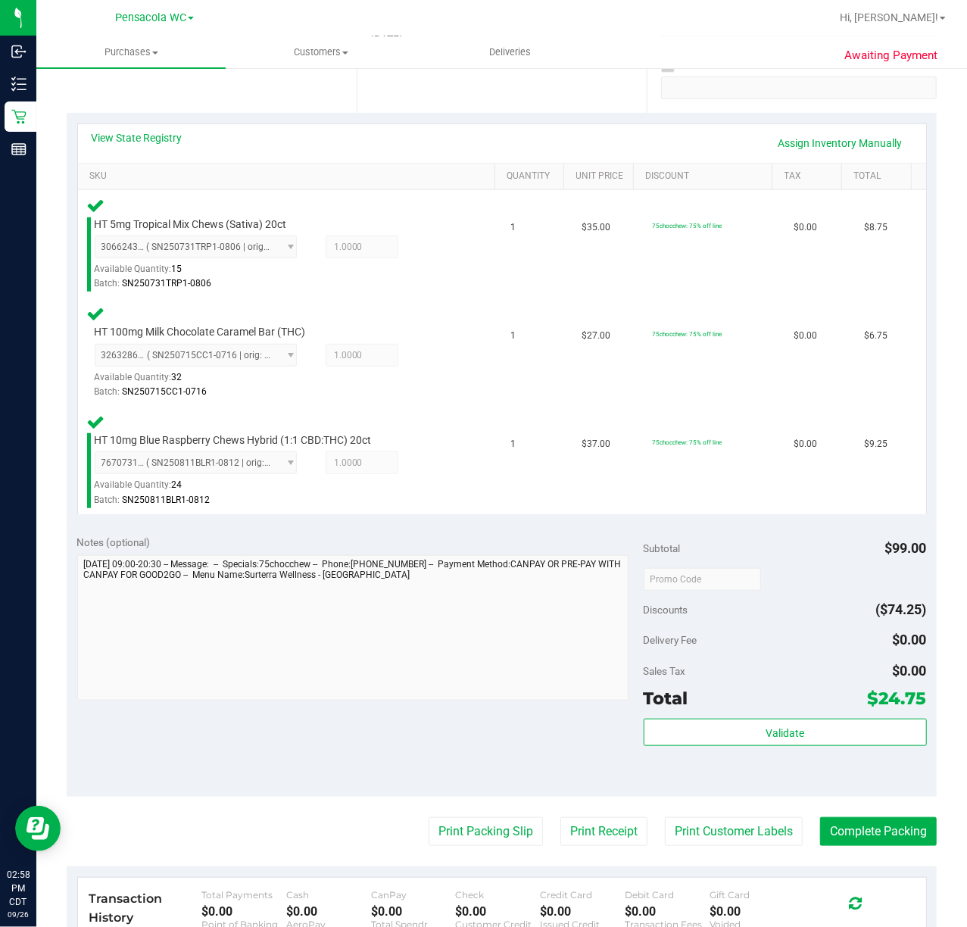
scroll to position [300, 0]
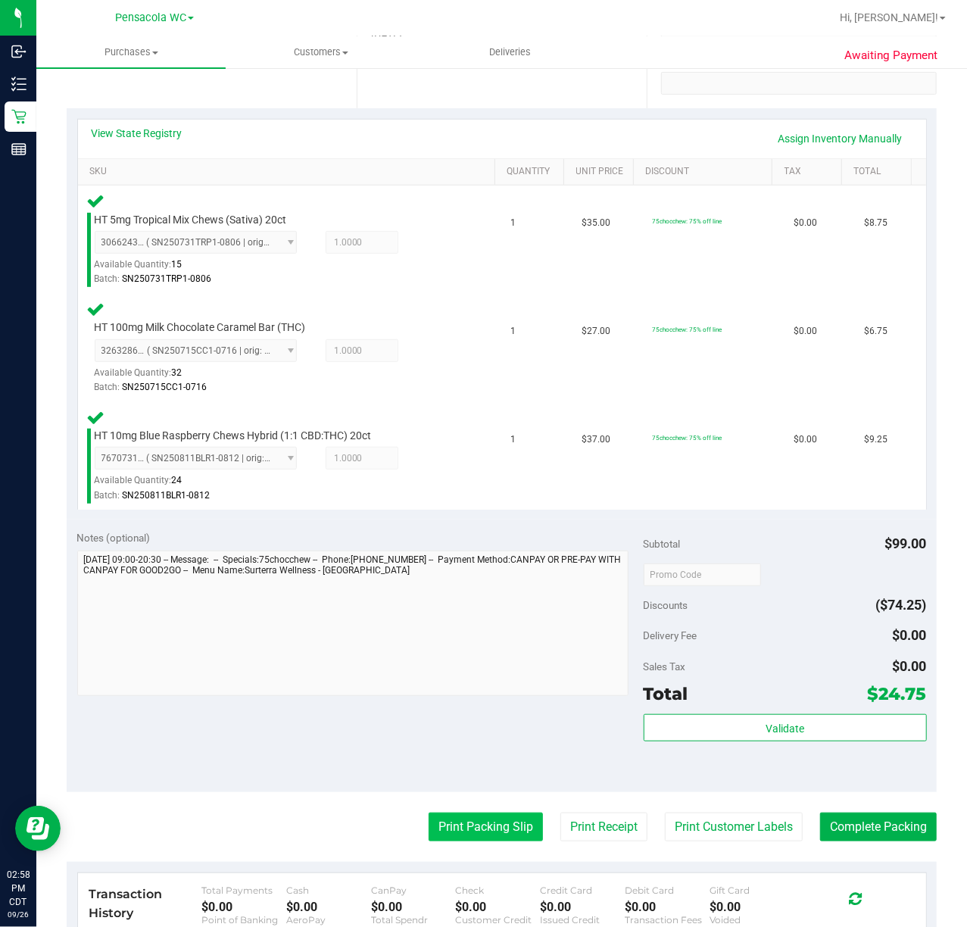
click at [464, 831] on button "Print Packing Slip" at bounding box center [486, 826] width 114 height 29
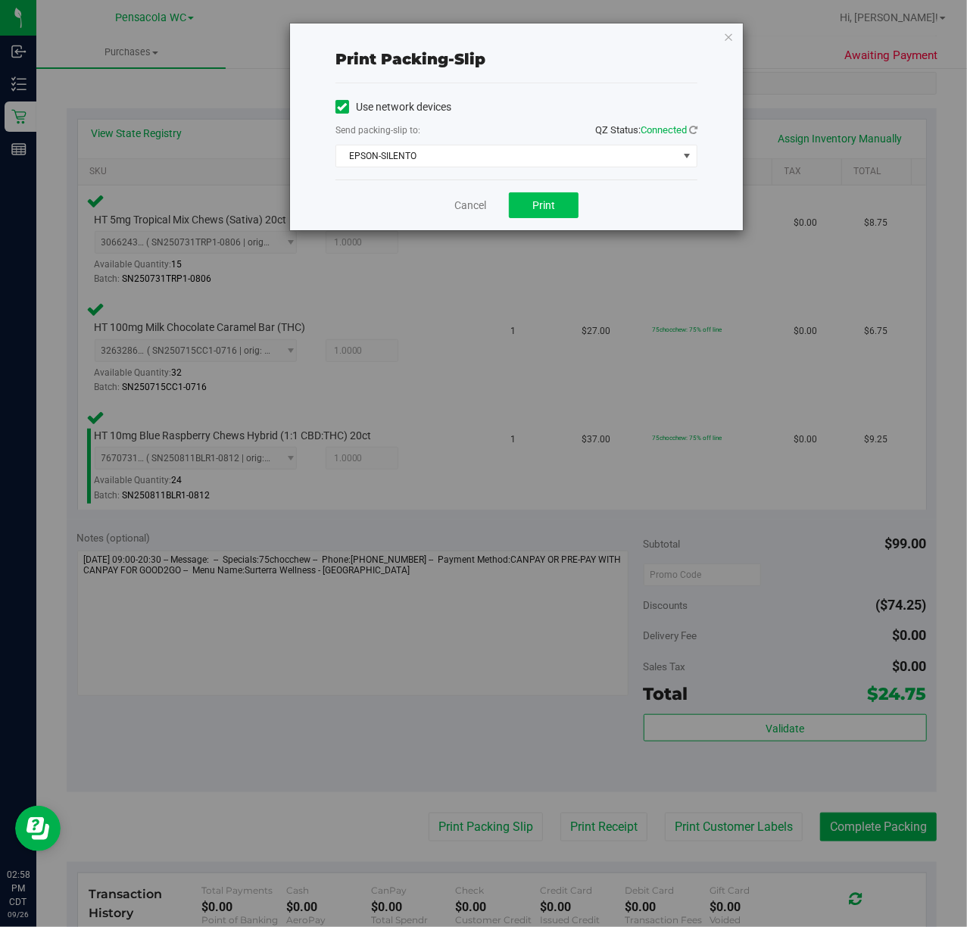
click at [559, 215] on button "Print" at bounding box center [544, 205] width 70 height 26
click at [728, 37] on icon "button" at bounding box center [728, 36] width 11 height 18
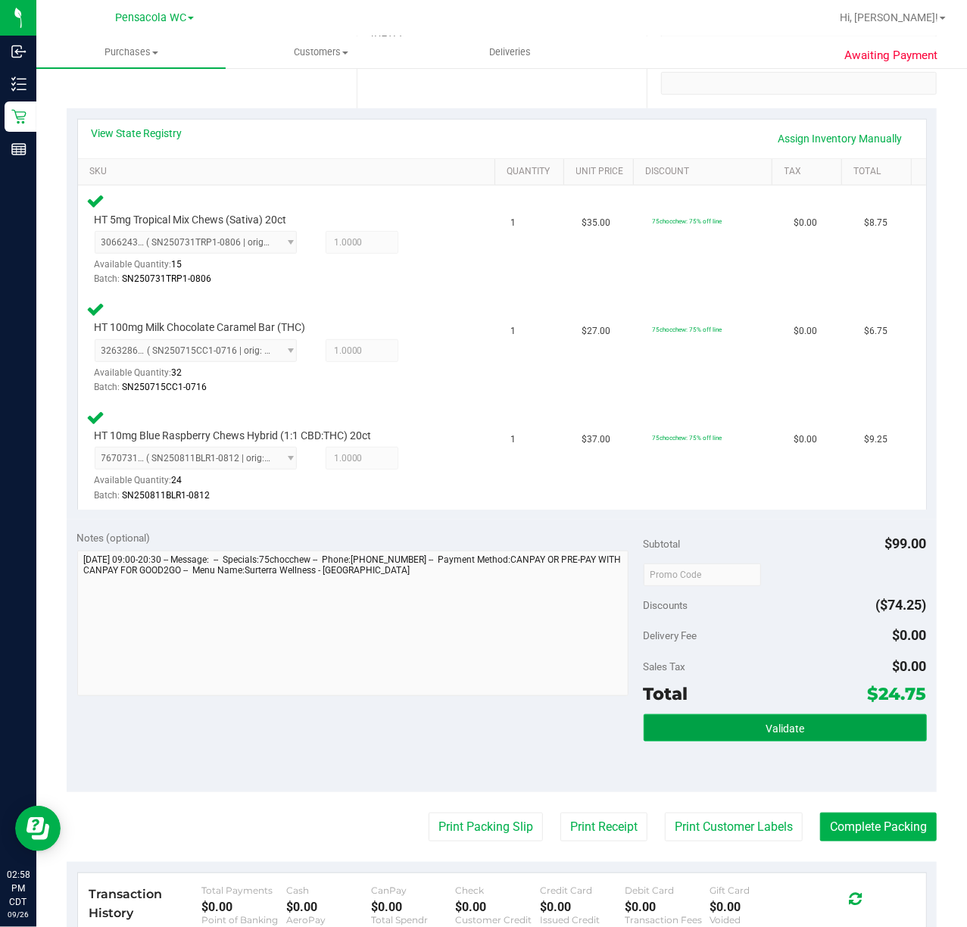
click at [766, 731] on span "Validate" at bounding box center [785, 728] width 39 height 12
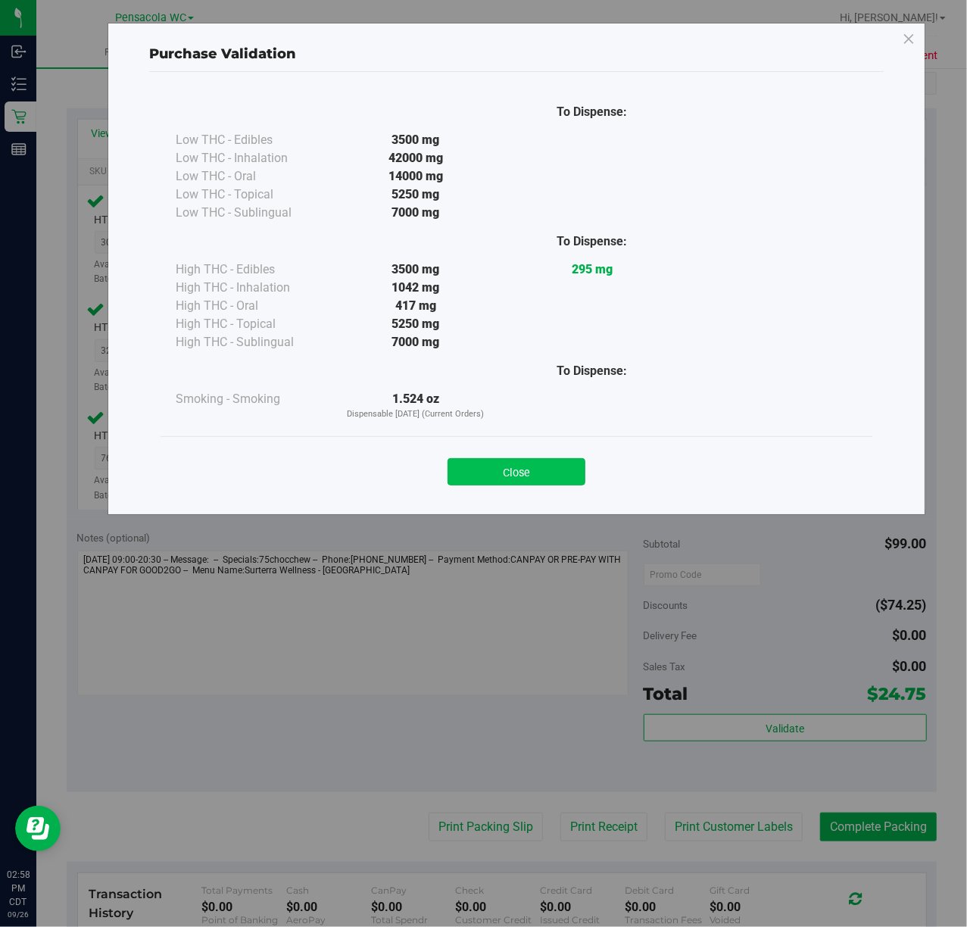
click at [530, 463] on button "Close" at bounding box center [517, 471] width 138 height 27
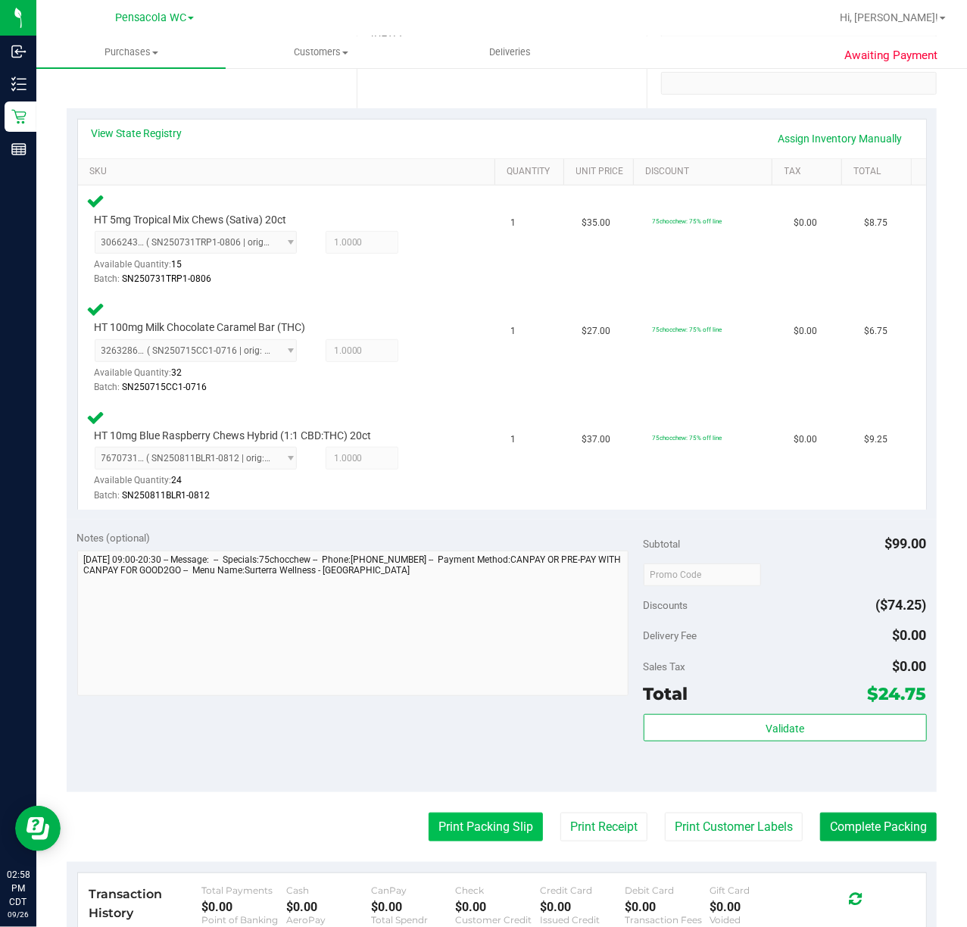
click at [494, 831] on button "Print Packing Slip" at bounding box center [486, 826] width 114 height 29
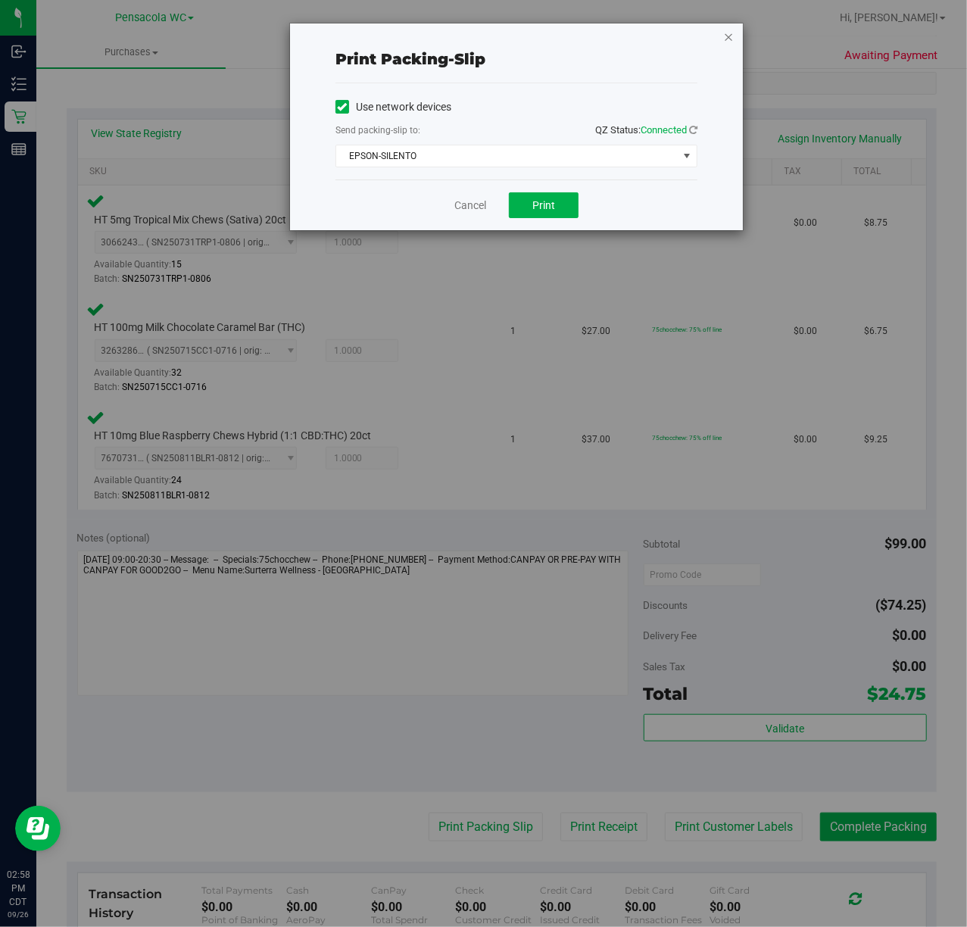
click at [728, 35] on icon "button" at bounding box center [728, 36] width 11 height 18
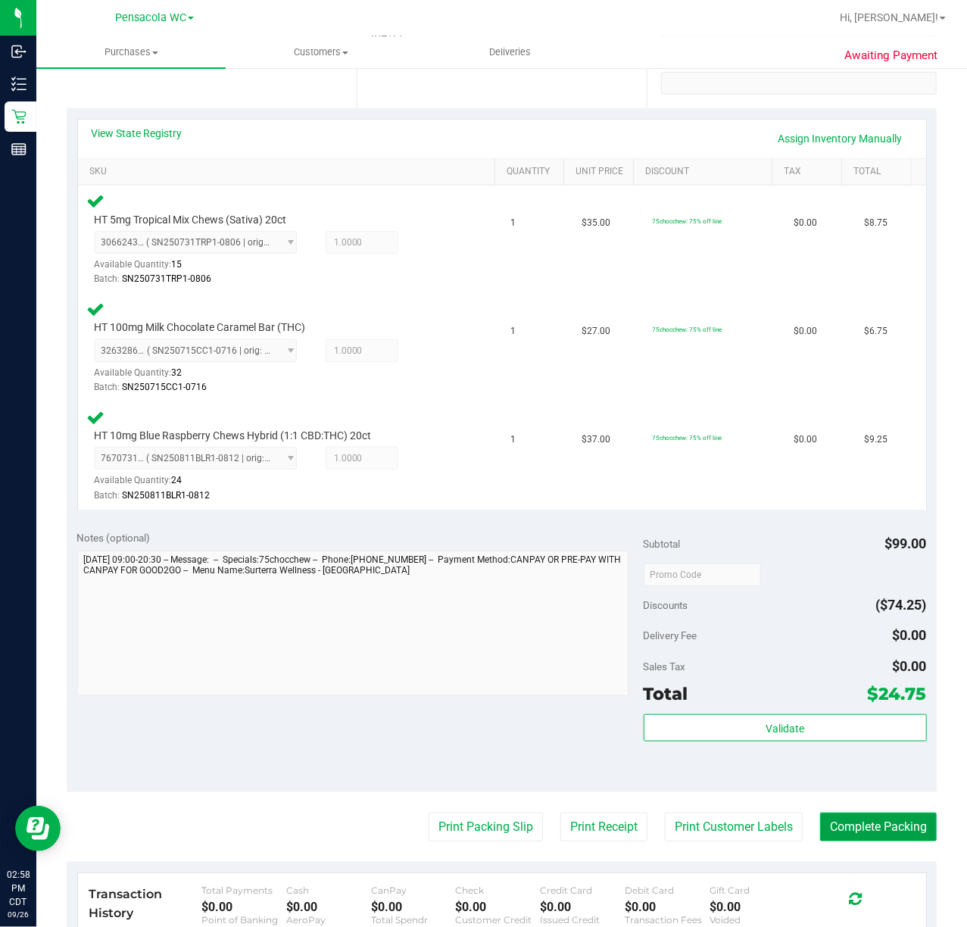
click at [846, 828] on button "Complete Packing" at bounding box center [878, 826] width 117 height 29
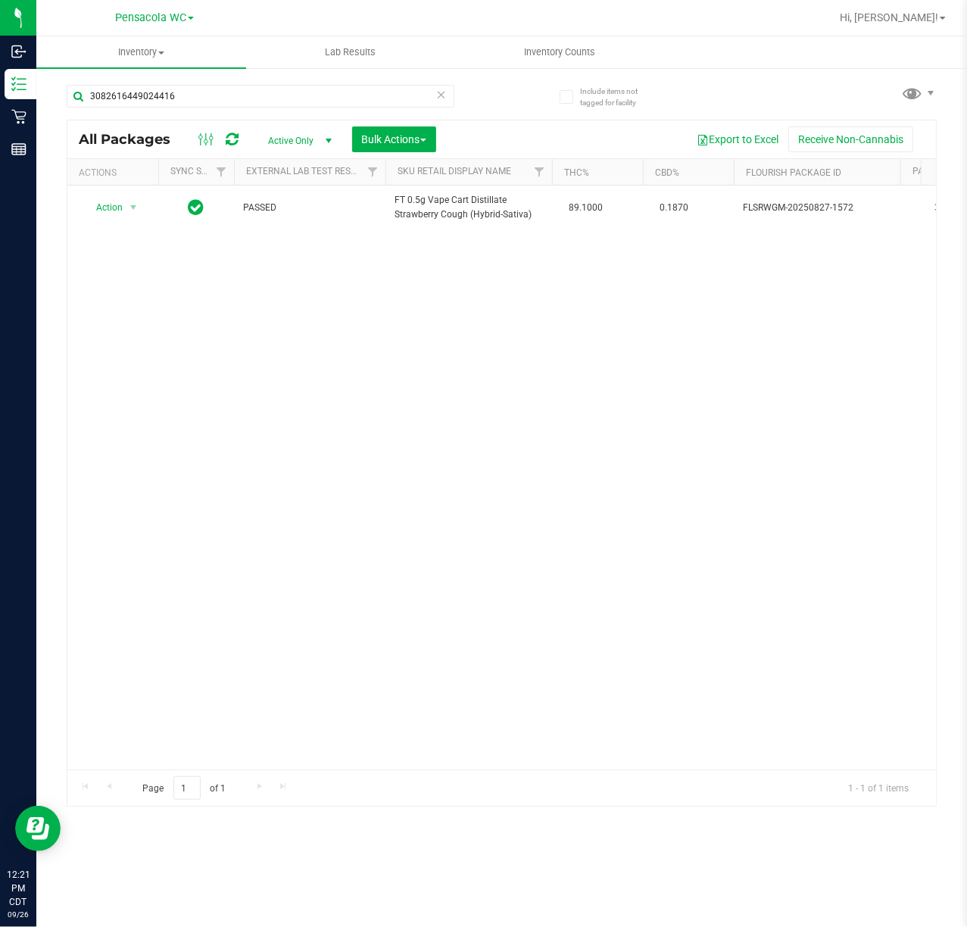
click at [436, 101] on icon at bounding box center [441, 94] width 11 height 18
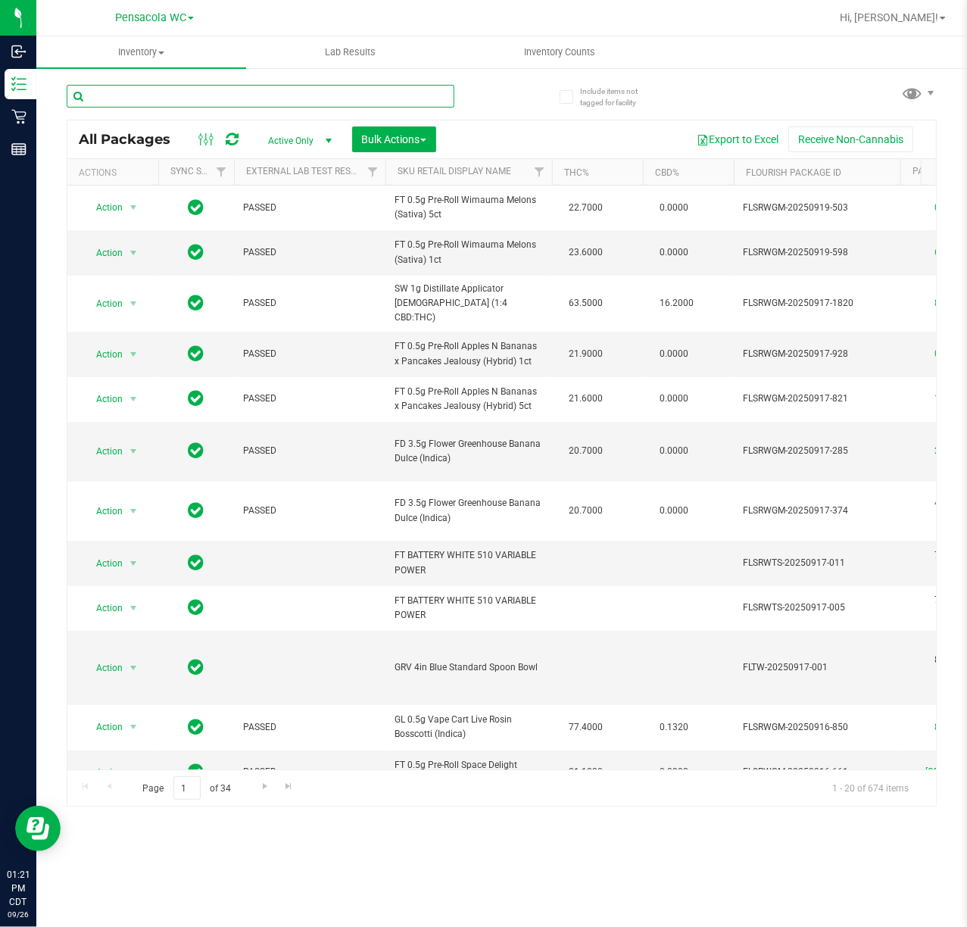
click at [198, 85] on input "text" at bounding box center [261, 96] width 388 height 23
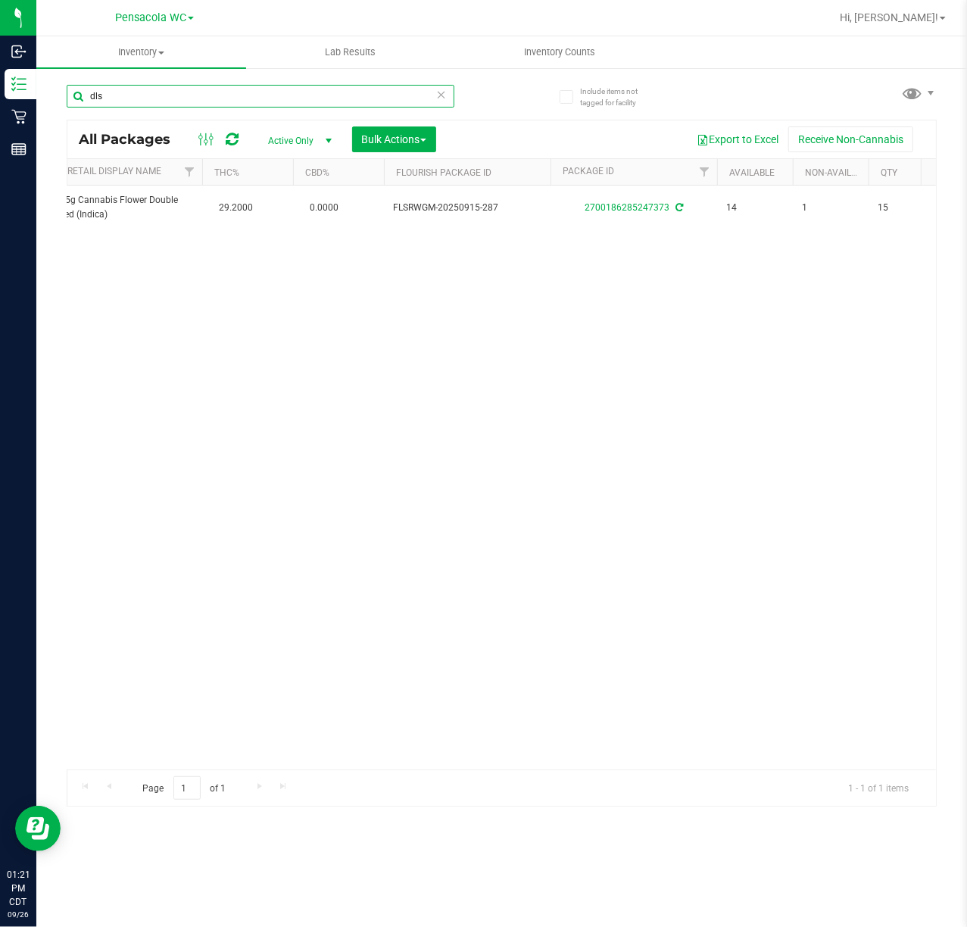
scroll to position [0, 348]
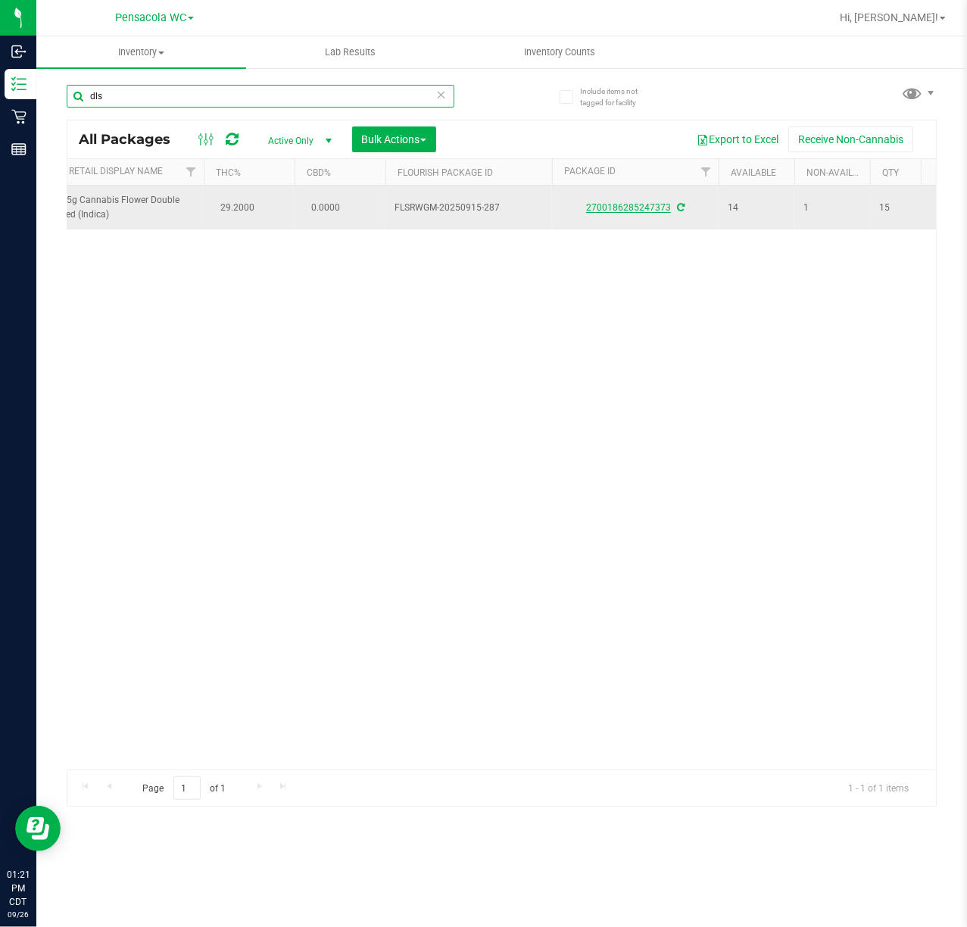
type input "dls"
click at [639, 207] on link "2700186285247373" at bounding box center [628, 207] width 85 height 11
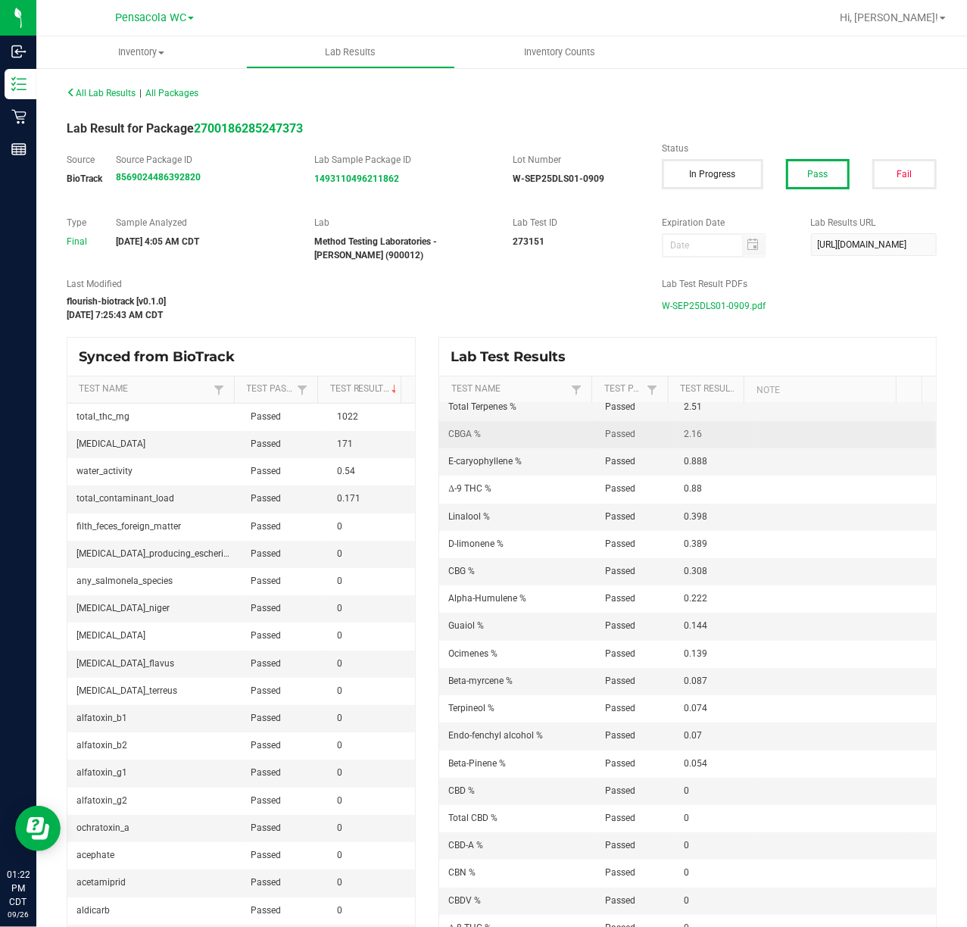
scroll to position [152, 0]
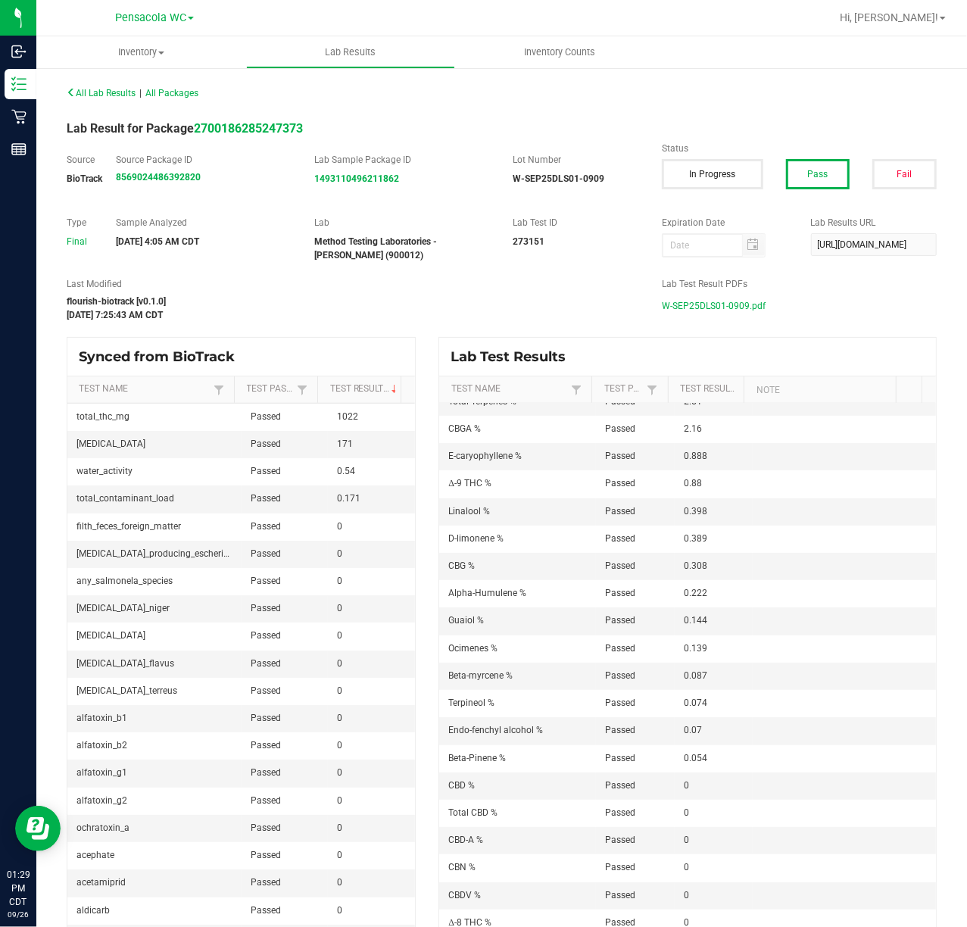
click at [334, 313] on div "Sep 15, 2025 7:25:43 AM CDT" at bounding box center [353, 315] width 572 height 14
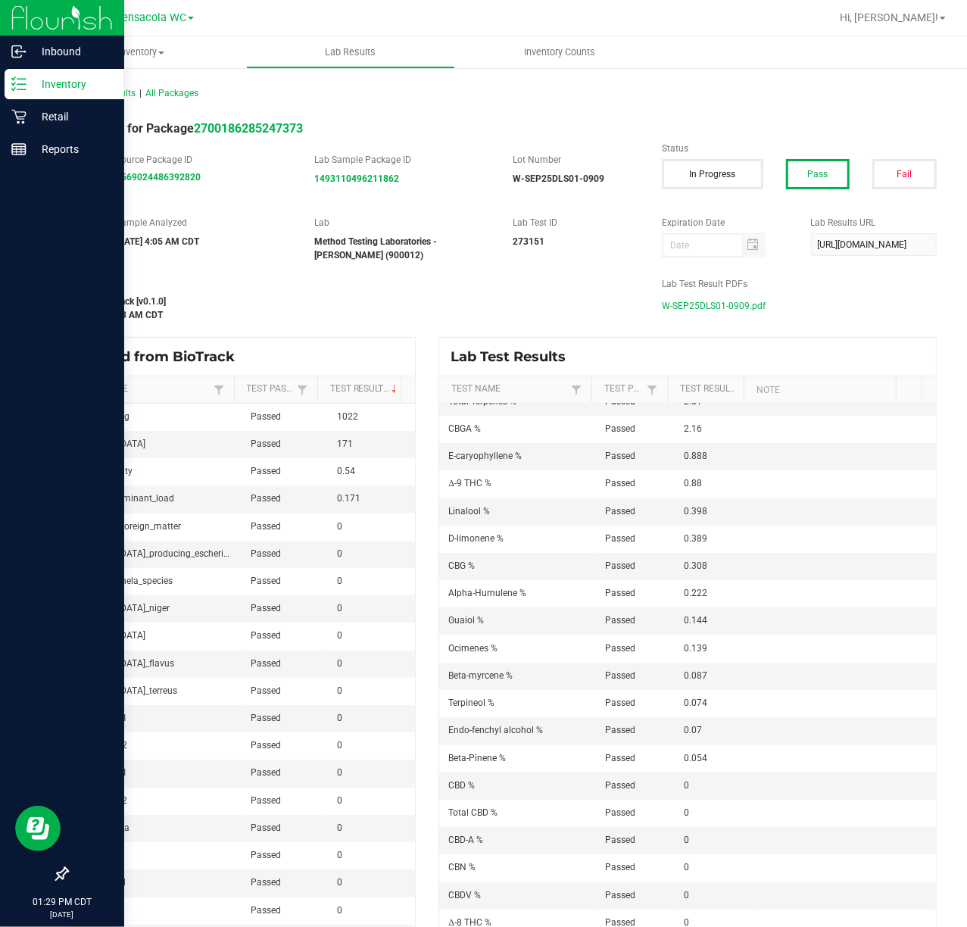
click at [17, 77] on icon at bounding box center [18, 83] width 15 height 15
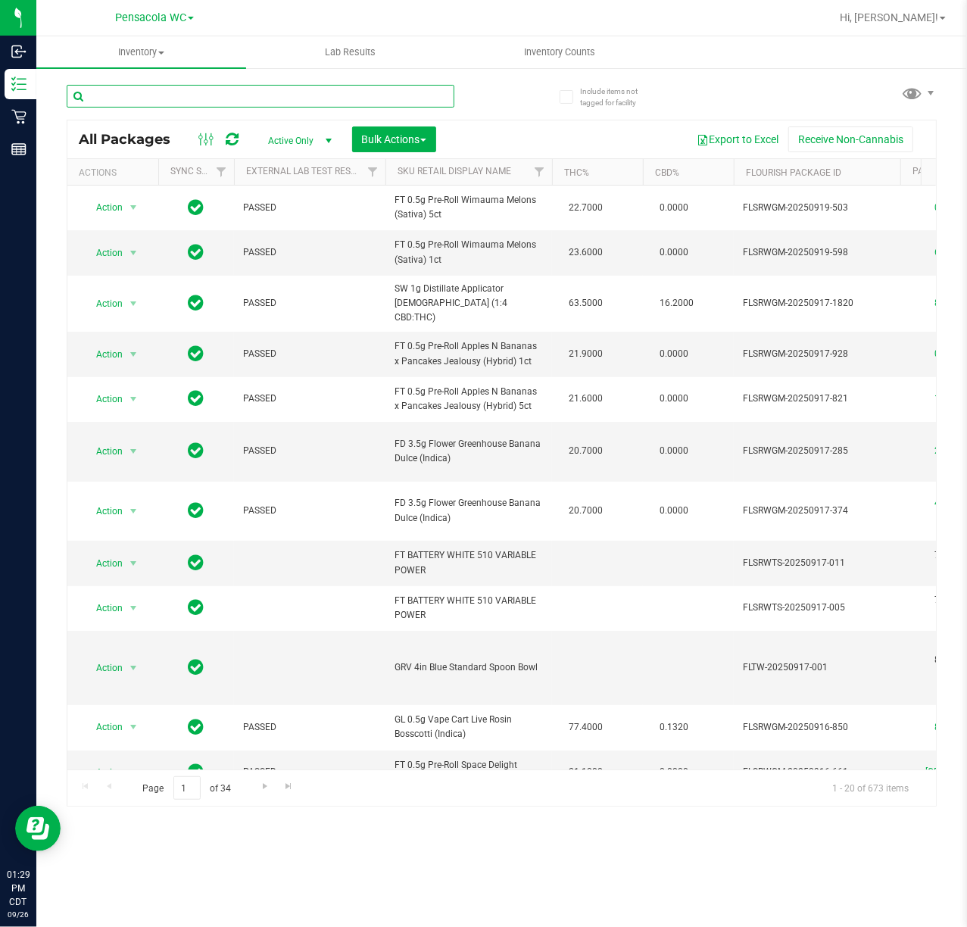
click at [192, 92] on input "text" at bounding box center [261, 96] width 388 height 23
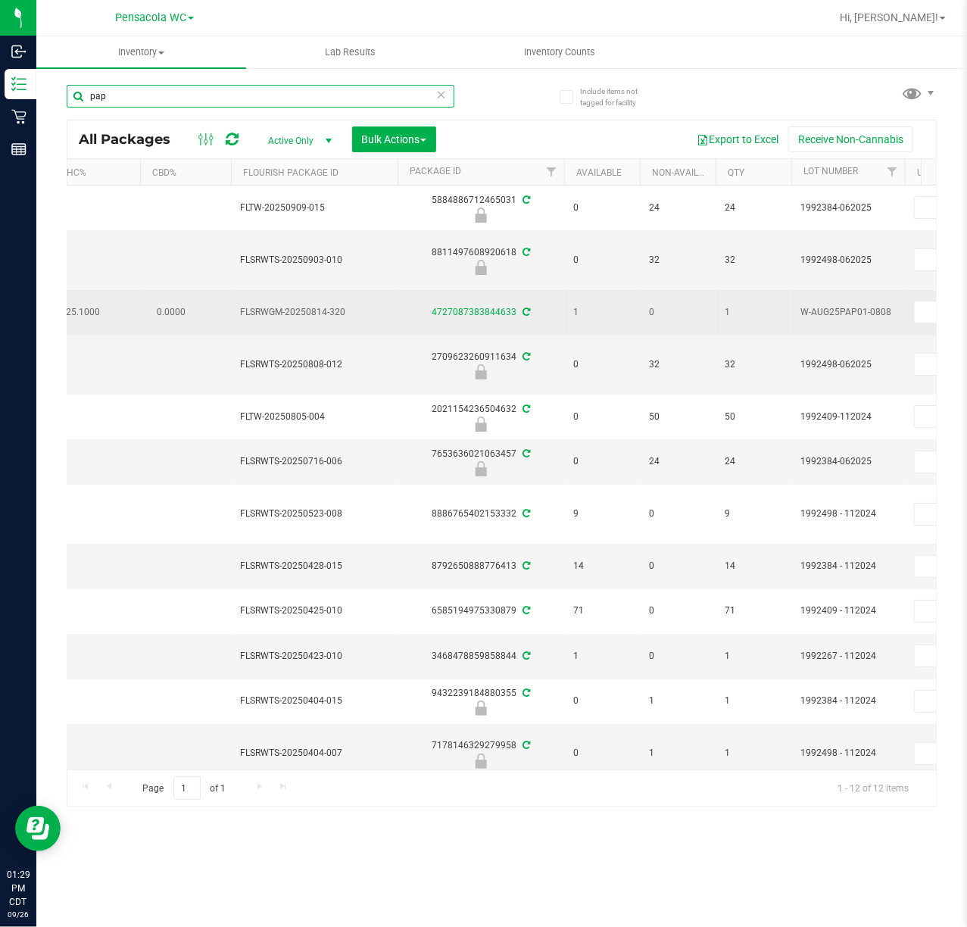
scroll to position [0, 512]
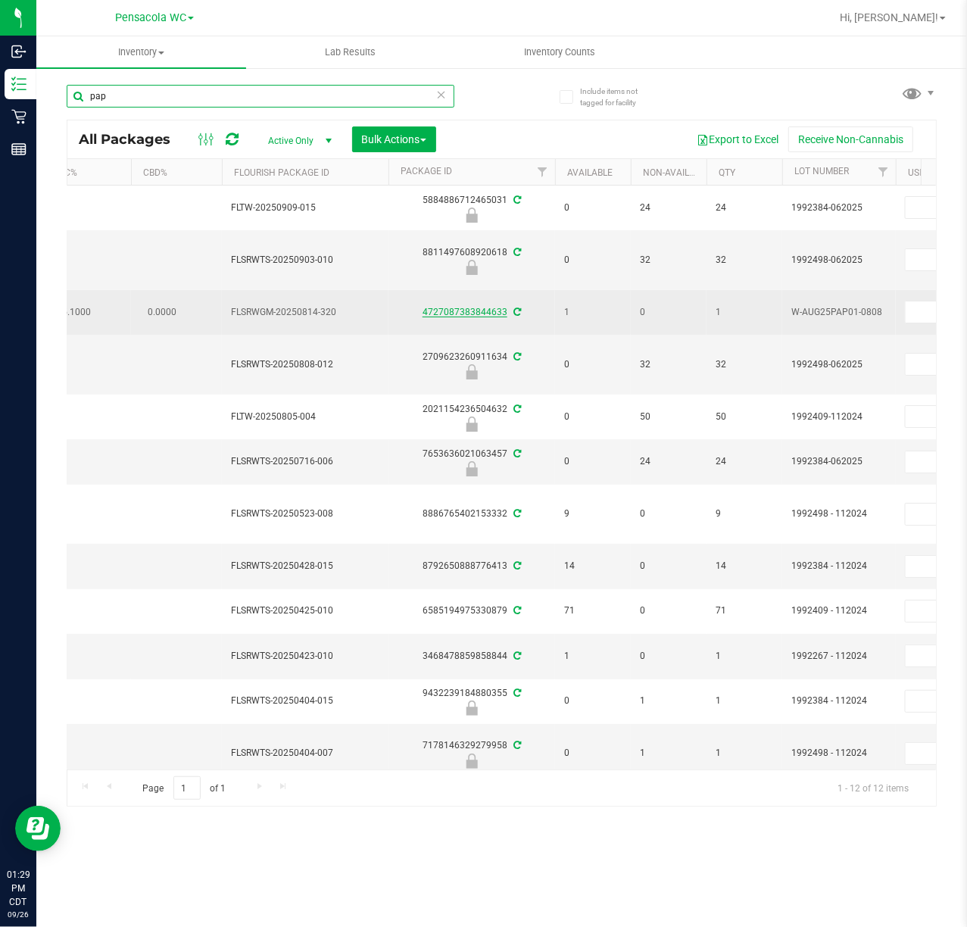
type input "pap"
click at [466, 313] on link "4727087383844633" at bounding box center [465, 312] width 85 height 11
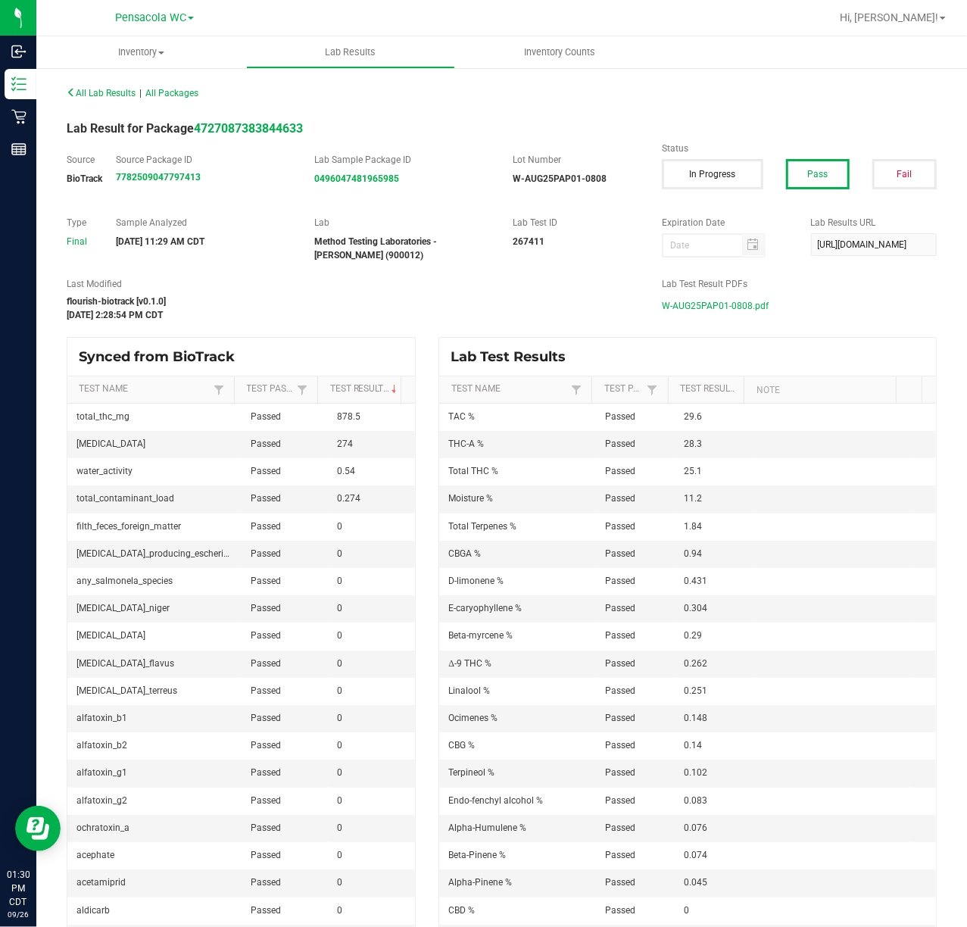
click at [413, 298] on div "flourish-biotrack [v0.1.0]" at bounding box center [353, 302] width 572 height 14
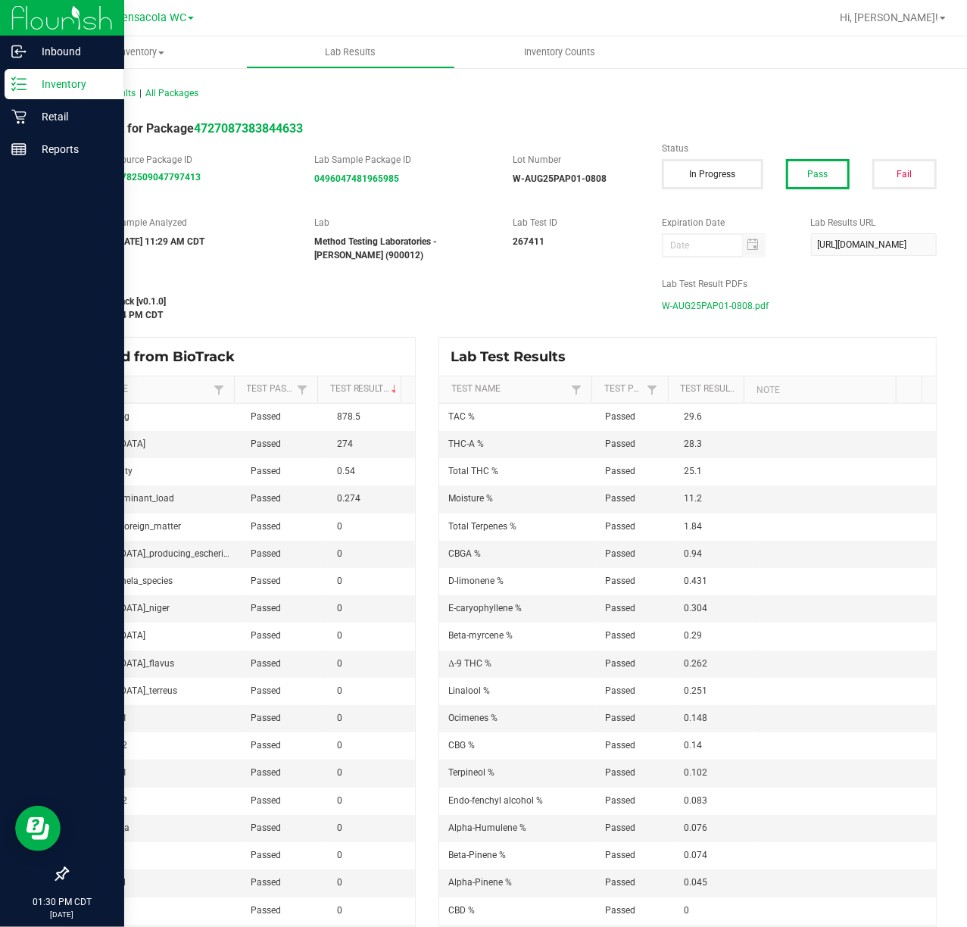
click at [24, 84] on line at bounding box center [21, 84] width 8 height 0
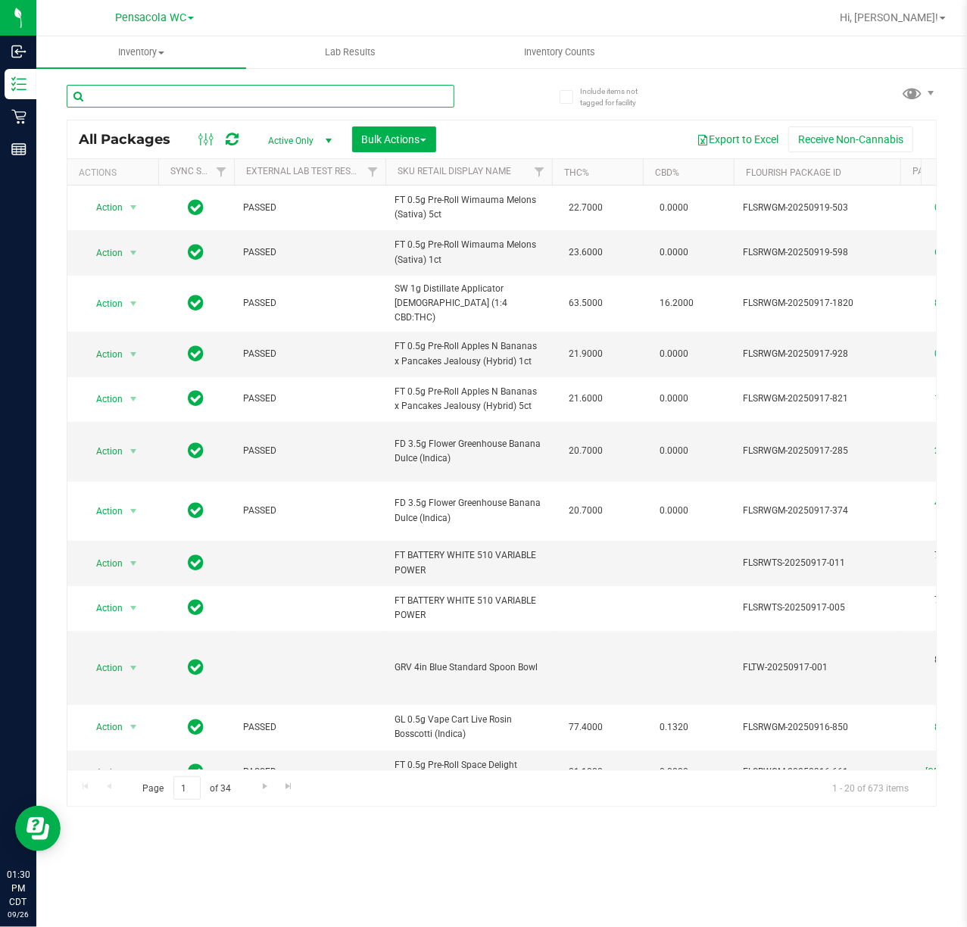
click at [179, 98] on input "text" at bounding box center [261, 96] width 388 height 23
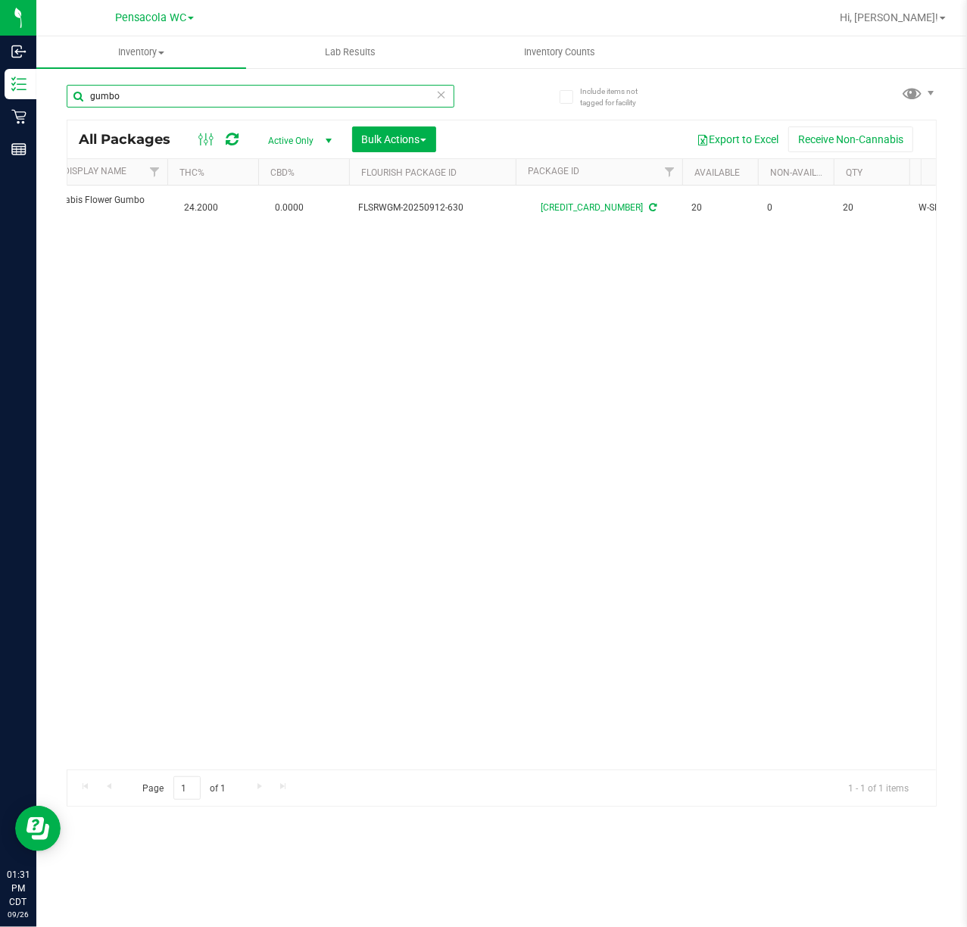
scroll to position [0, 382]
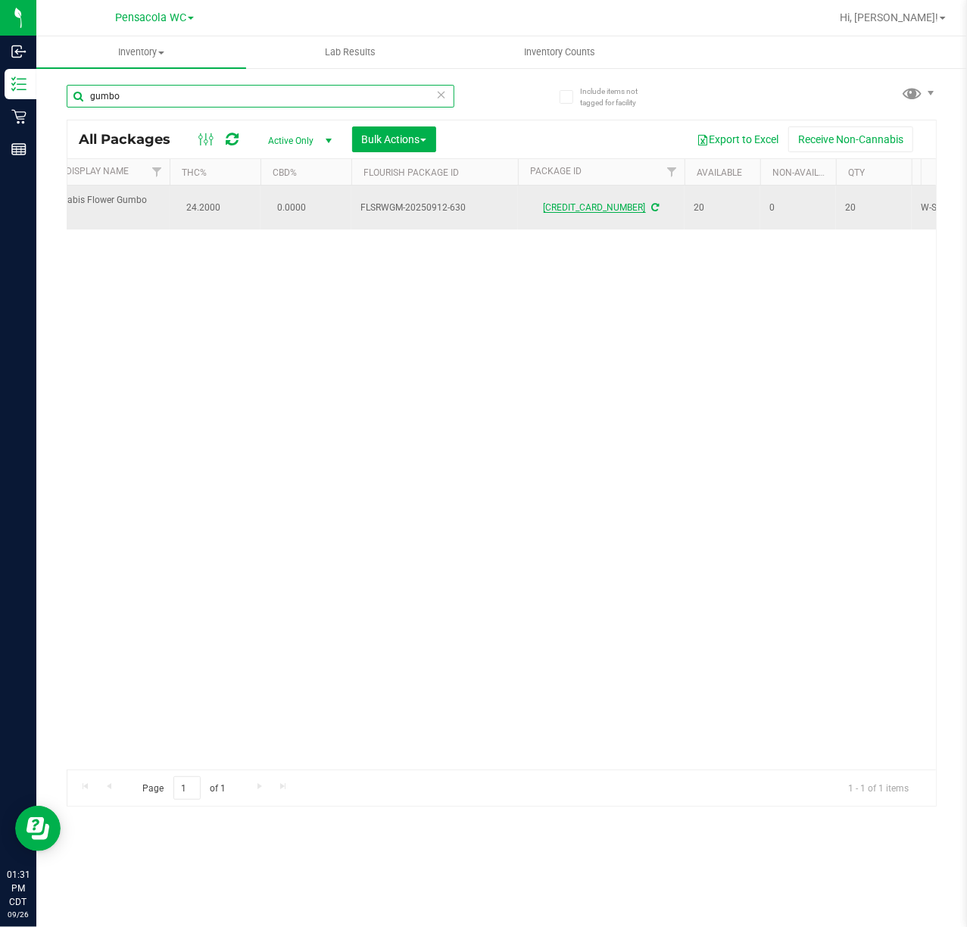
type input "gumbo"
click at [612, 209] on link "2585055234854167" at bounding box center [595, 207] width 102 height 11
